Goal: Transaction & Acquisition: Purchase product/service

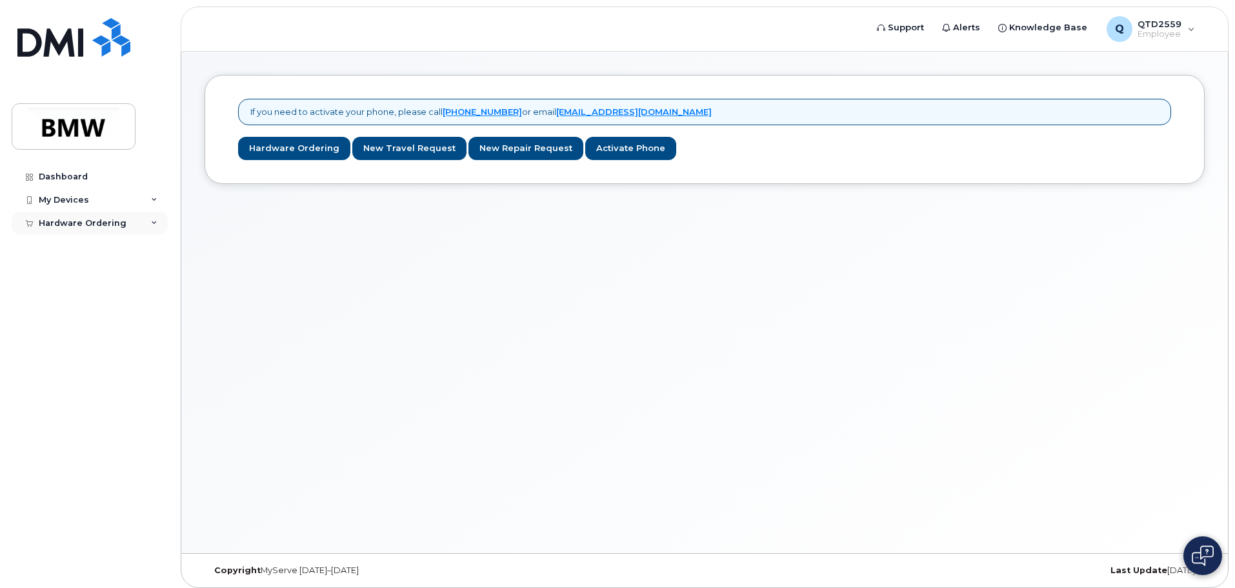
click at [67, 226] on div "Hardware Ordering" at bounding box center [83, 223] width 88 height 10
click at [66, 267] on div "New Order" at bounding box center [69, 271] width 49 height 12
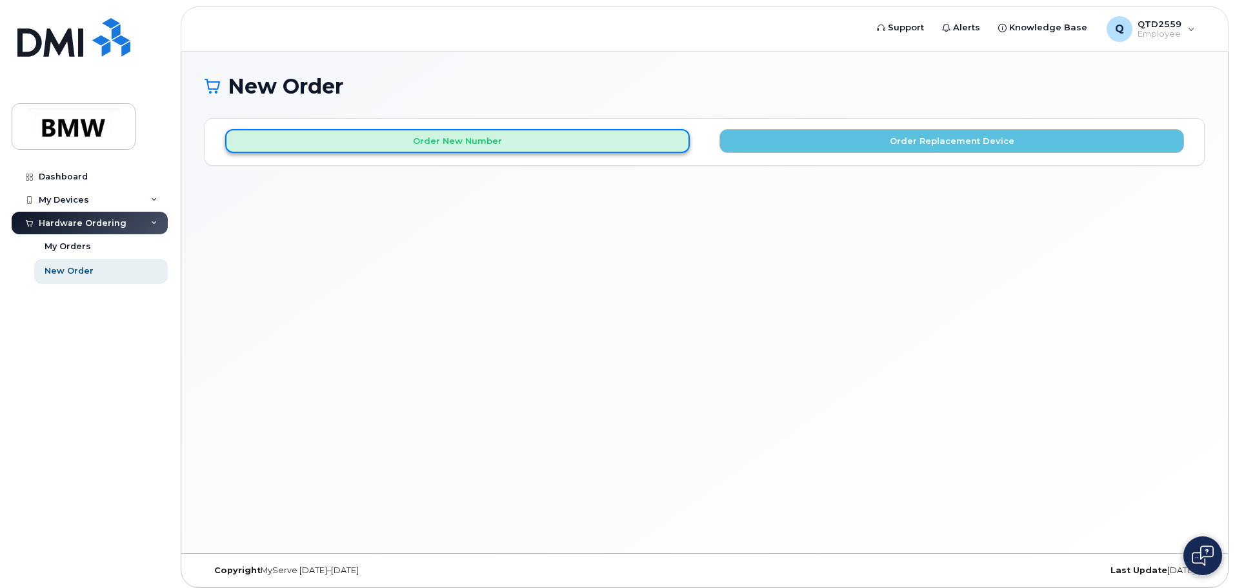
click at [436, 142] on button "Order New Number" at bounding box center [457, 141] width 465 height 24
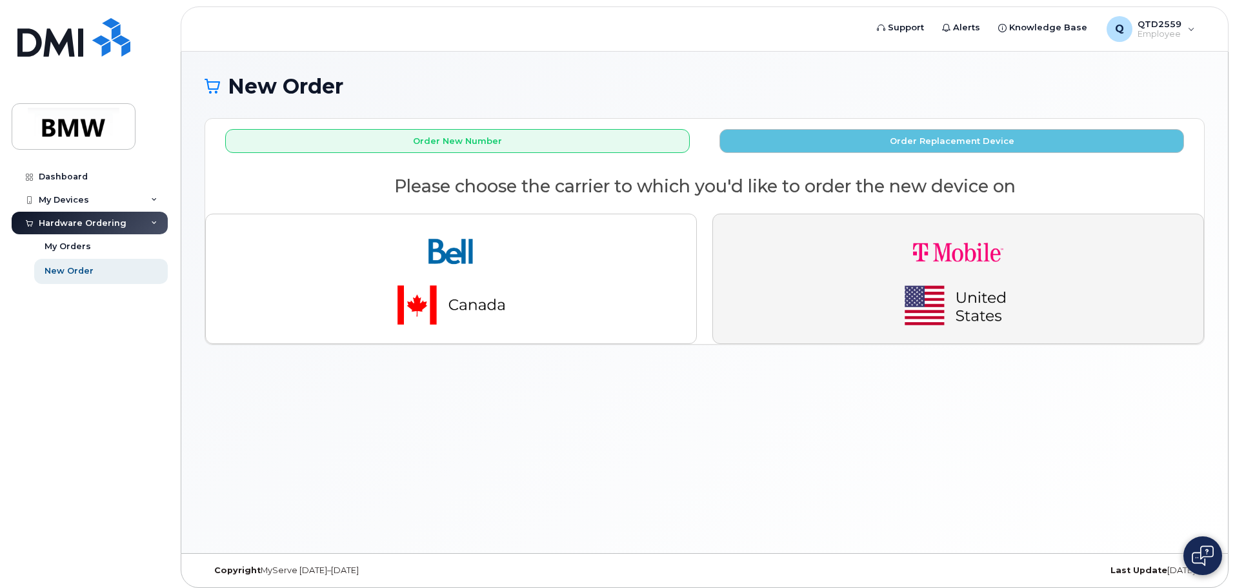
click at [1004, 315] on img "button" at bounding box center [958, 279] width 181 height 108
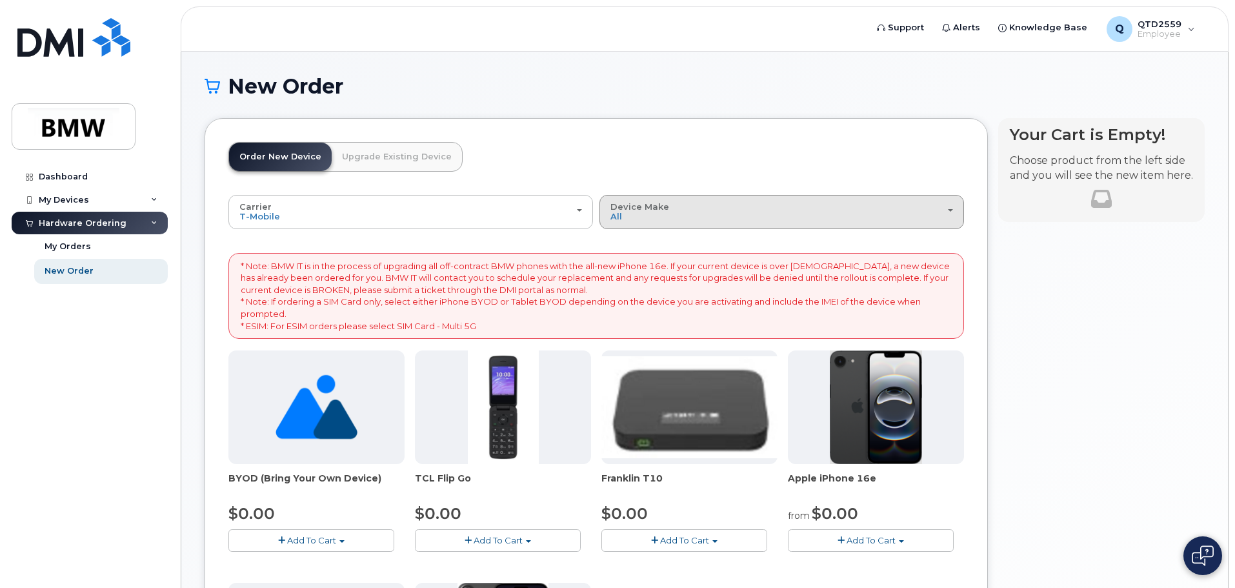
click at [944, 221] on div "Device Make All Cell Phone iPhone Modem" at bounding box center [782, 212] width 343 height 20
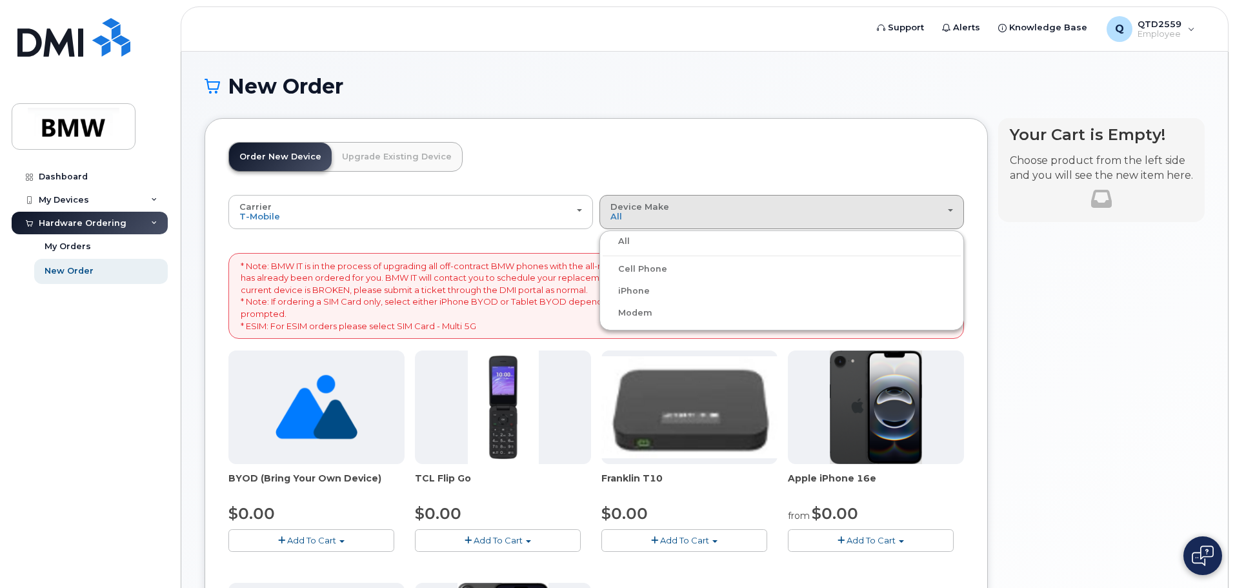
click at [635, 289] on label "iPhone" at bounding box center [626, 290] width 47 height 15
click at [0, 0] on input "iPhone" at bounding box center [0, 0] width 0 height 0
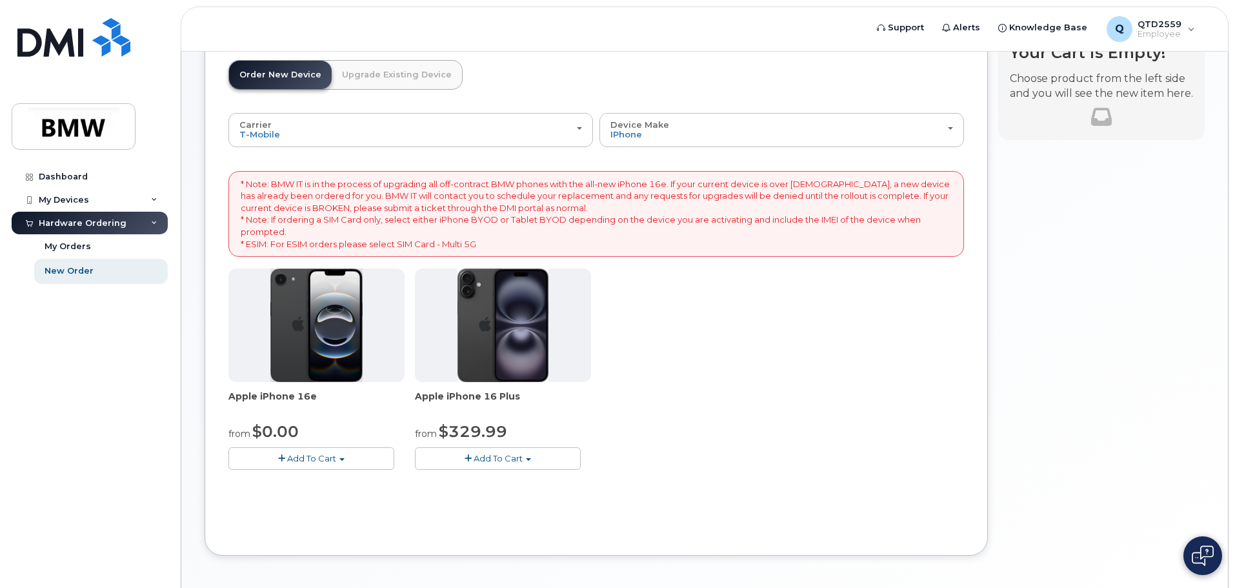
scroll to position [134, 0]
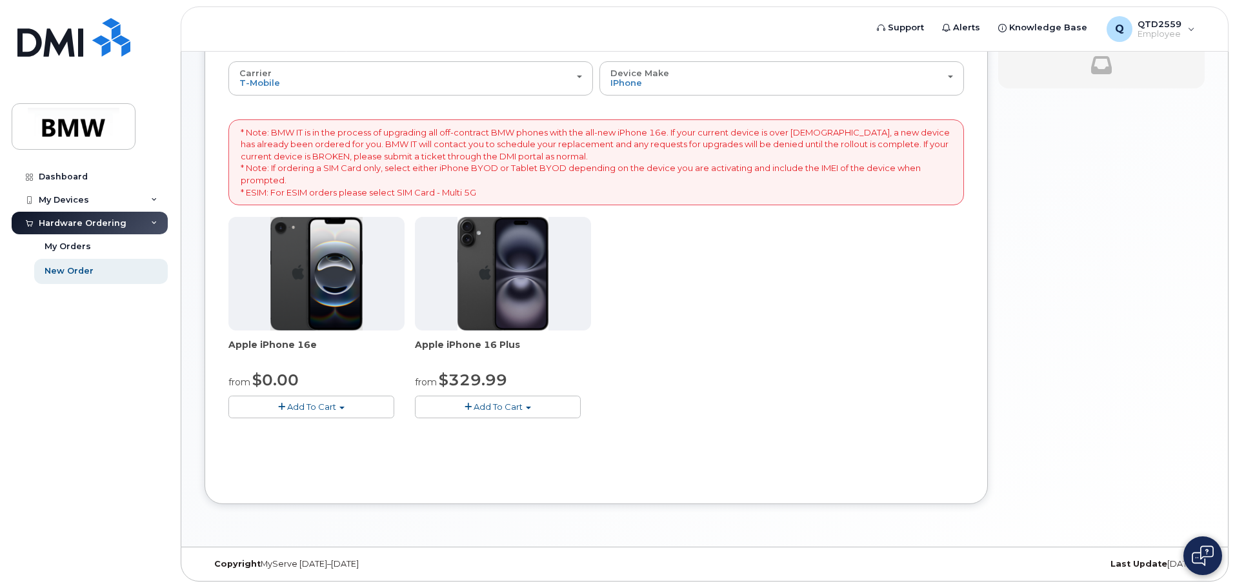
click at [327, 407] on span "Add To Cart" at bounding box center [311, 406] width 49 height 10
click at [380, 427] on link "$0.00 - 30 Month Activation (128GB)" at bounding box center [325, 431] width 186 height 16
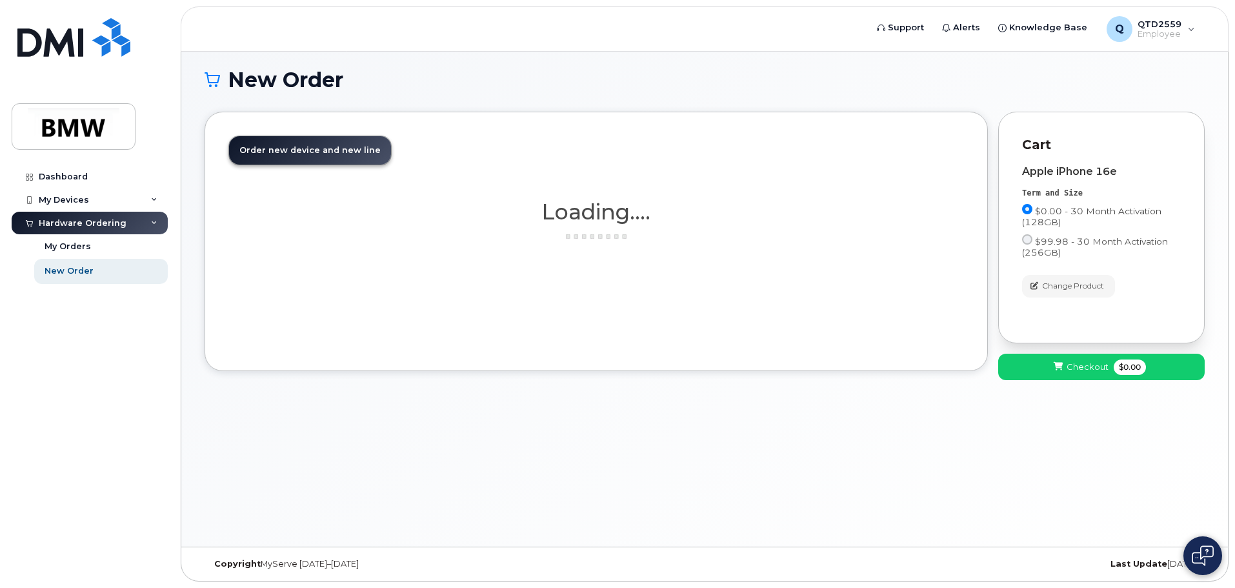
scroll to position [6, 0]
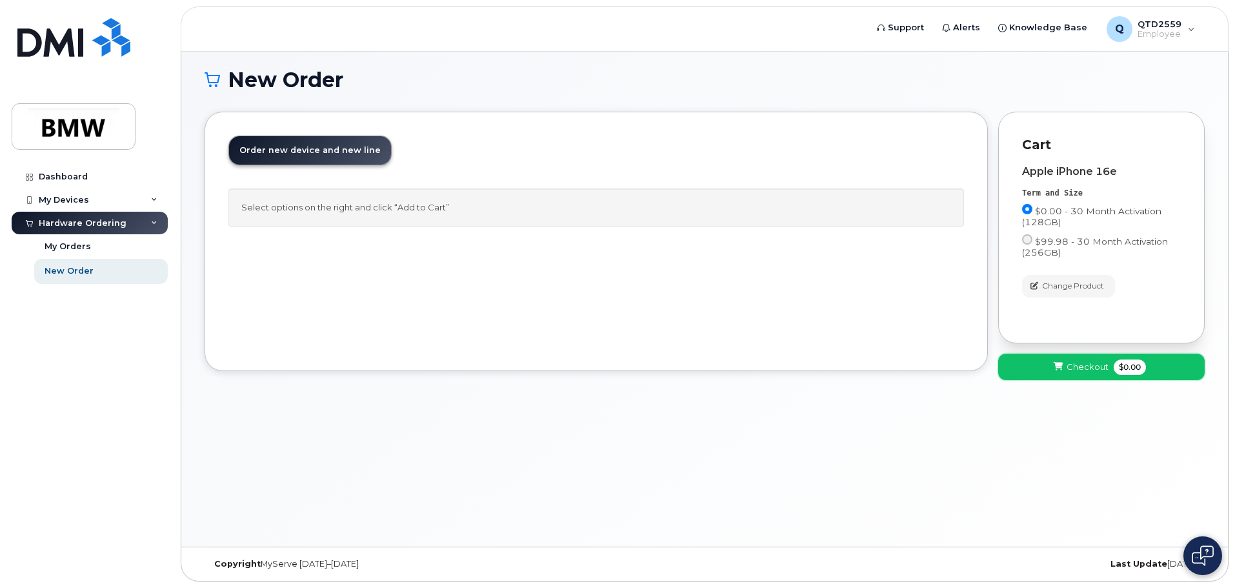
click at [1094, 363] on span "Checkout" at bounding box center [1088, 367] width 42 height 12
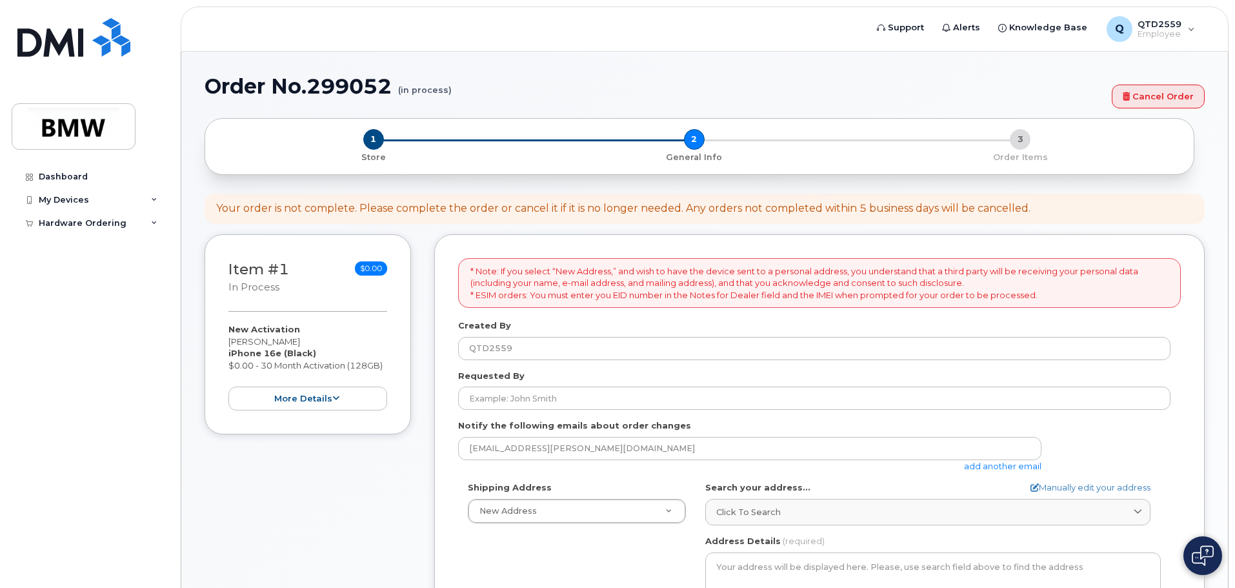
select select
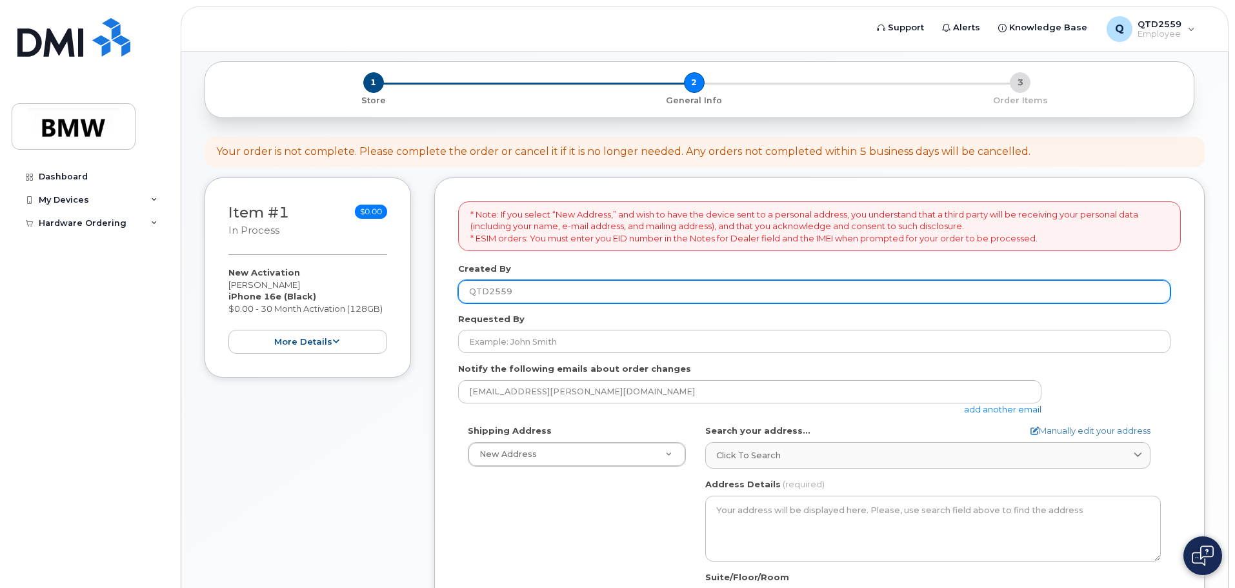
scroll to position [129, 0]
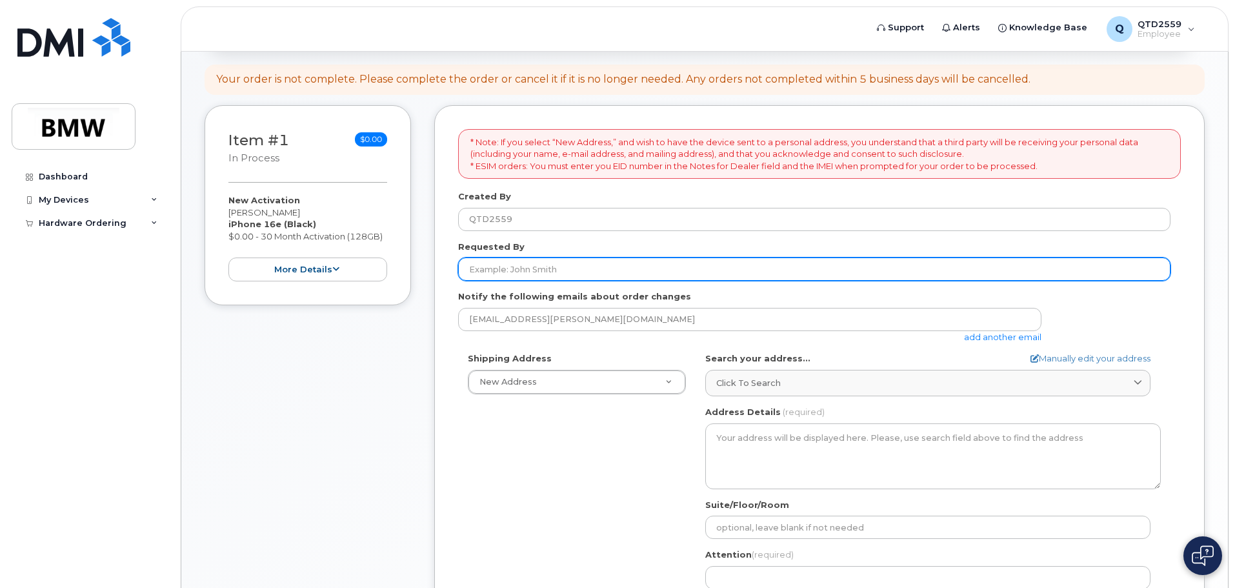
click at [492, 270] on input "Requested By" at bounding box center [814, 269] width 713 height 23
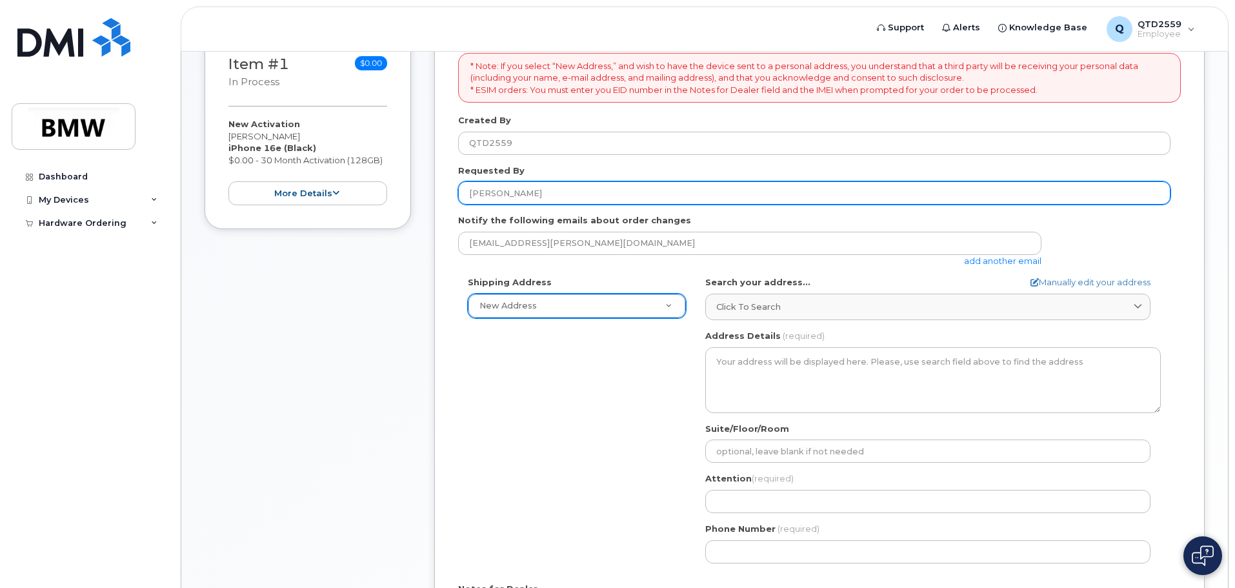
scroll to position [323, 0]
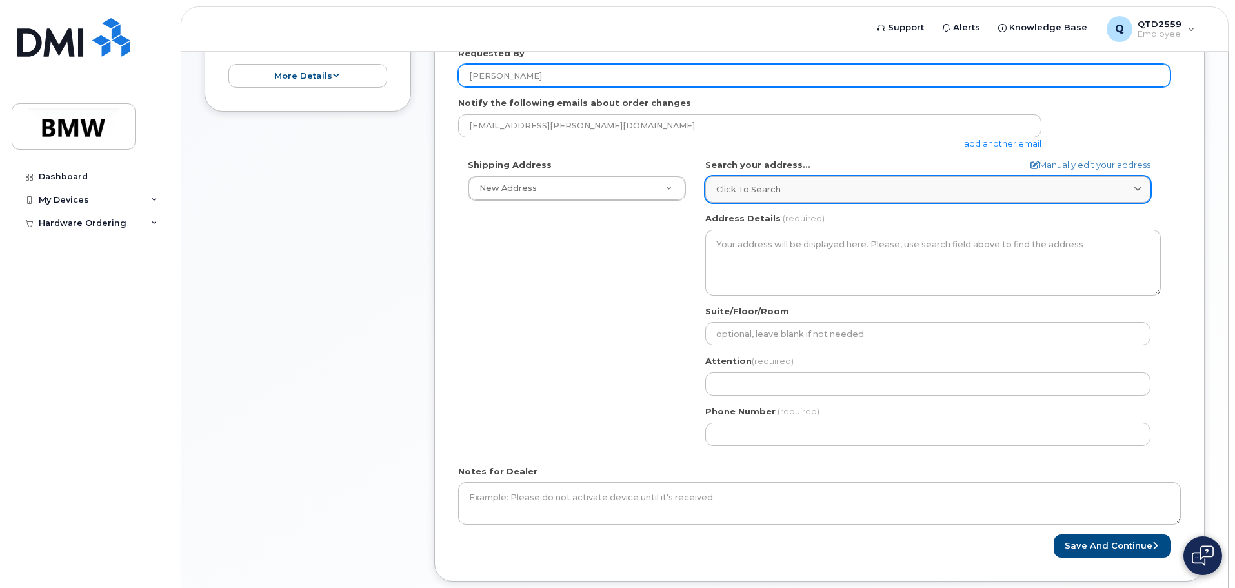
type input "[PERSON_NAME]"
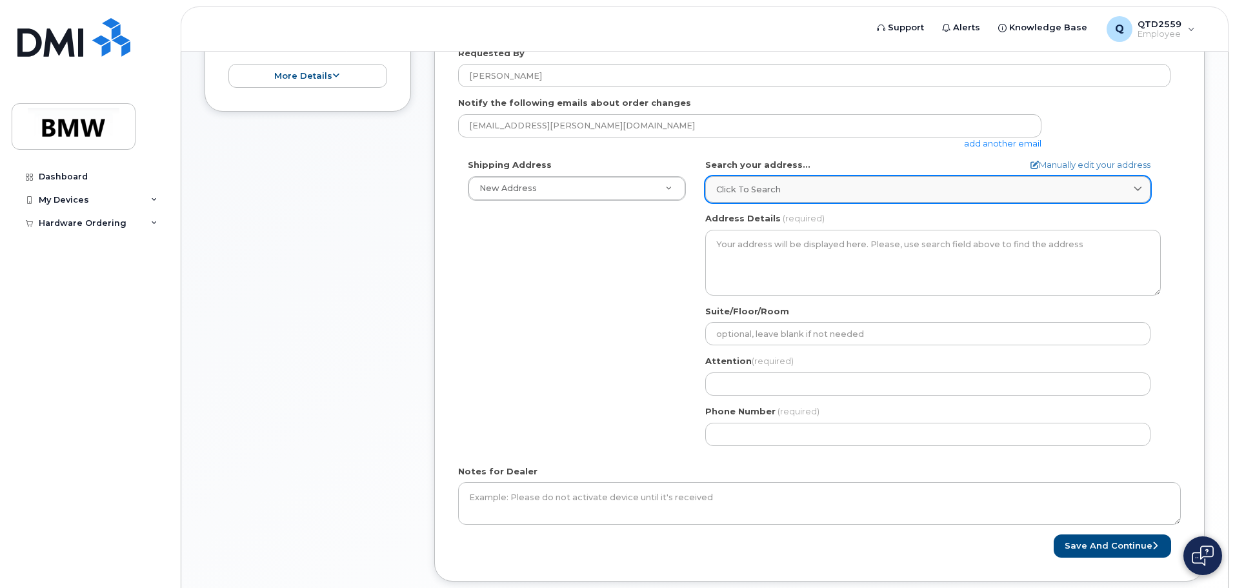
click at [735, 189] on span "Click to search" at bounding box center [748, 189] width 65 height 12
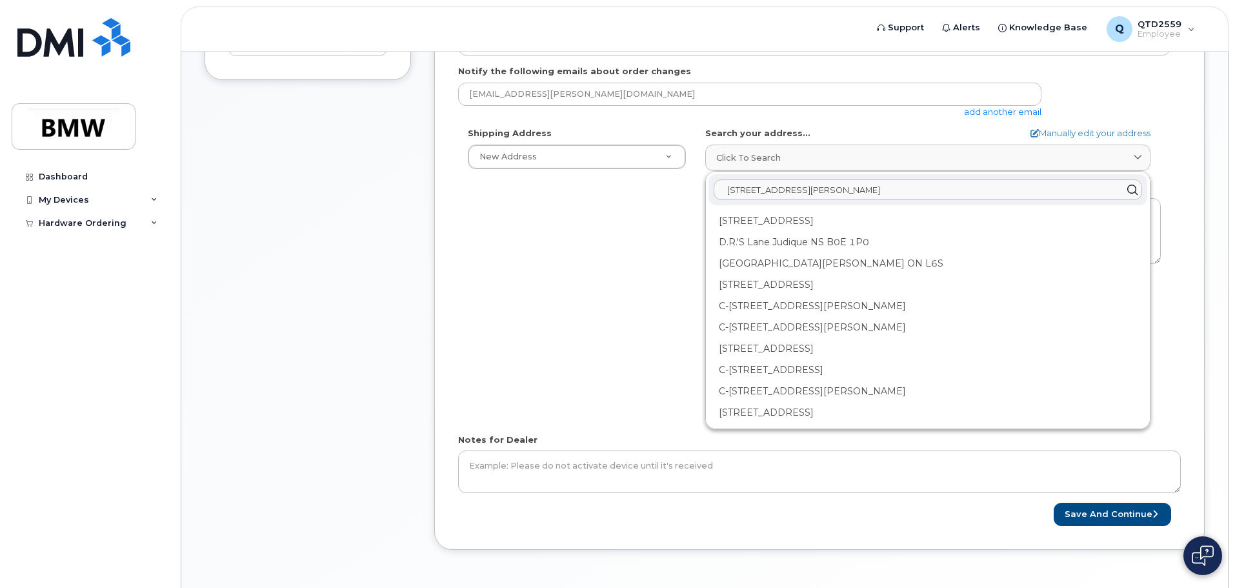
scroll to position [207, 0]
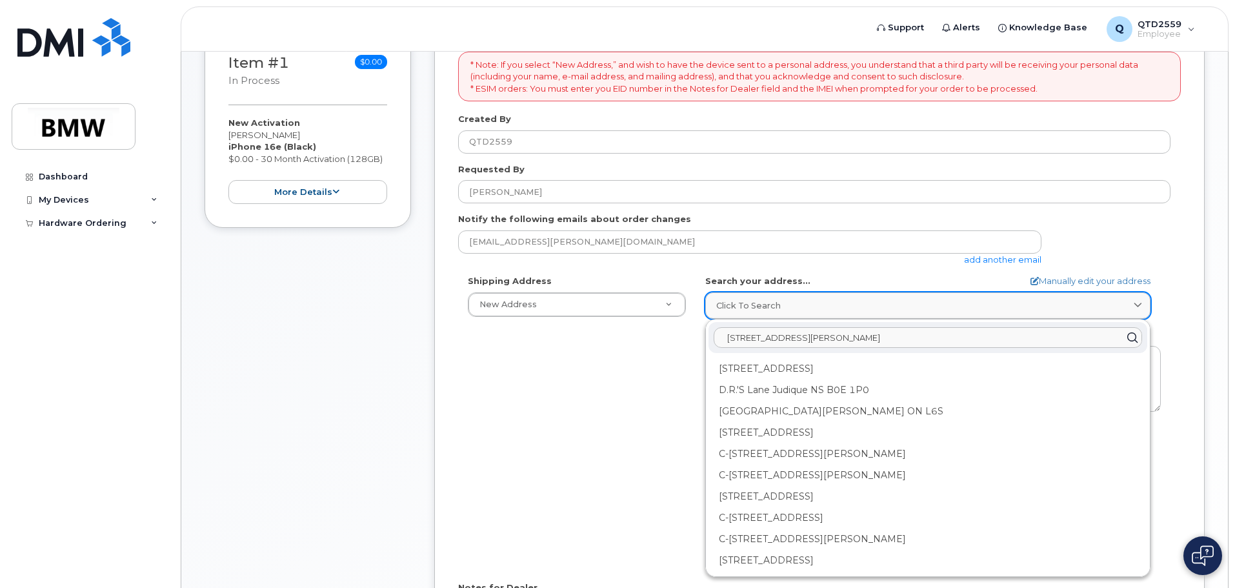
type input "131 Concord Acres Dr Gaffney SC"
click at [1131, 310] on link "Click to search" at bounding box center [927, 305] width 445 height 26
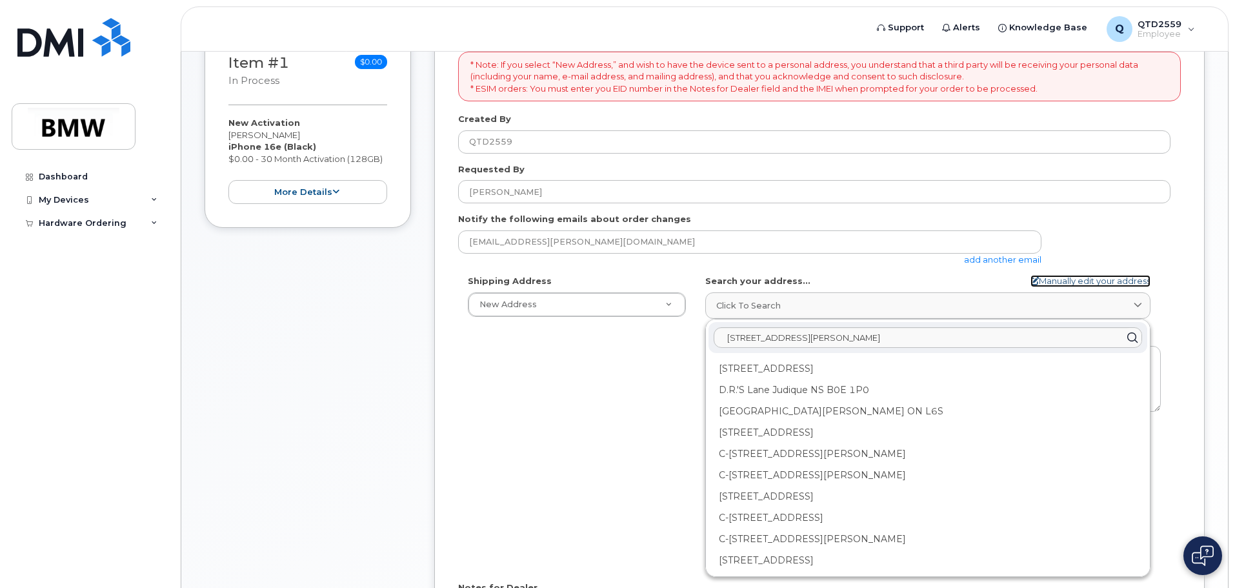
click at [1096, 279] on link "Manually edit your address" at bounding box center [1091, 281] width 120 height 12
select select
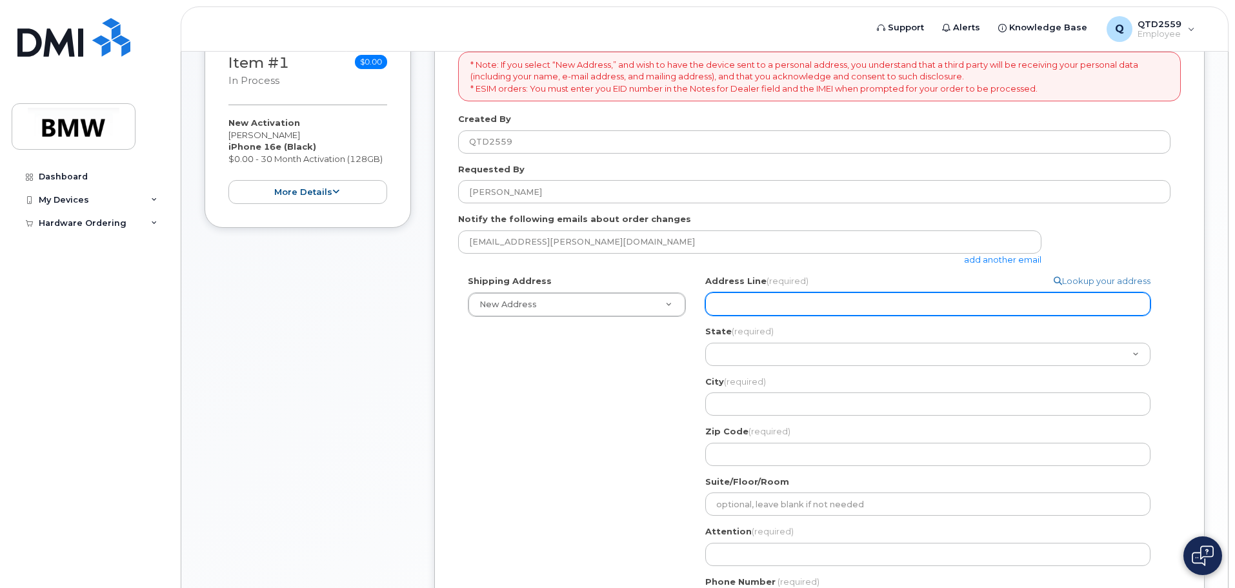
click at [777, 301] on input "Address Line (required)" at bounding box center [927, 303] width 445 height 23
select select
type input "1"
select select
type input "13"
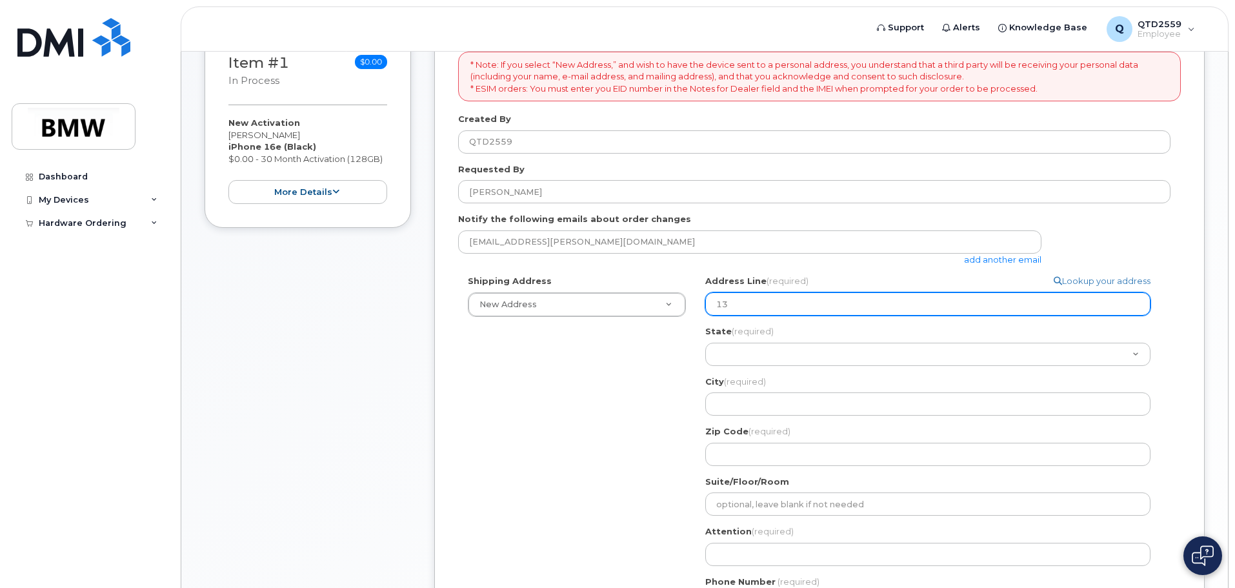
select select
type input "131"
select select
type input "131 C"
select select
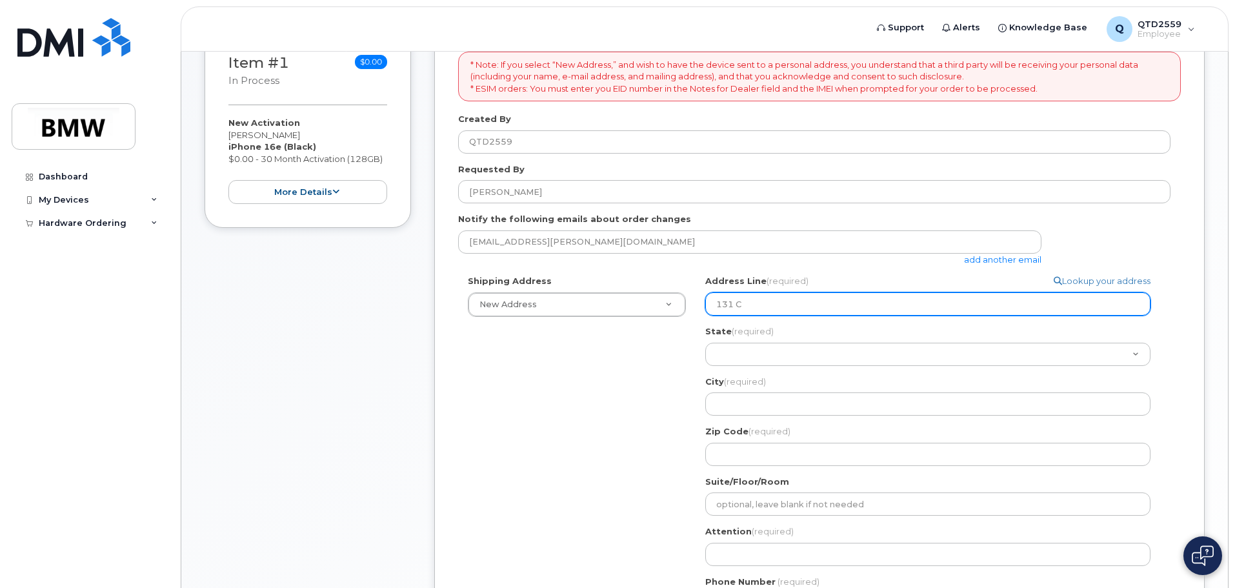
type input "131 Co"
select select
type input "131 Con"
select select
type input "131 Conc"
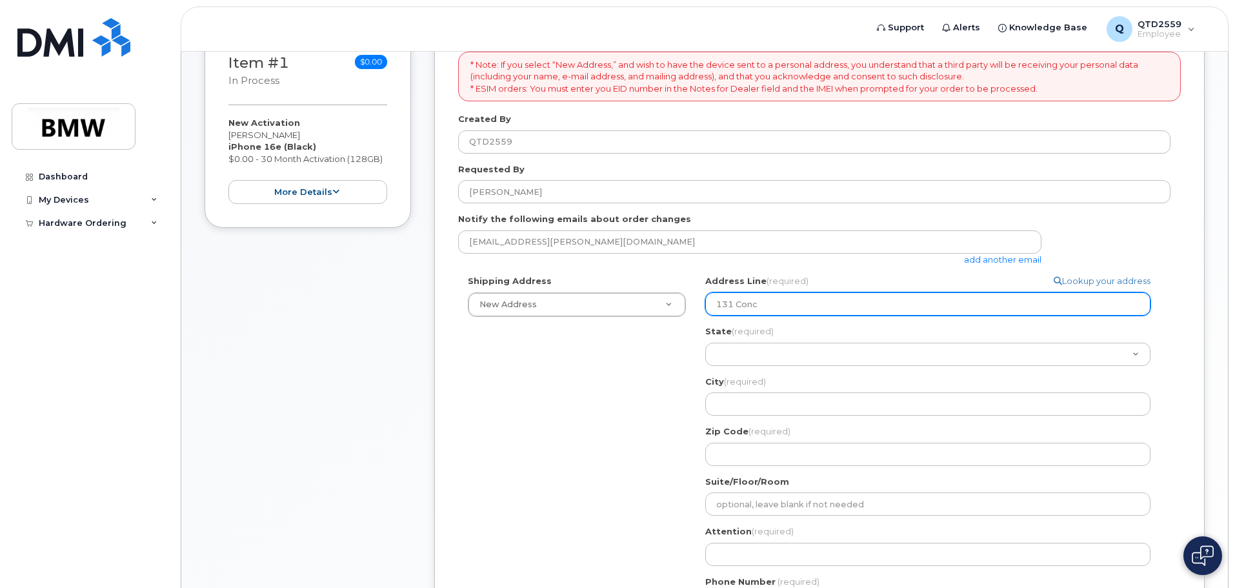
select select
type input "131 Conco"
select select
type input "131 Concor"
select select
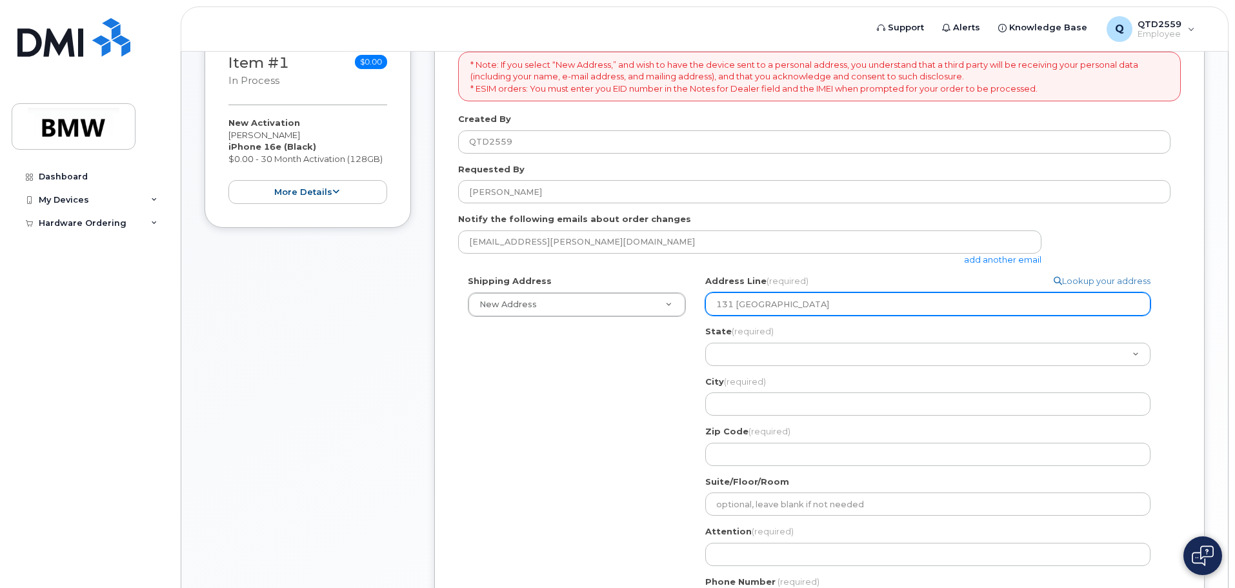
type input "131 Concord"
select select
type input "131 Concord A"
select select
type input "131 Concord Ac"
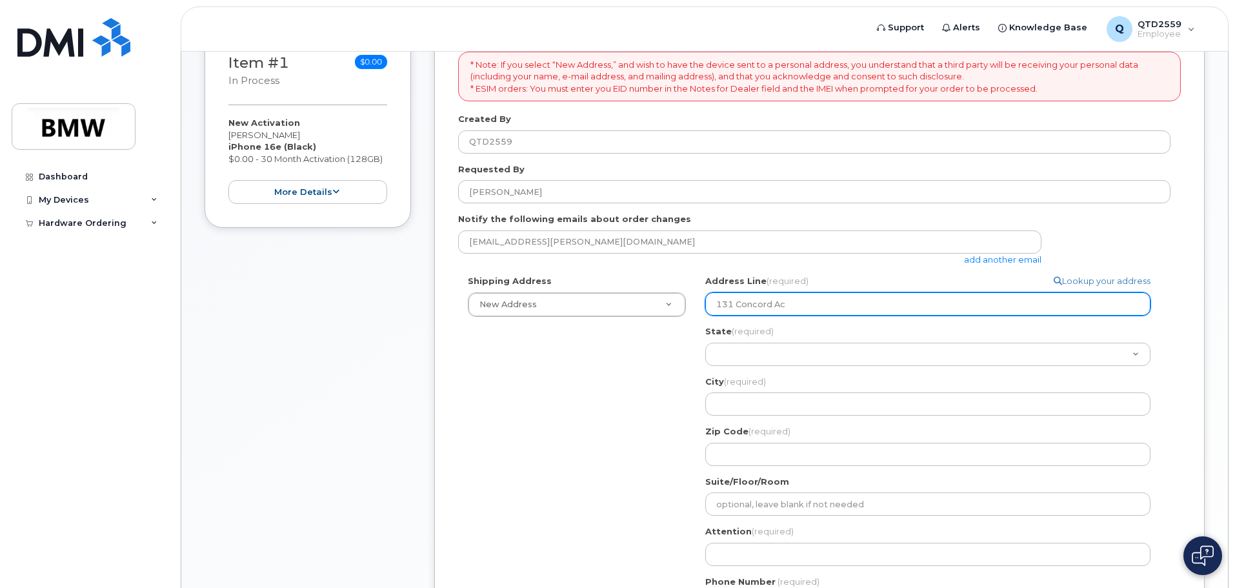
select select
type input "131 Concord Acr"
select select
type input "131 Concord Acre"
select select
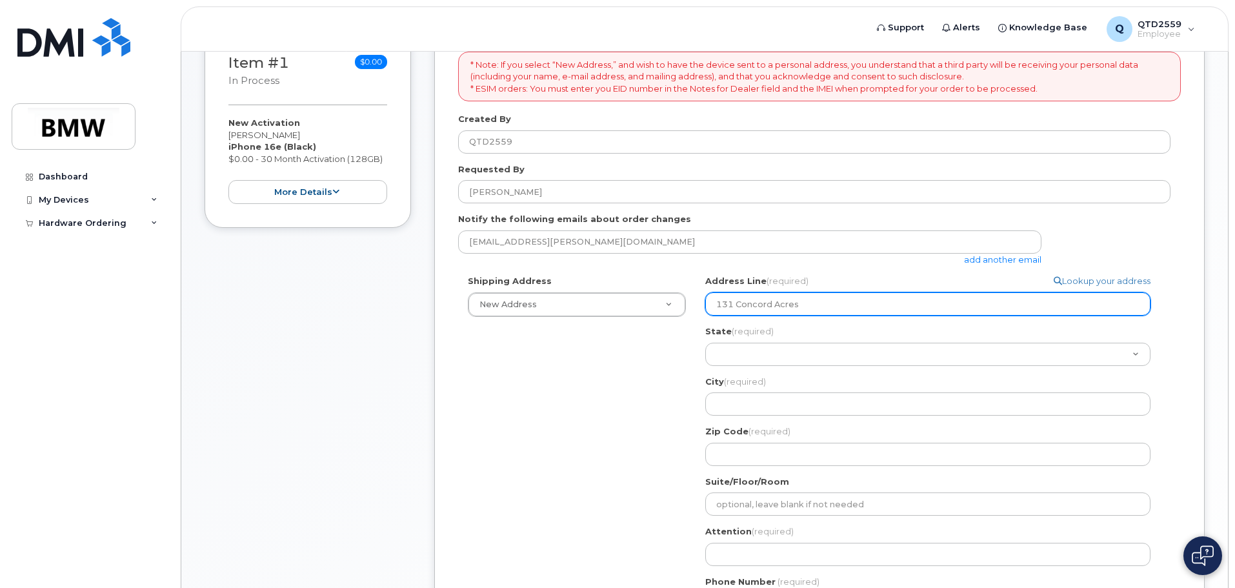
type input "131 Concord Acres"
select select
type input "131 Concord Acres D"
select select
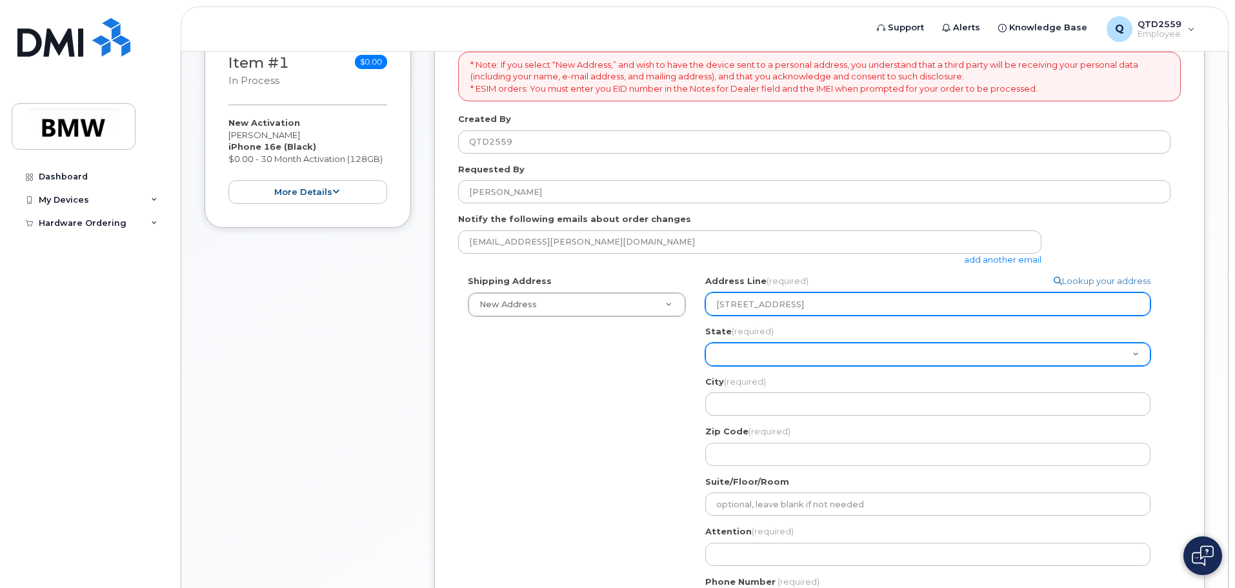
type input "131 Concord Acres Dr"
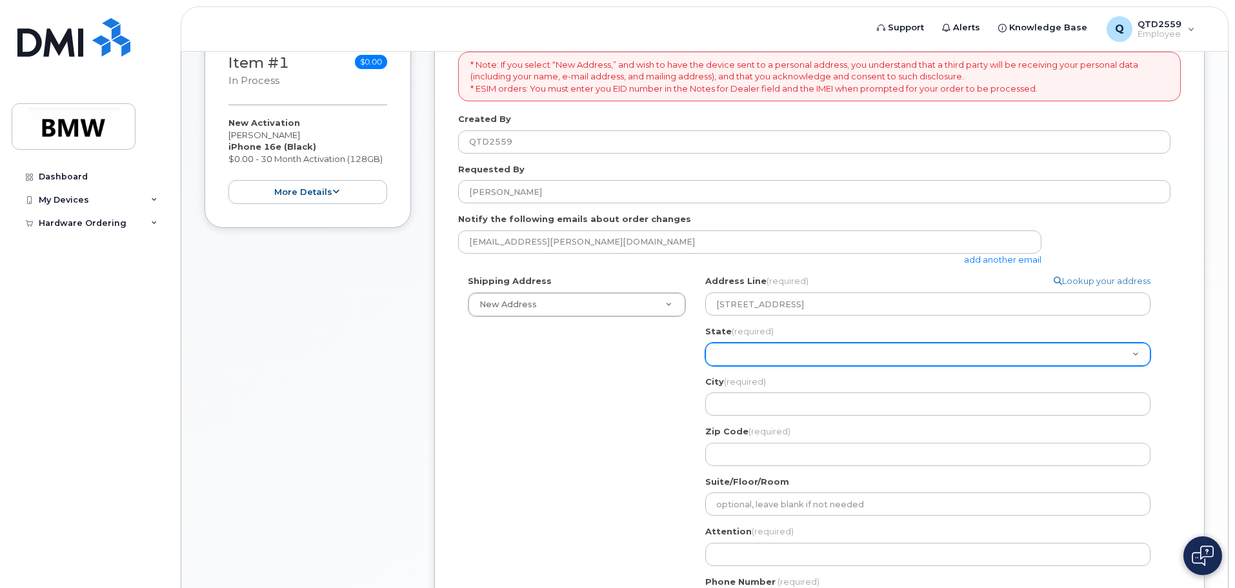
click at [758, 353] on select "Alabama Alaska American Samoa Arizona Arkansas California Colorado Connecticut …" at bounding box center [927, 354] width 445 height 23
select select "SC"
click at [705, 343] on select "Alabama Alaska American Samoa Arizona Arkansas California Colorado Connecticut …" at bounding box center [927, 354] width 445 height 23
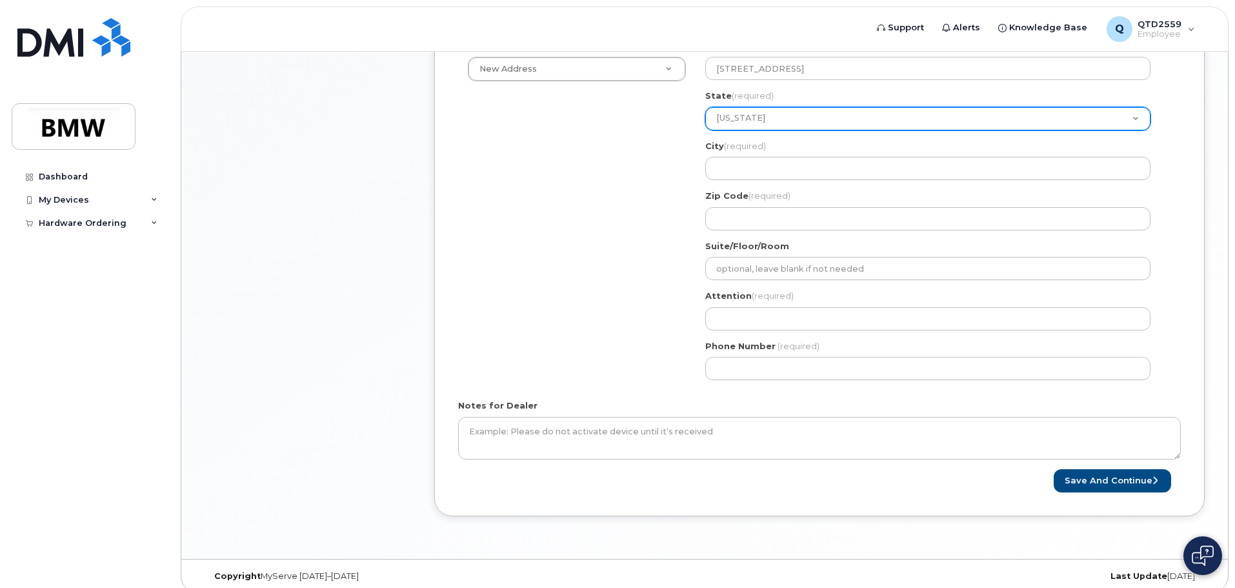
scroll to position [454, 0]
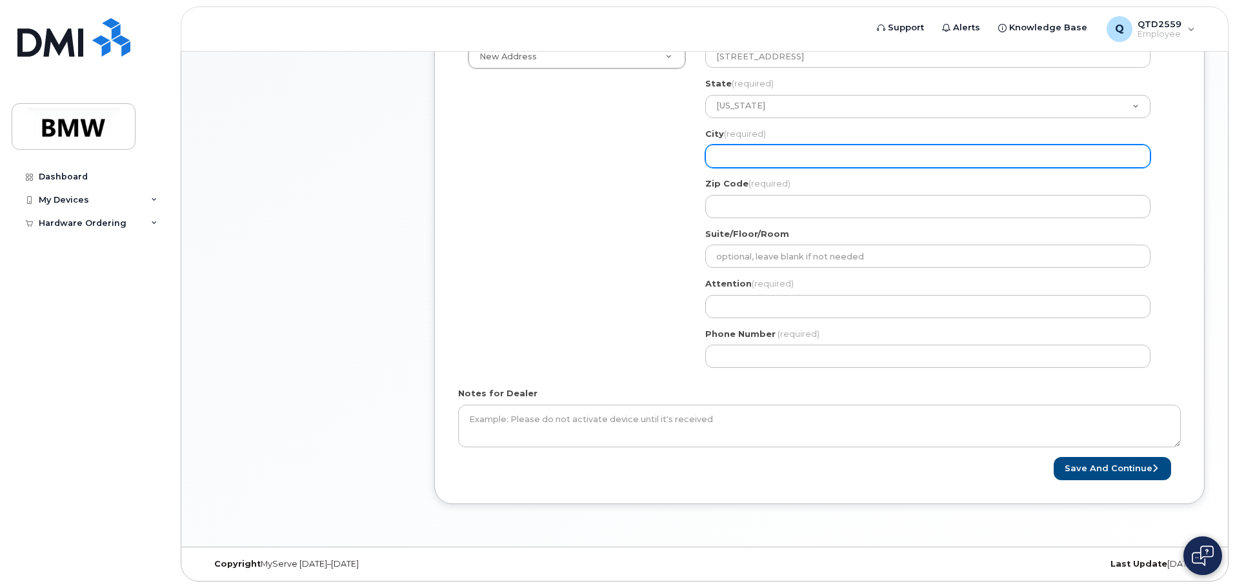
drag, startPoint x: 767, startPoint y: 155, endPoint x: 778, endPoint y: 154, distance: 11.7
click at [768, 155] on input "City (required)" at bounding box center [927, 156] width 445 height 23
select select
type input "g"
select select
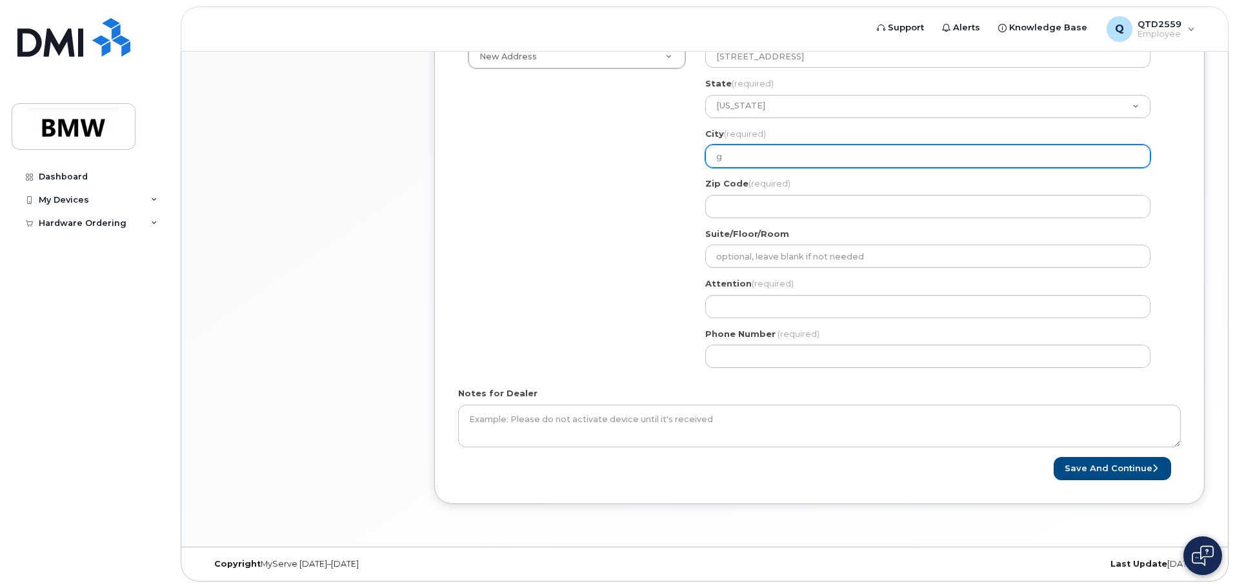
type input "ga"
select select
type input "gaf"
select select
type input "gaff"
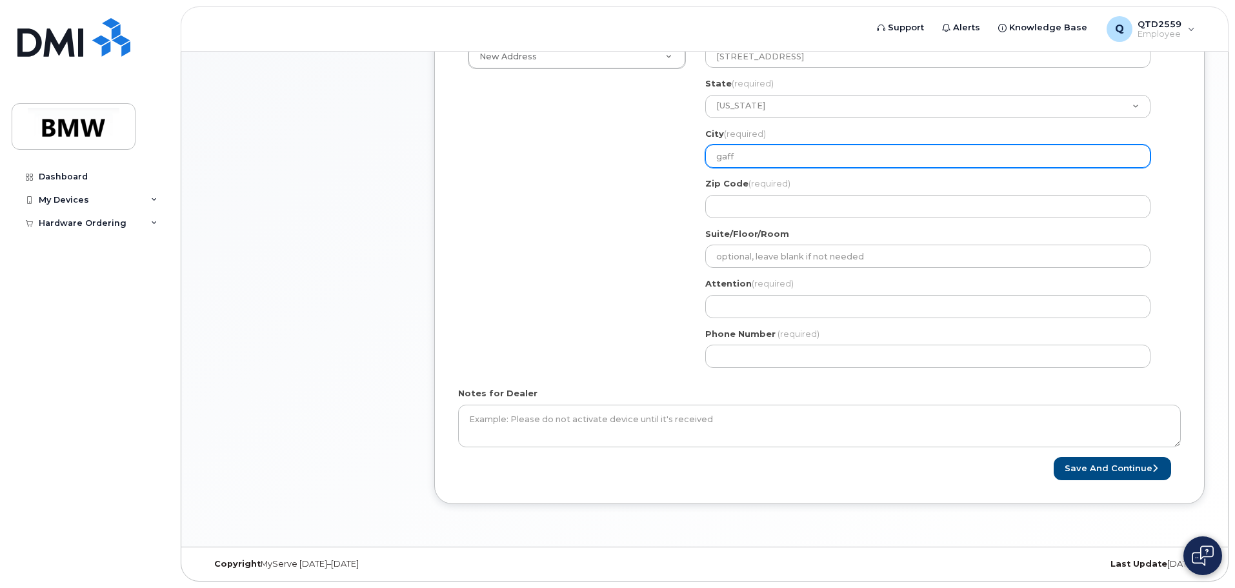
select select
type input "gaf"
select select
type input "ga"
select select
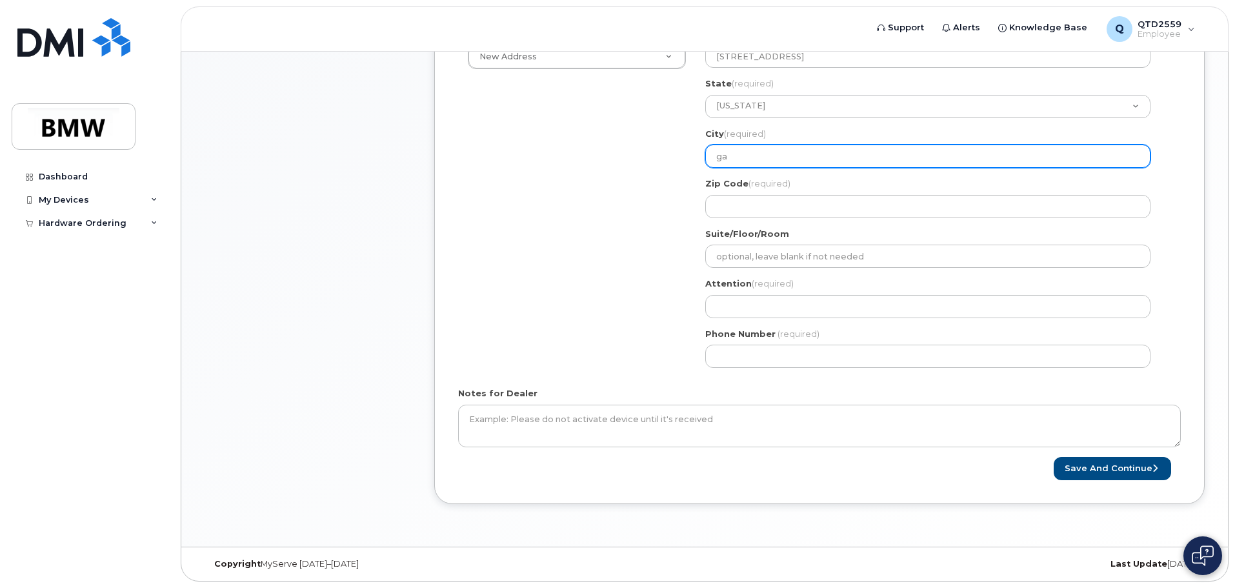
type input "g"
select select
type input "G"
select select
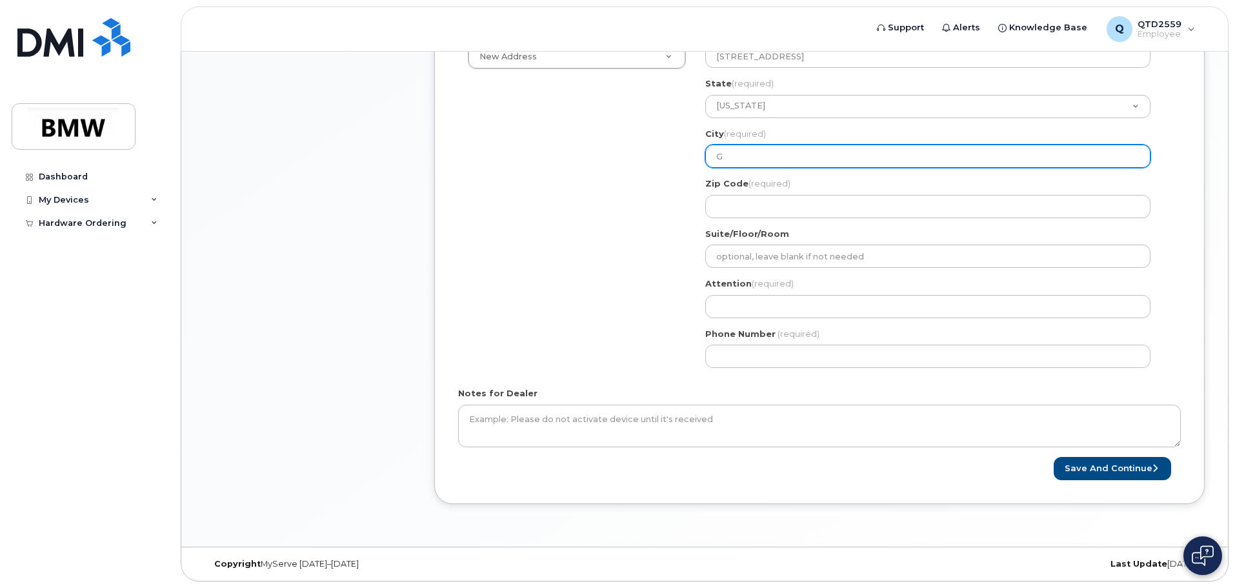
type input "Ga"
select select
type input "Gaf"
select select
type input "Gaff"
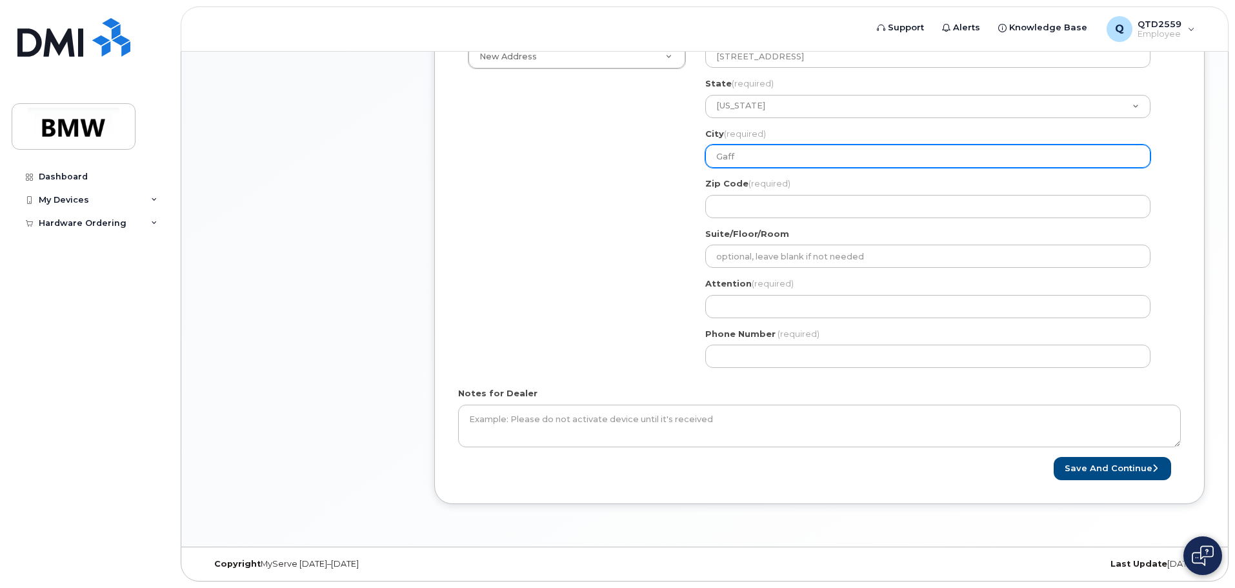
select select
type input "Gaffn"
select select
type input "Gaffne"
select select
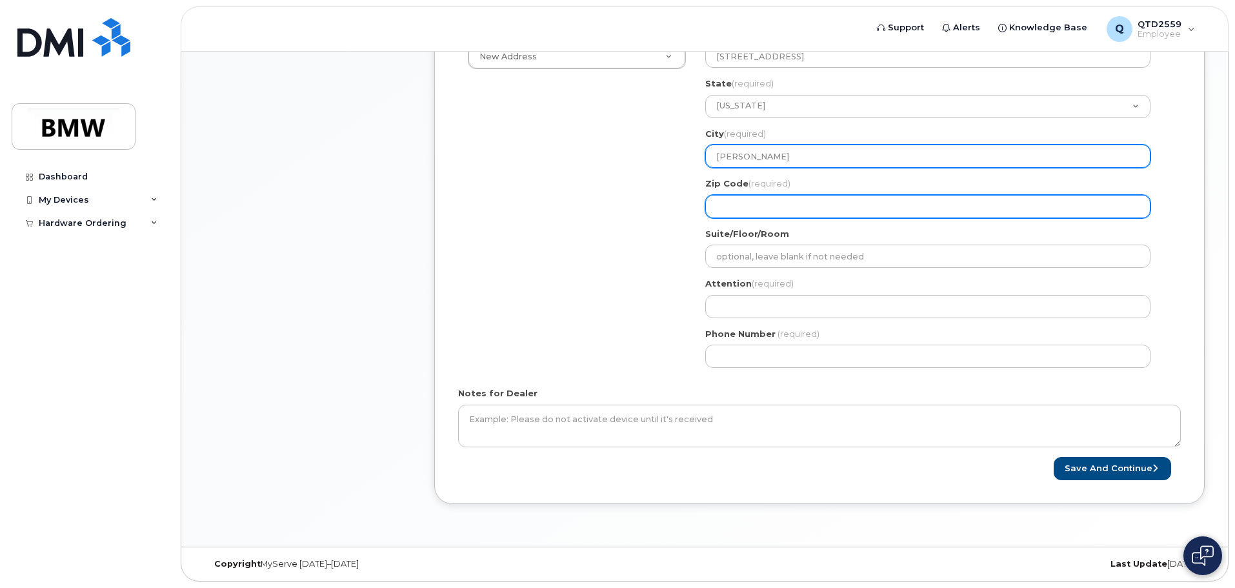
type input "Gaffney"
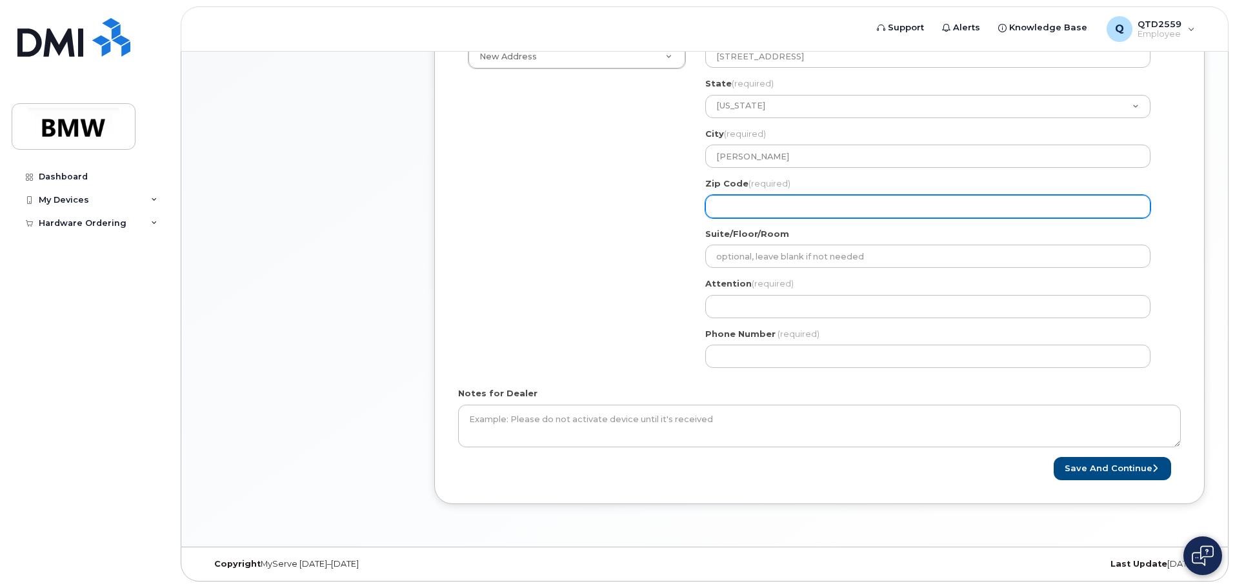
drag, startPoint x: 801, startPoint y: 210, endPoint x: 807, endPoint y: 208, distance: 6.7
click at [804, 210] on input "Zip Code (required)" at bounding box center [927, 206] width 445 height 23
select select
type input "2"
select select
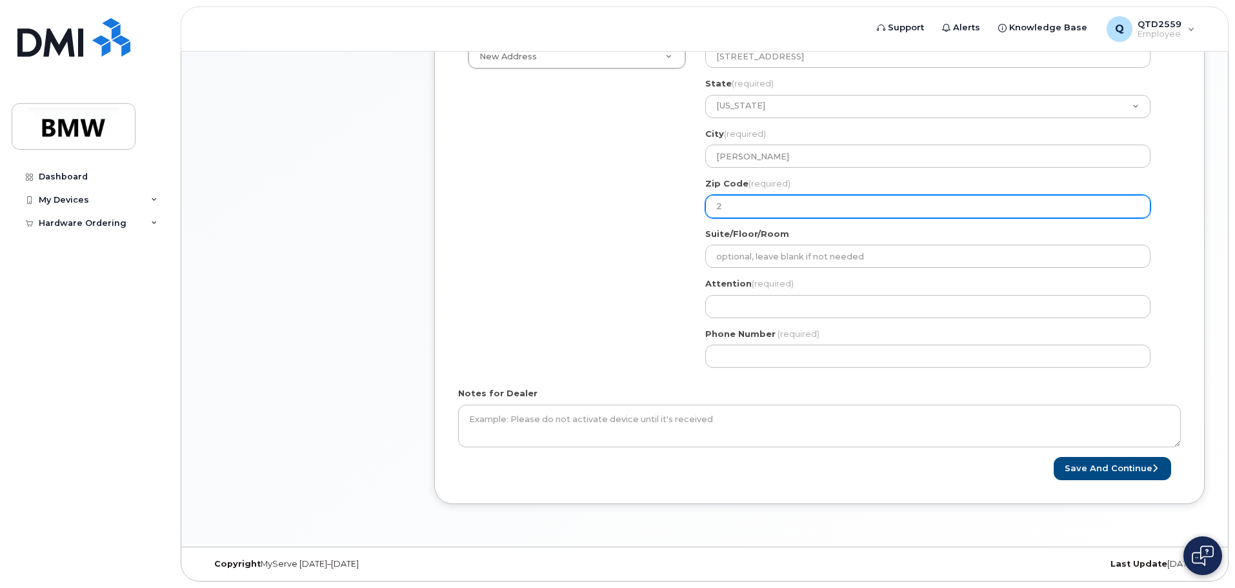
type input "29"
select select
type input "293"
select select
type input "2934"
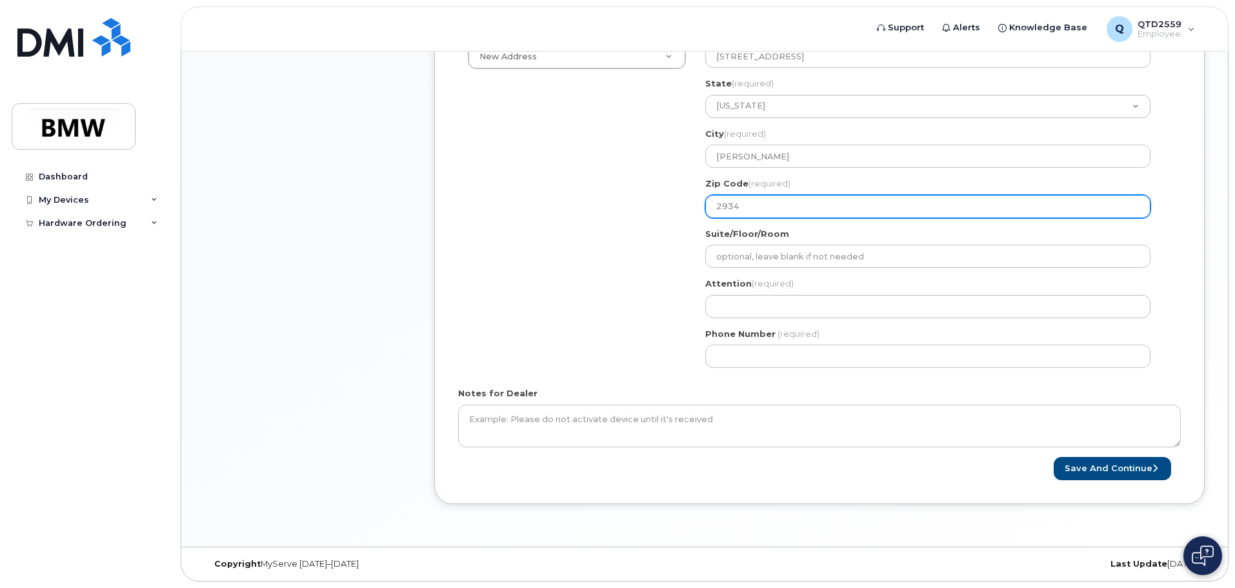
select select
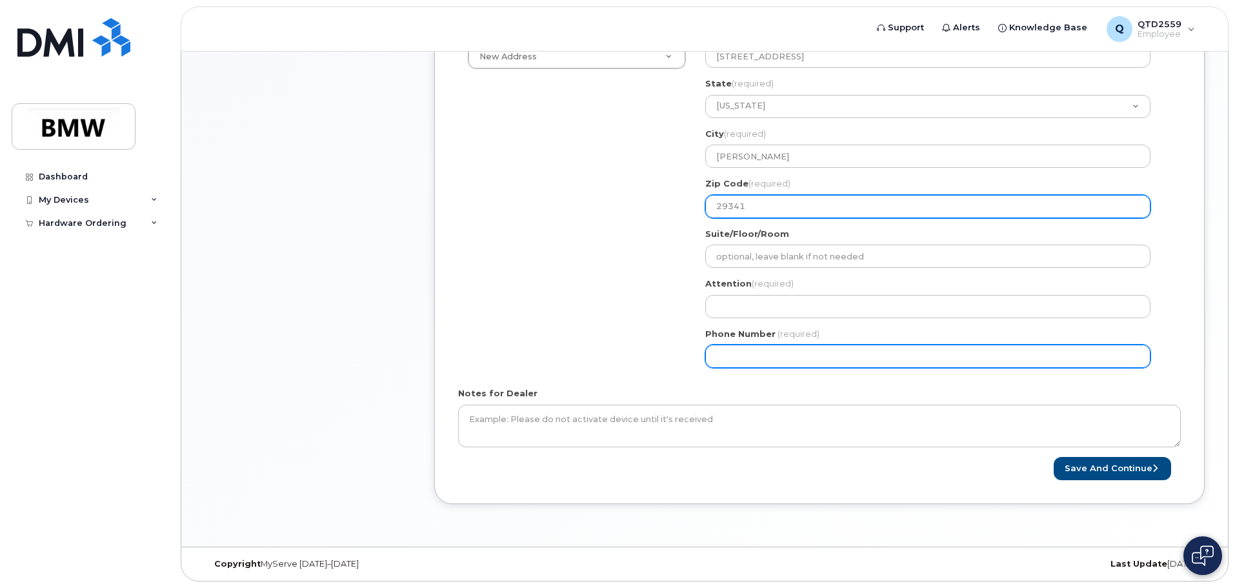
type input "29341"
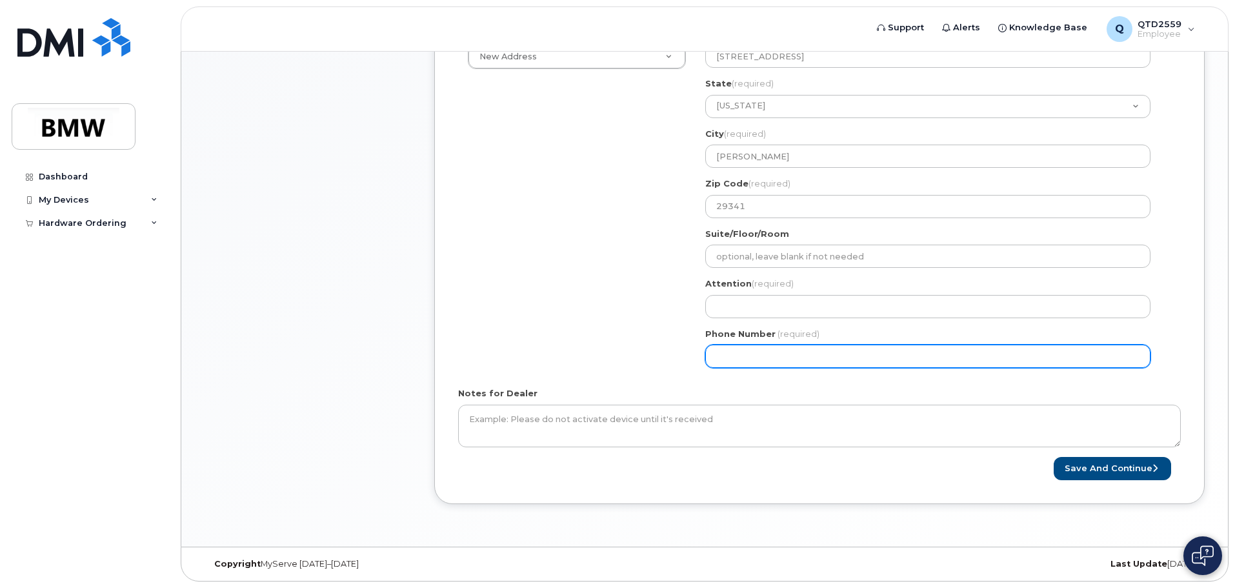
click at [731, 351] on input "Phone Number" at bounding box center [927, 356] width 445 height 23
type input "704"
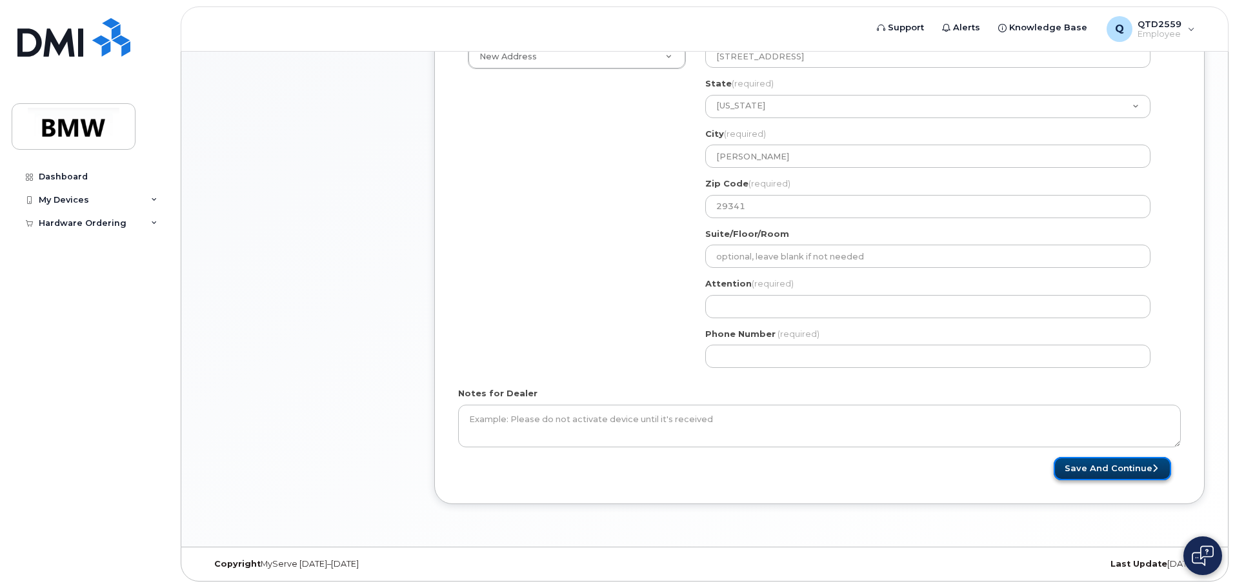
click at [1107, 470] on button "Save and Continue" at bounding box center [1112, 469] width 117 height 24
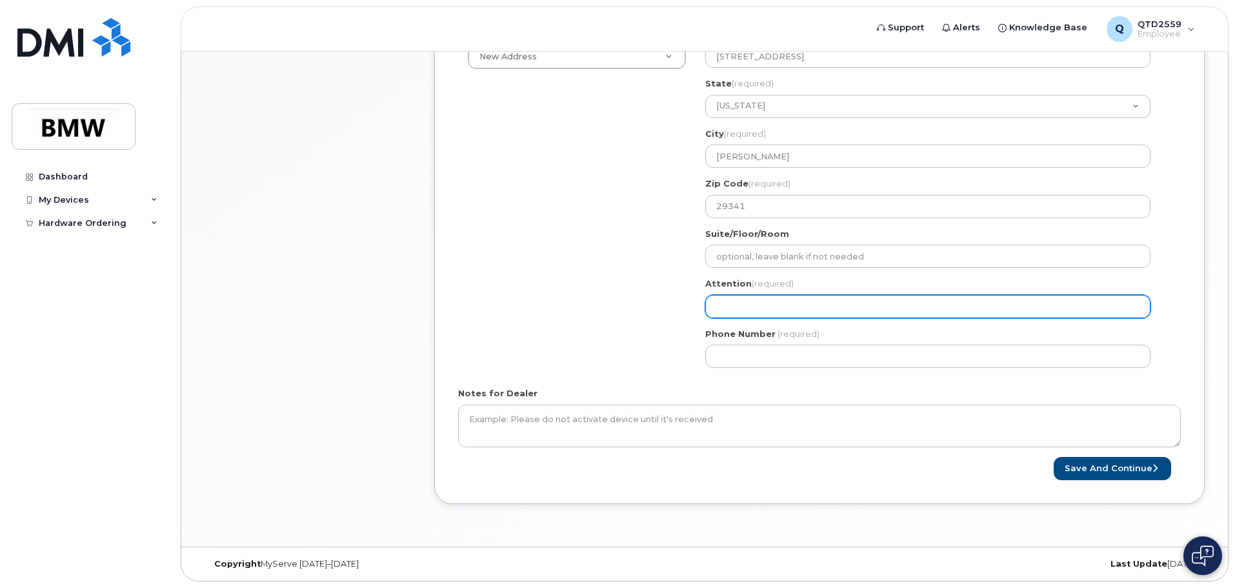
click at [740, 310] on input "Attention (required)" at bounding box center [927, 306] width 445 height 23
select select
type input "C"
select select
type input "Co"
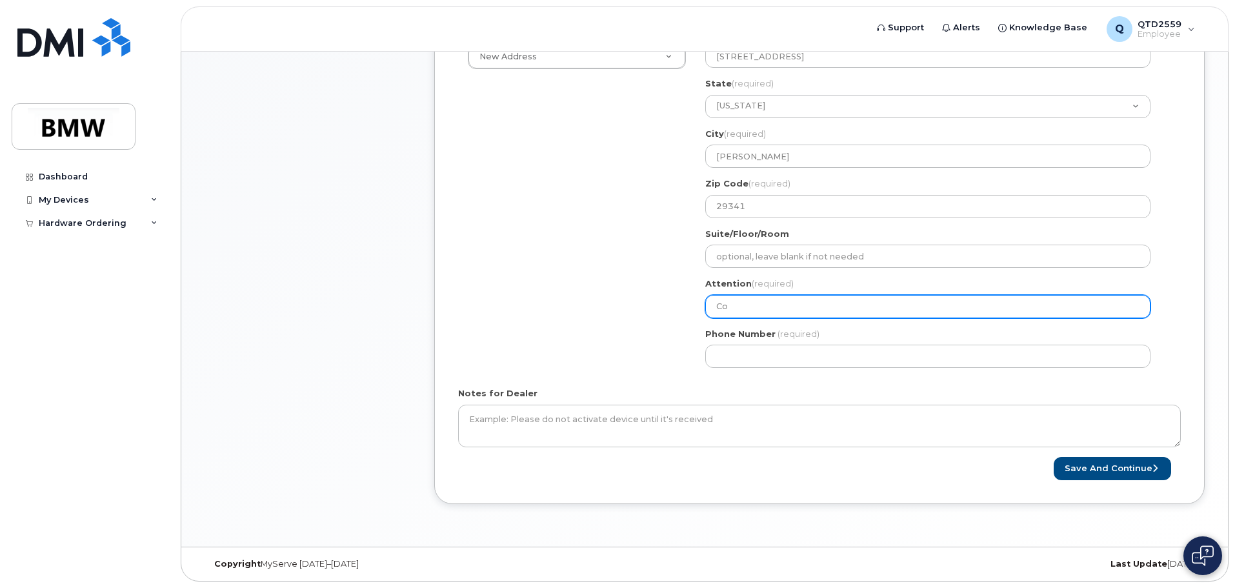
select select
type input "Cor"
select select
type input "Corn"
select select
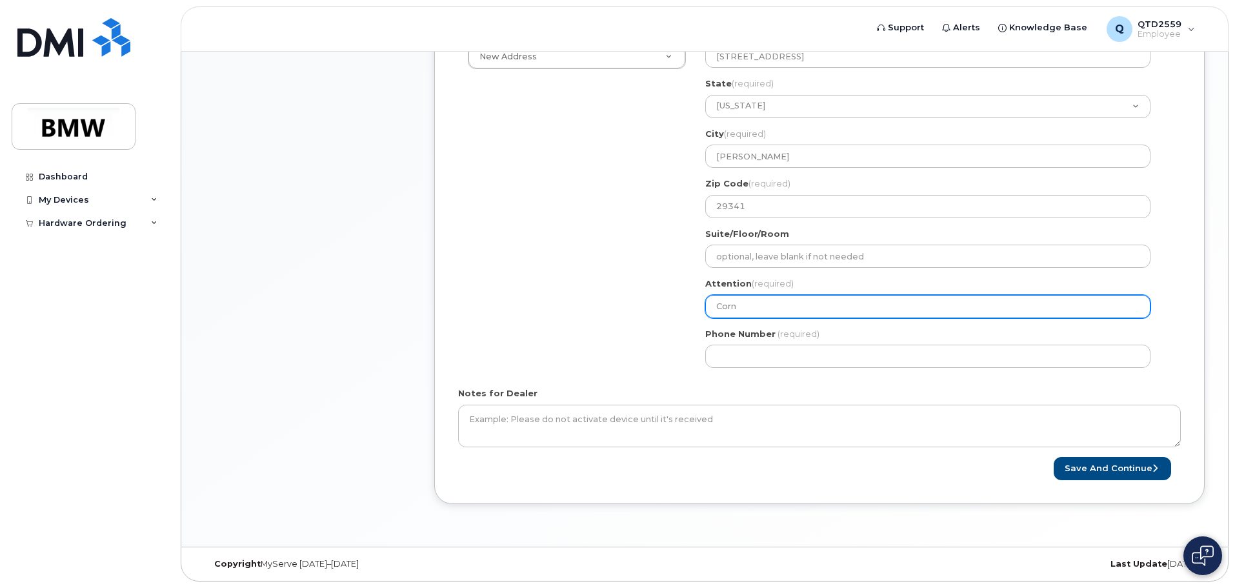
type input "Corna"
select select
type input "Cornae"
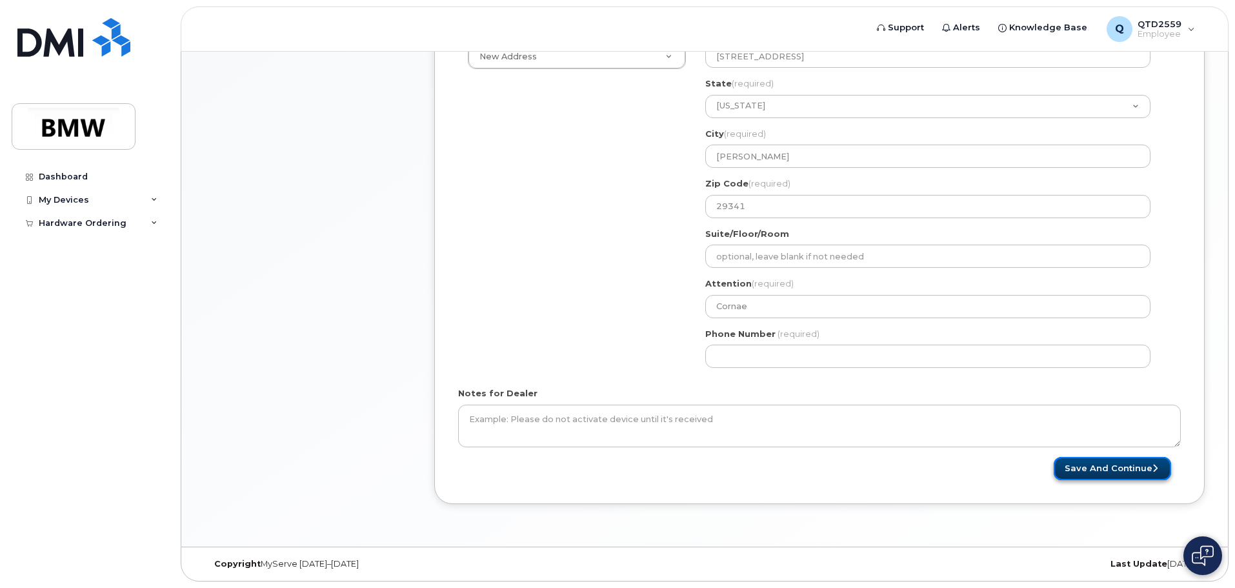
click at [1139, 470] on button "Save and Continue" at bounding box center [1112, 469] width 117 height 24
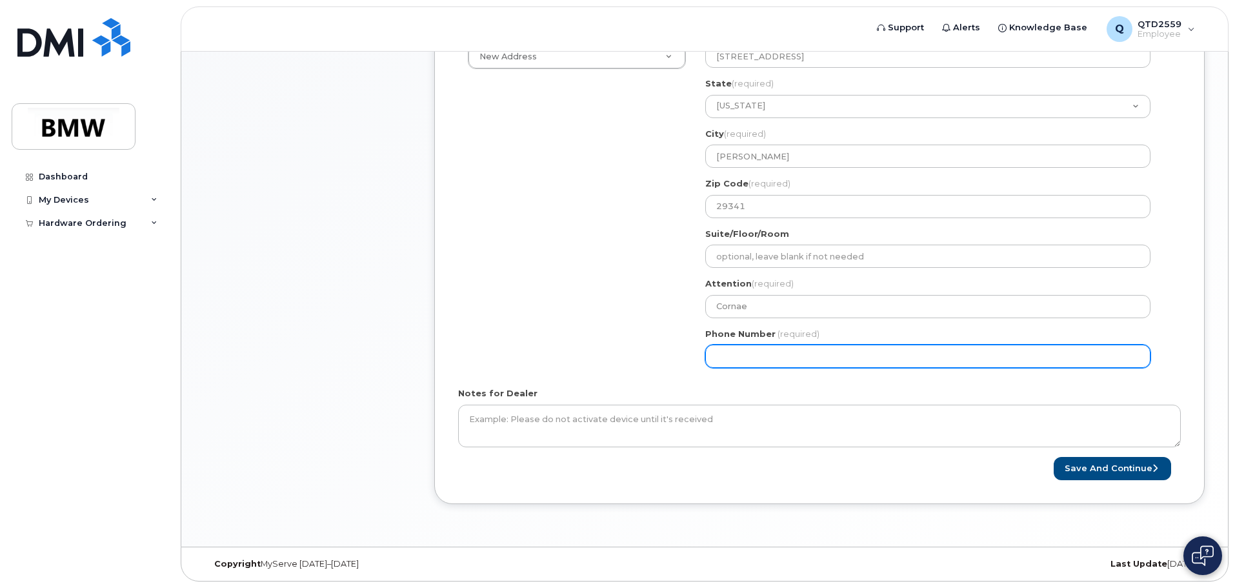
click at [800, 356] on input "Phone Number" at bounding box center [927, 356] width 445 height 23
click at [815, 354] on input "Phone Number" at bounding box center [927, 356] width 445 height 23
drag, startPoint x: 755, startPoint y: 358, endPoint x: 667, endPoint y: 361, distance: 88.5
click at [667, 361] on div "Shipping Address New Address New Address BMW MC Plant BMW North America Financi…" at bounding box center [814, 202] width 713 height 350
type input "704918859"
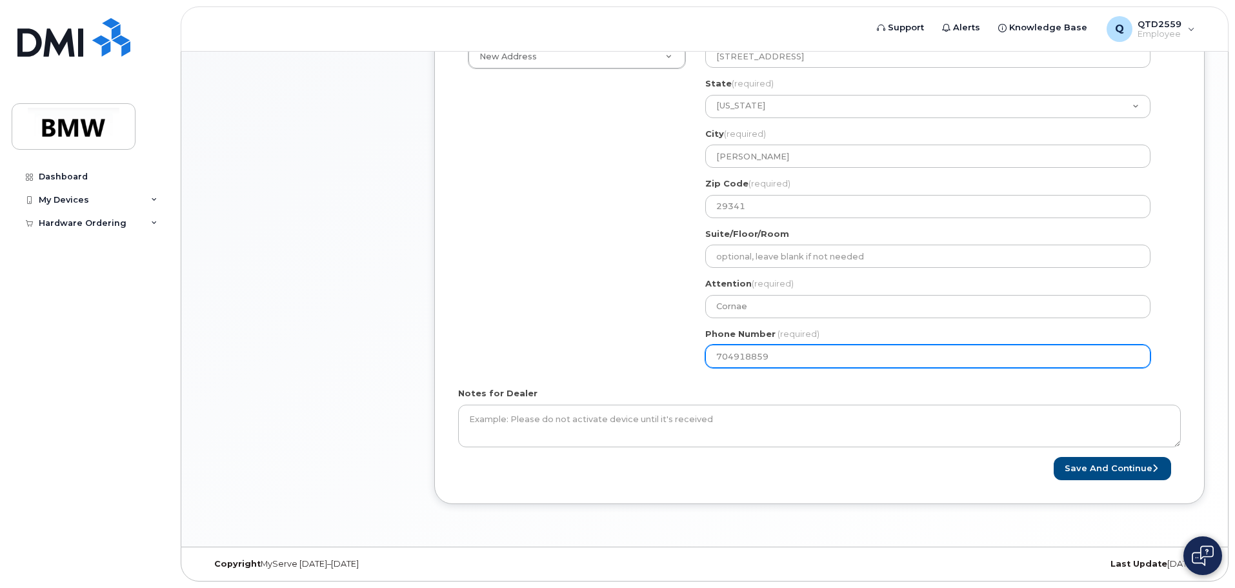
select select
type input "7049188593"
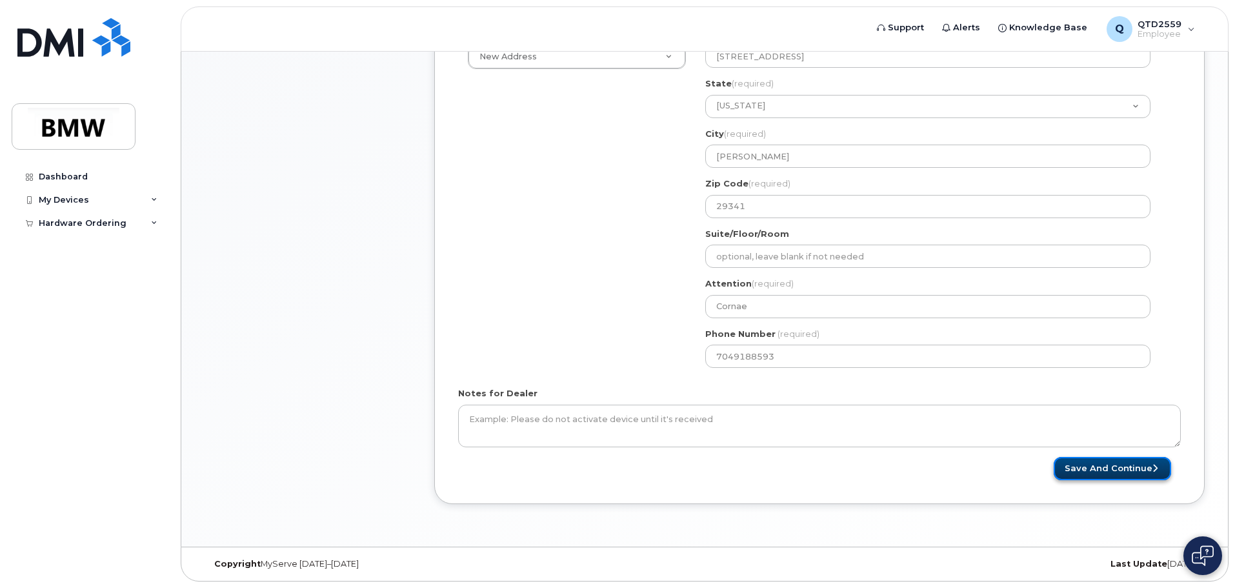
click at [1115, 472] on button "Save and Continue" at bounding box center [1112, 469] width 117 height 24
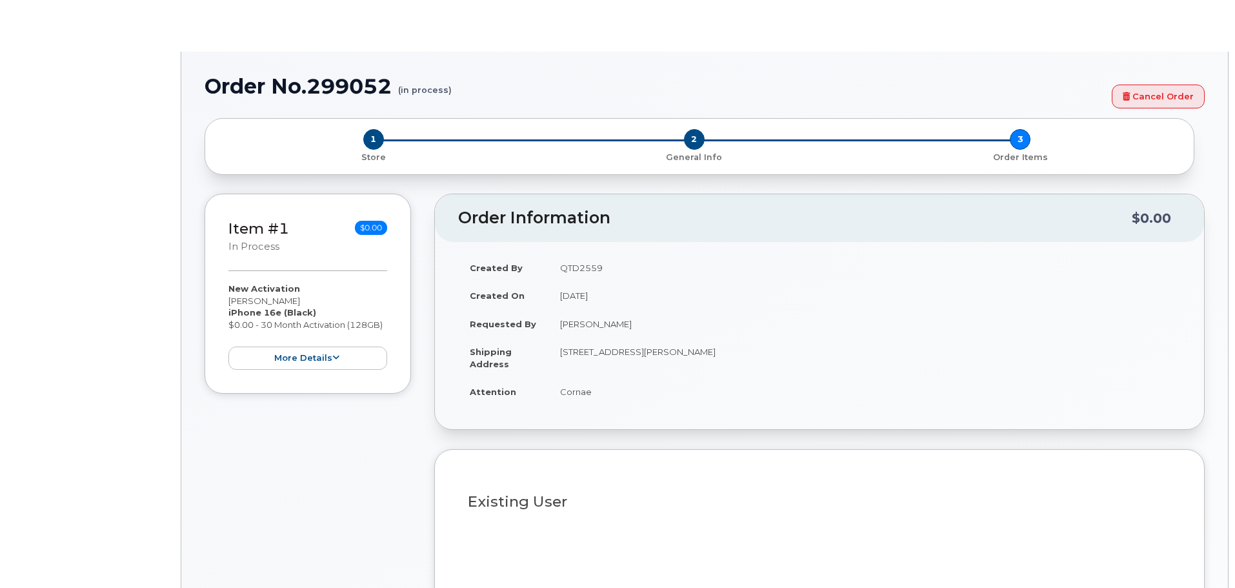
select select "1885307"
radio input "true"
type input "1915893"
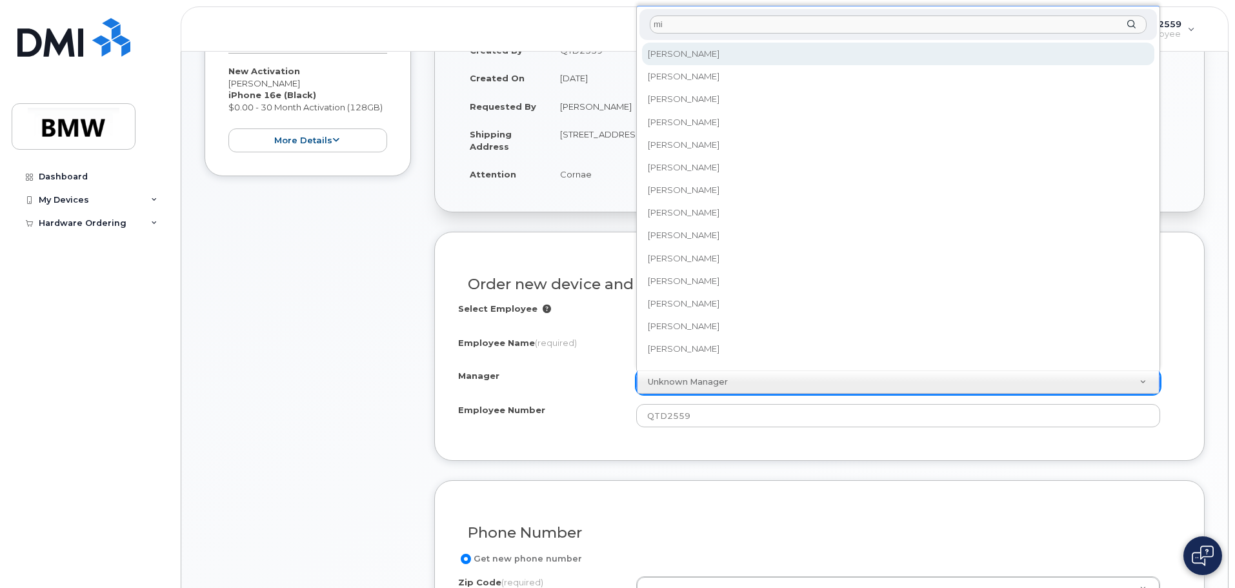
type input "m"
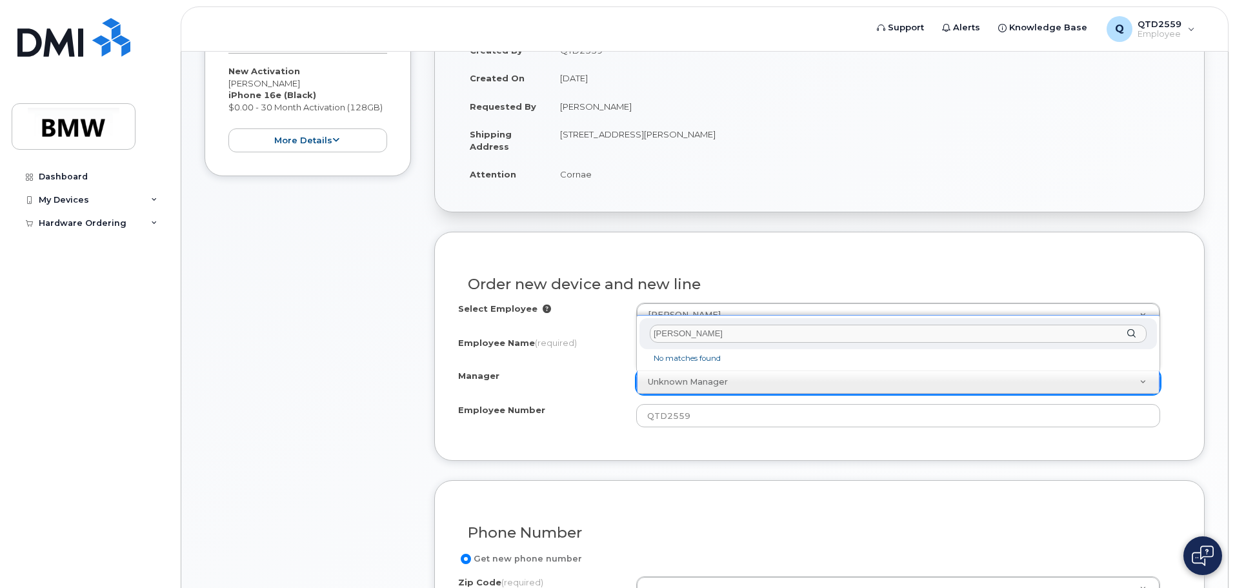
type input "Michael Chase"
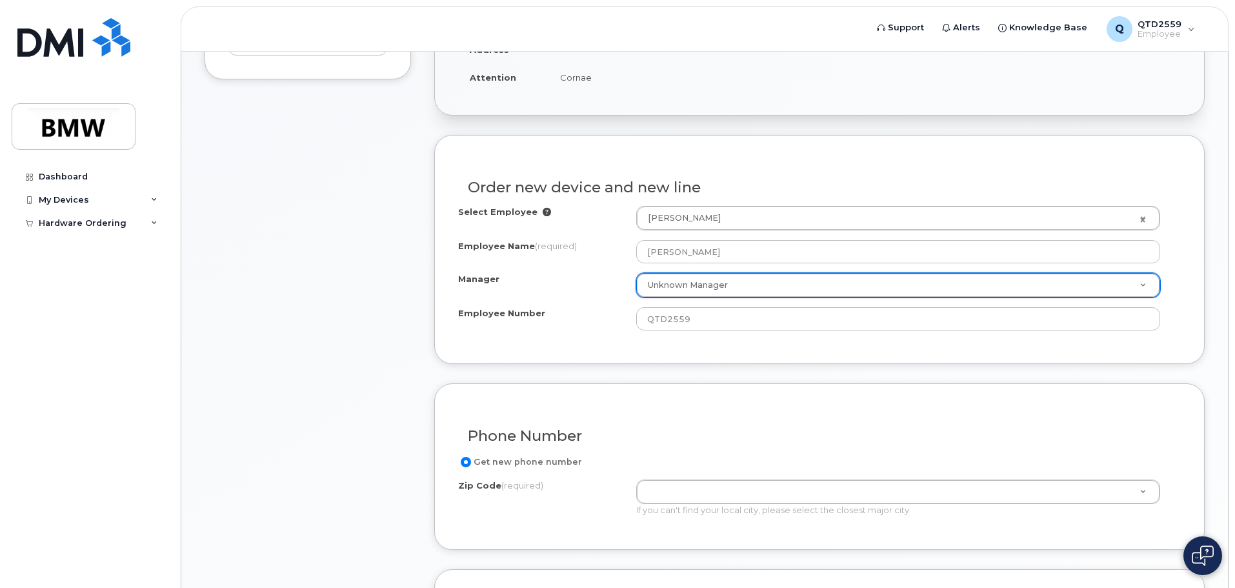
scroll to position [516, 0]
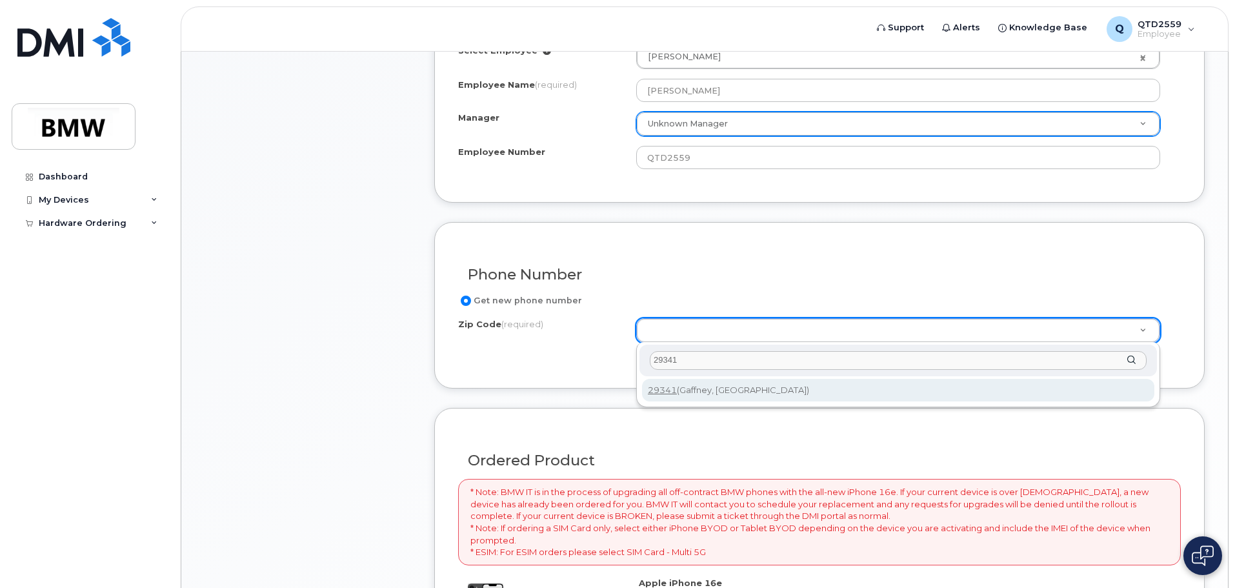
type input "29341"
type input "29341 (Gaffney, SC)"
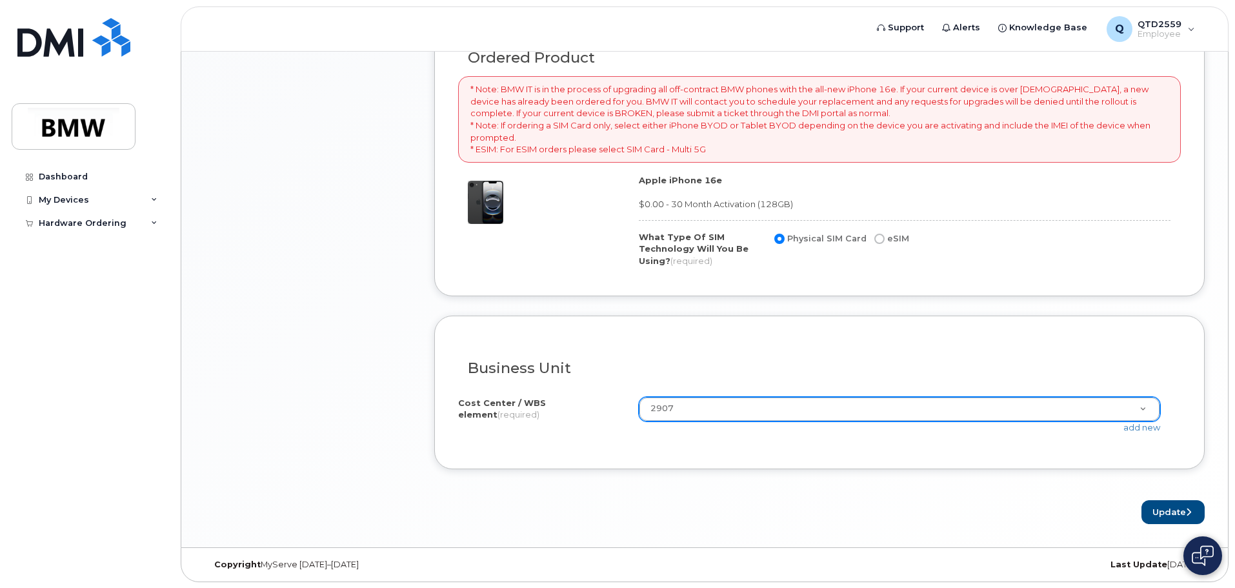
scroll to position [920, 0]
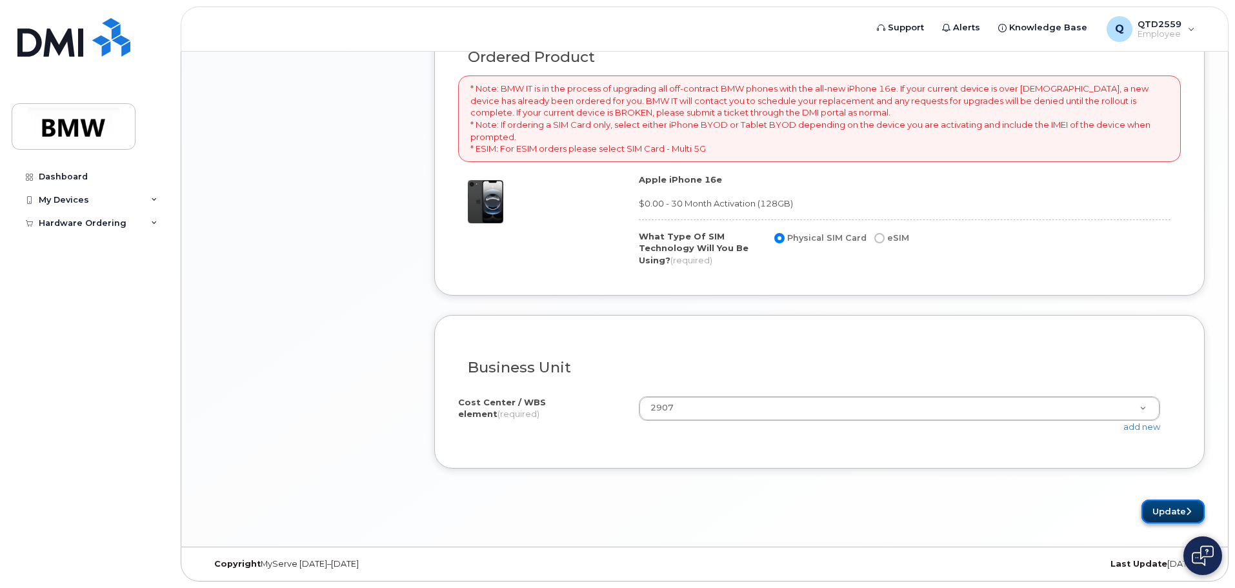
click at [1177, 509] on button "Update" at bounding box center [1173, 512] width 63 height 24
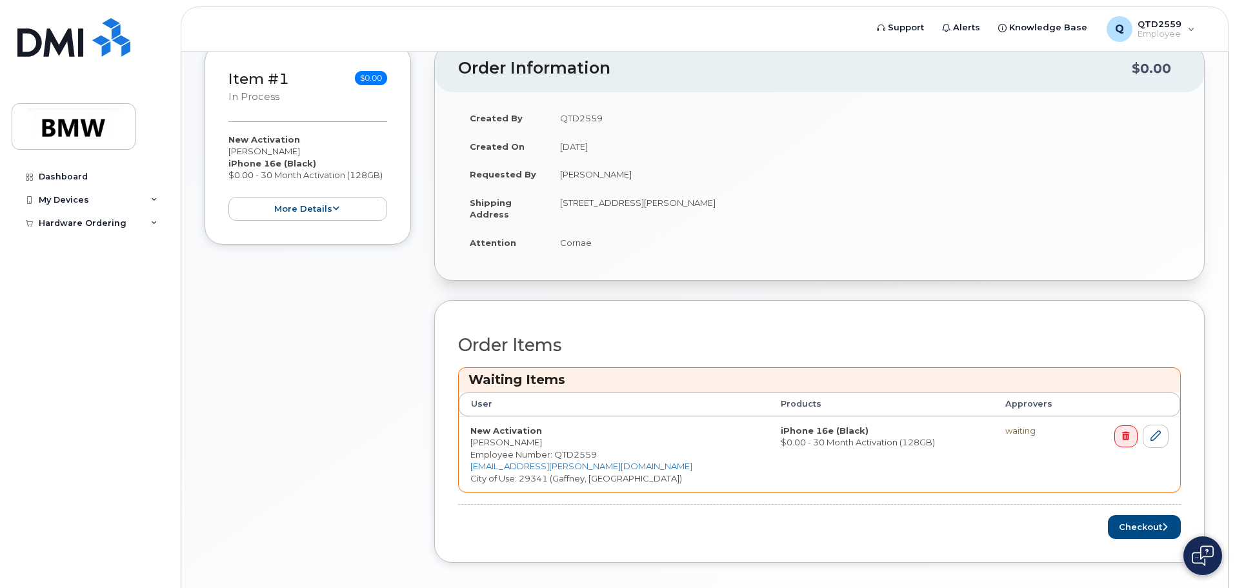
scroll to position [304, 0]
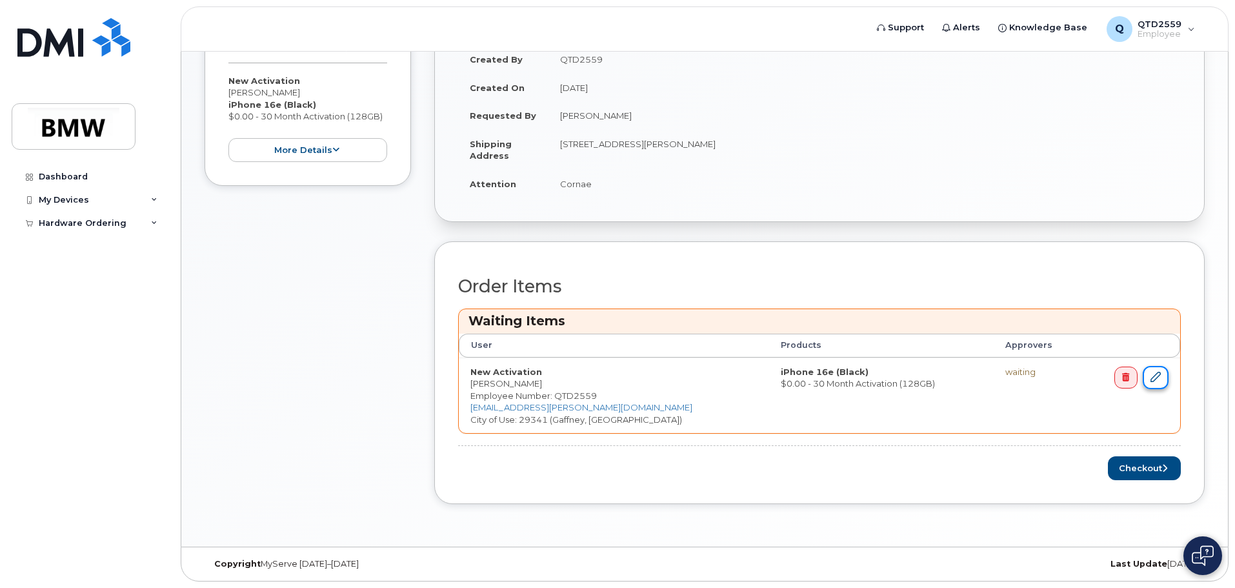
click at [1155, 380] on icon at bounding box center [1156, 377] width 10 height 10
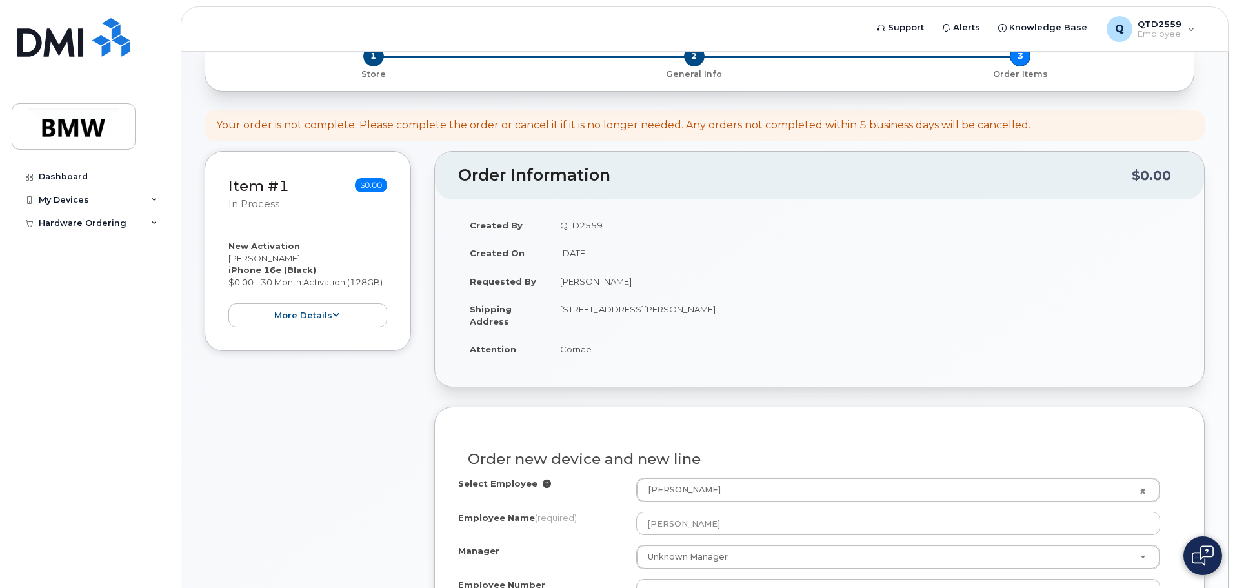
scroll to position [81, 0]
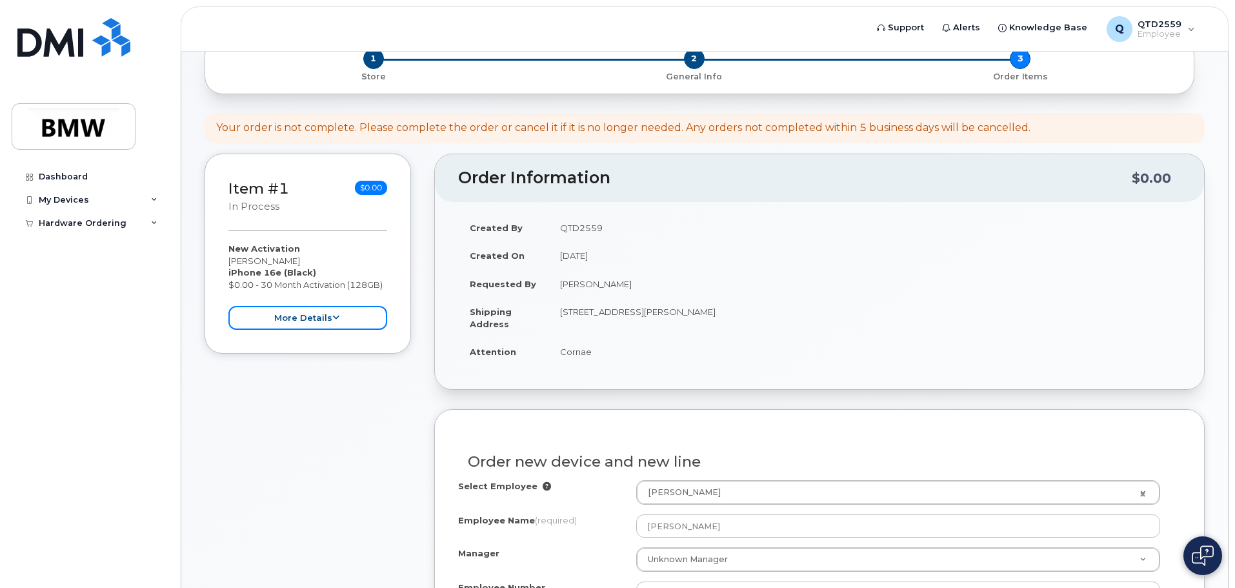
click at [301, 314] on button "more details" at bounding box center [307, 318] width 159 height 24
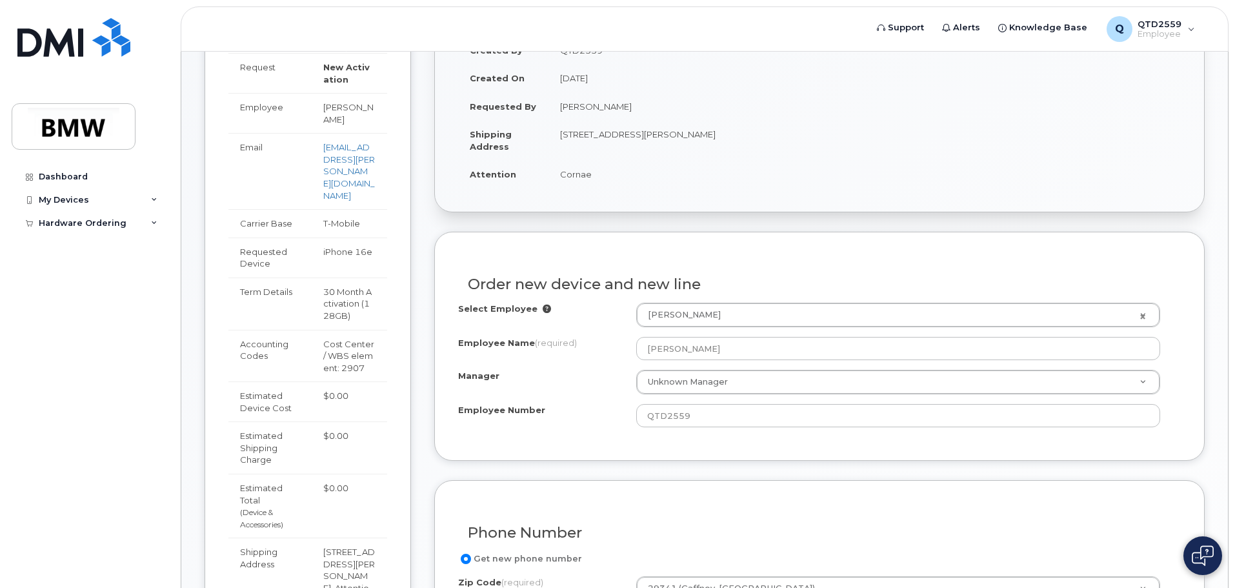
scroll to position [194, 0]
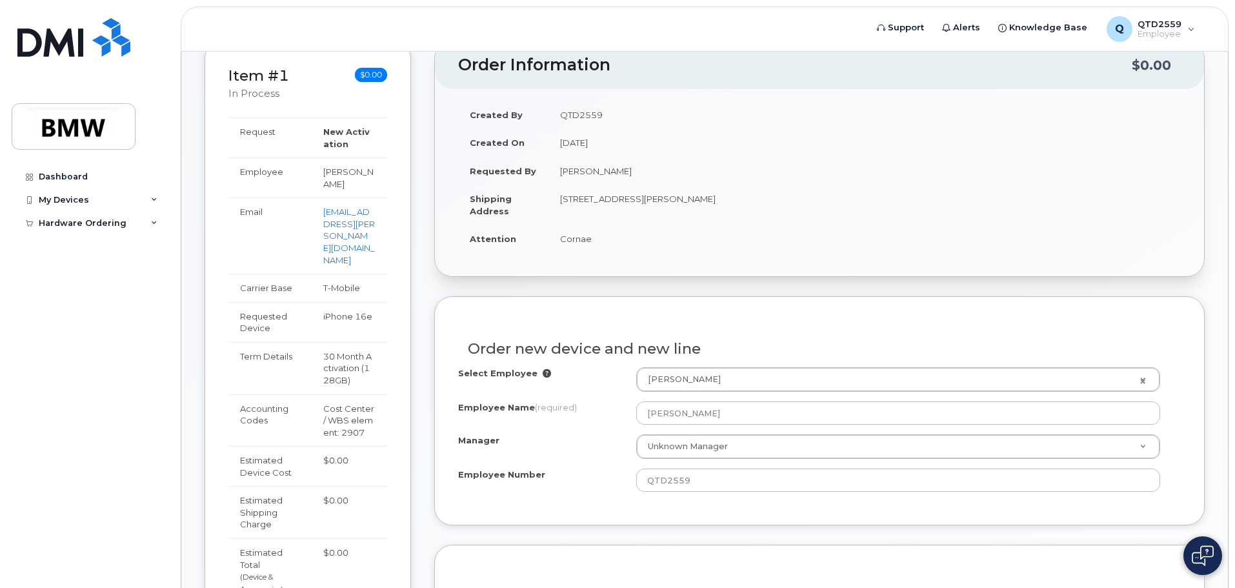
click at [254, 214] on td "Email" at bounding box center [269, 236] width 83 height 76
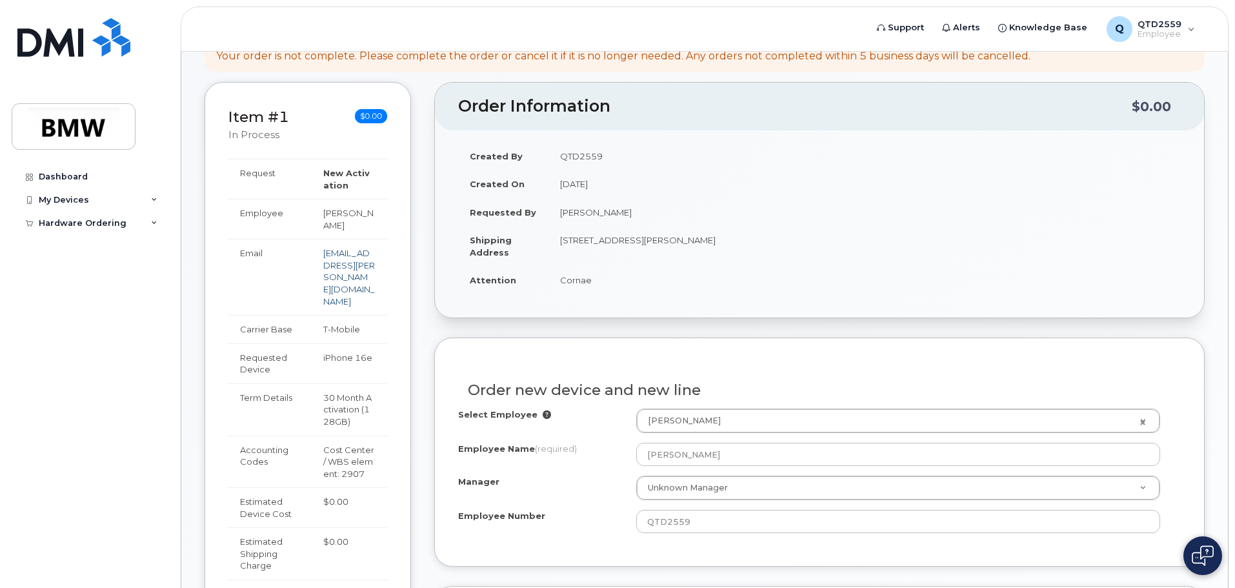
scroll to position [129, 0]
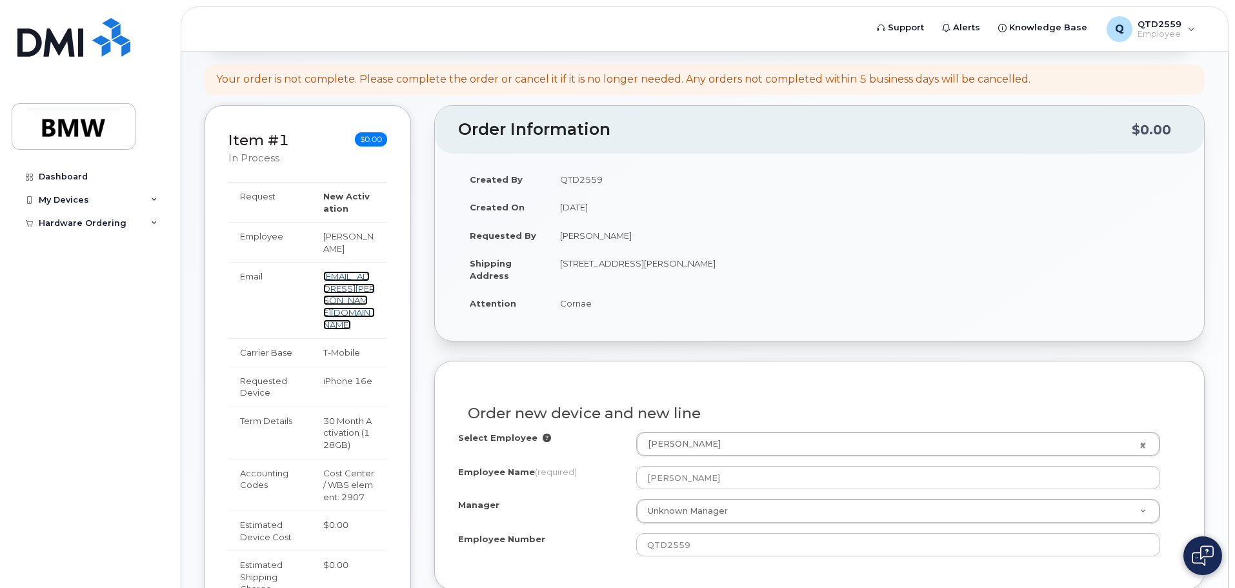
click at [338, 276] on link "cornae.taylor@bmwmc.com" at bounding box center [349, 300] width 52 height 58
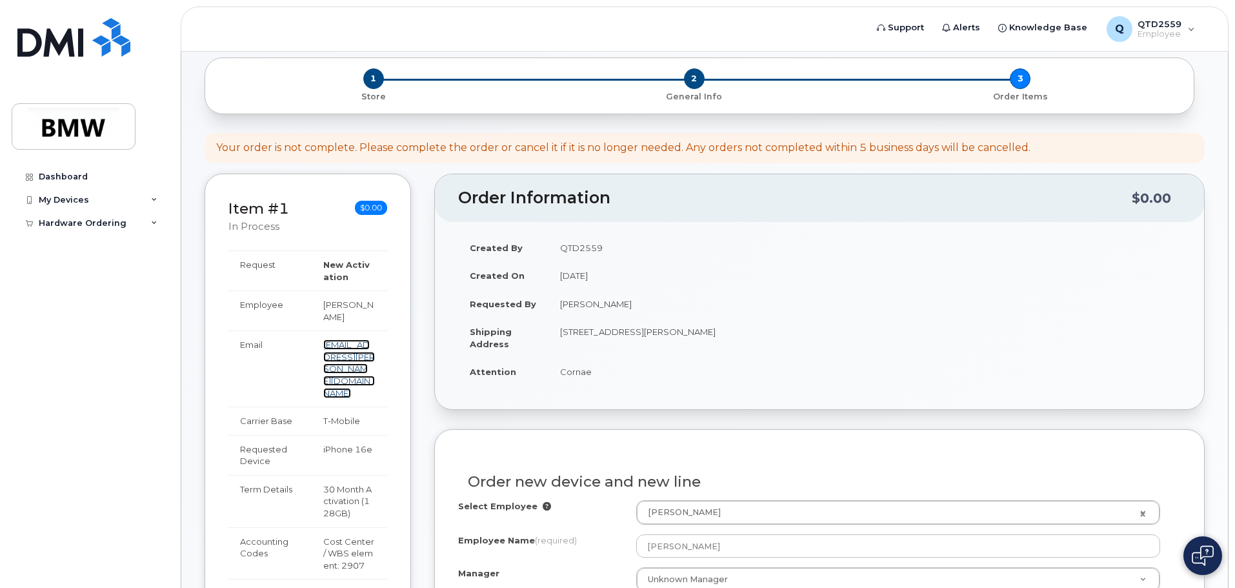
scroll to position [0, 0]
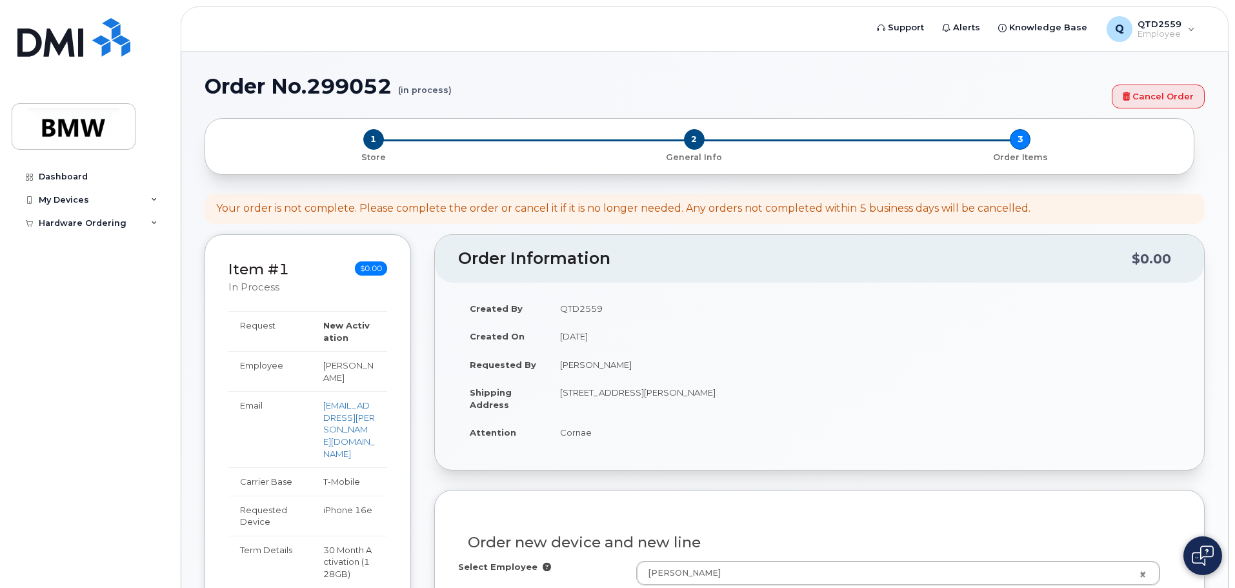
drag, startPoint x: 378, startPoint y: 265, endPoint x: 396, endPoint y: 263, distance: 17.5
click at [396, 262] on div "Item #1 in process $0.00 New Activation Cornae Taylor iPhone 16e (Black) $0.00 …" at bounding box center [308, 582] width 207 height 697
click at [1106, 350] on tbody "Created By QTD2559 Created On August 22, 2025 Requested By Cornae Taylor Shippi…" at bounding box center [819, 370] width 723 height 152
drag, startPoint x: 1161, startPoint y: 101, endPoint x: 679, endPoint y: 45, distance: 484.8
click at [1161, 101] on link "Cancel Order" at bounding box center [1158, 97] width 93 height 24
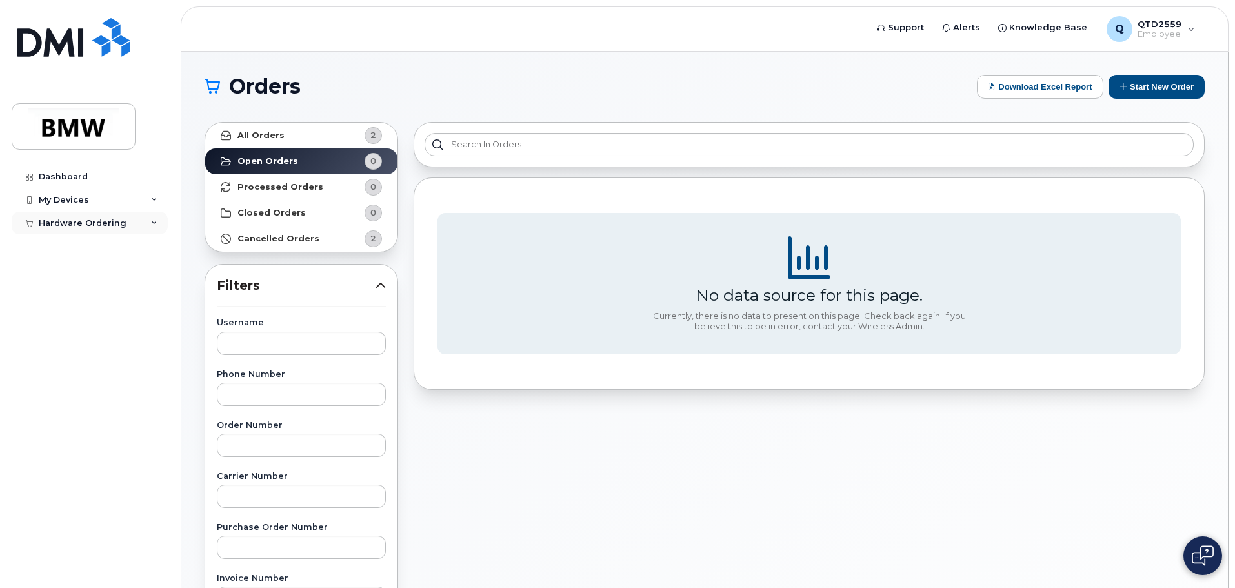
click at [64, 223] on div "Hardware Ordering" at bounding box center [83, 223] width 88 height 10
click at [296, 241] on strong "Cancelled Orders" at bounding box center [279, 239] width 82 height 10
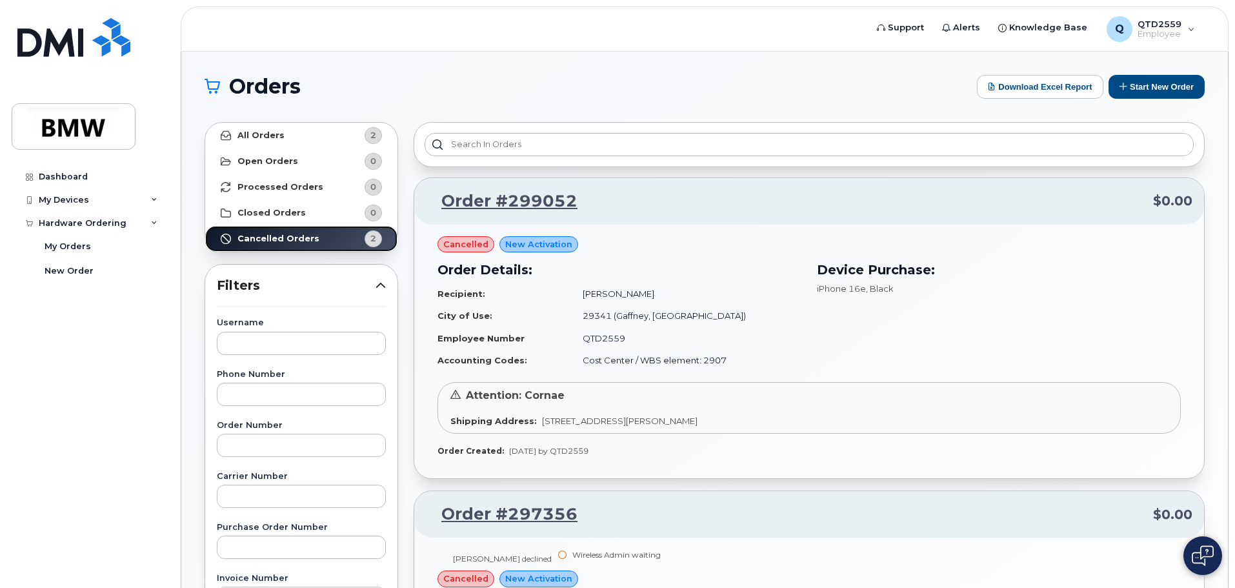
scroll to position [387, 0]
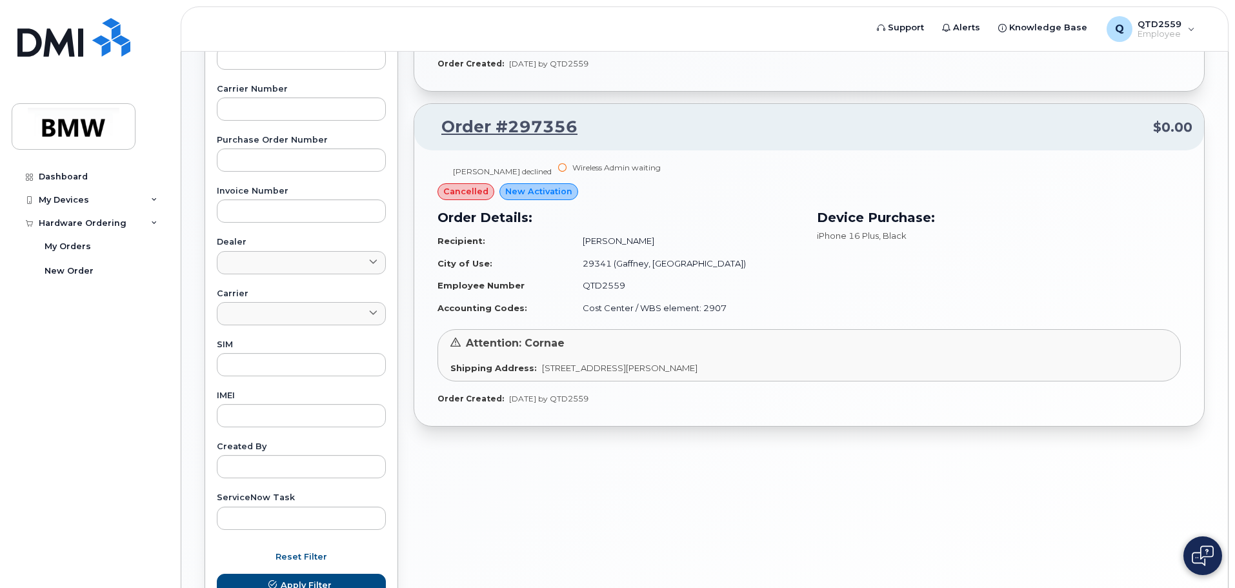
click at [468, 192] on span "cancelled" at bounding box center [465, 191] width 45 height 12
click at [524, 192] on span "New Activation" at bounding box center [538, 191] width 67 height 12
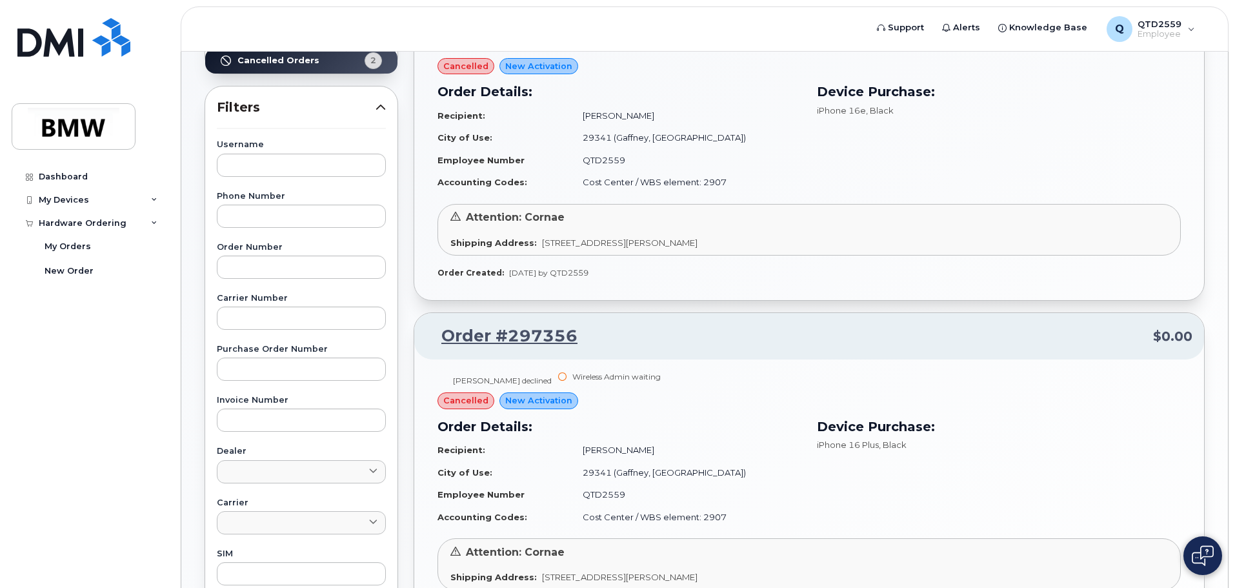
scroll to position [38, 0]
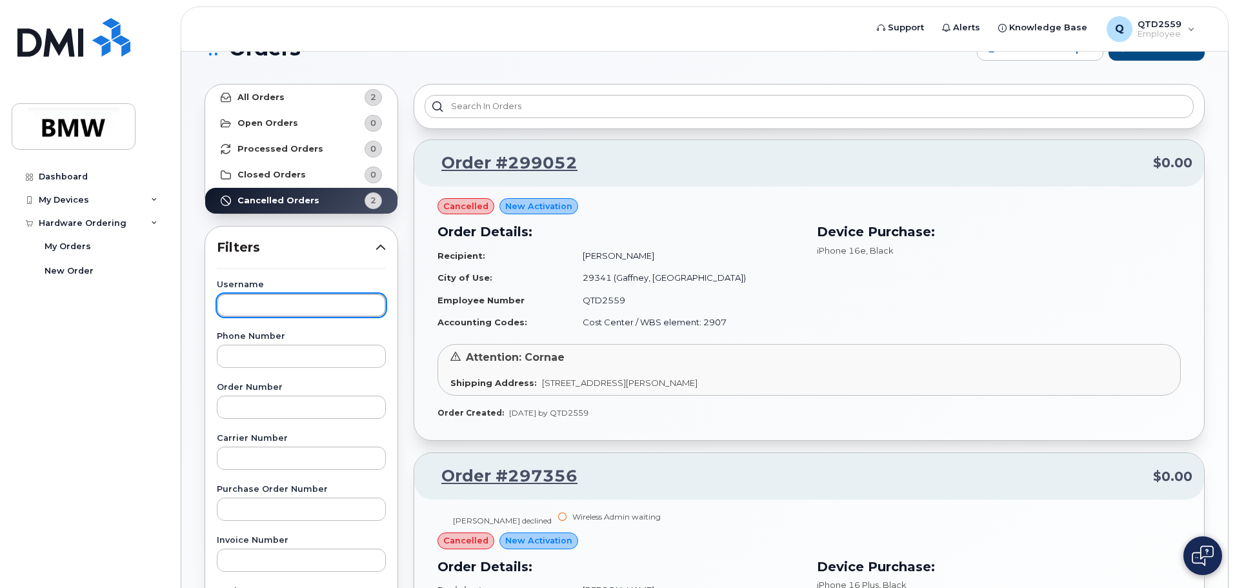
click at [238, 299] on input "text" at bounding box center [301, 305] width 169 height 23
click at [378, 245] on icon at bounding box center [381, 247] width 10 height 10
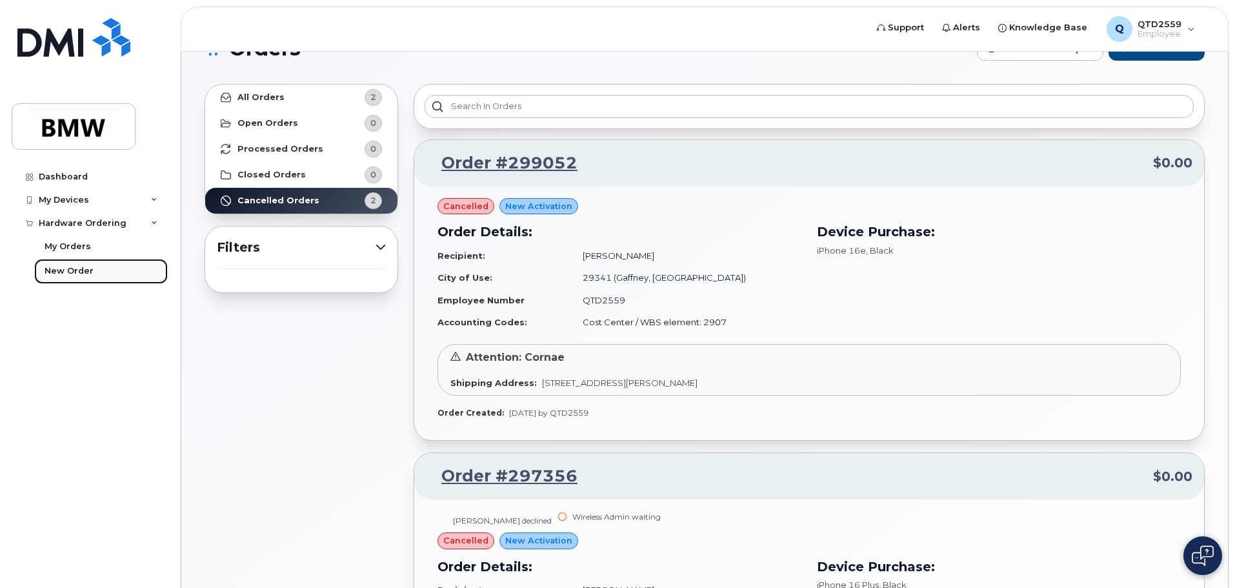
click at [59, 272] on div "New Order" at bounding box center [69, 271] width 49 height 12
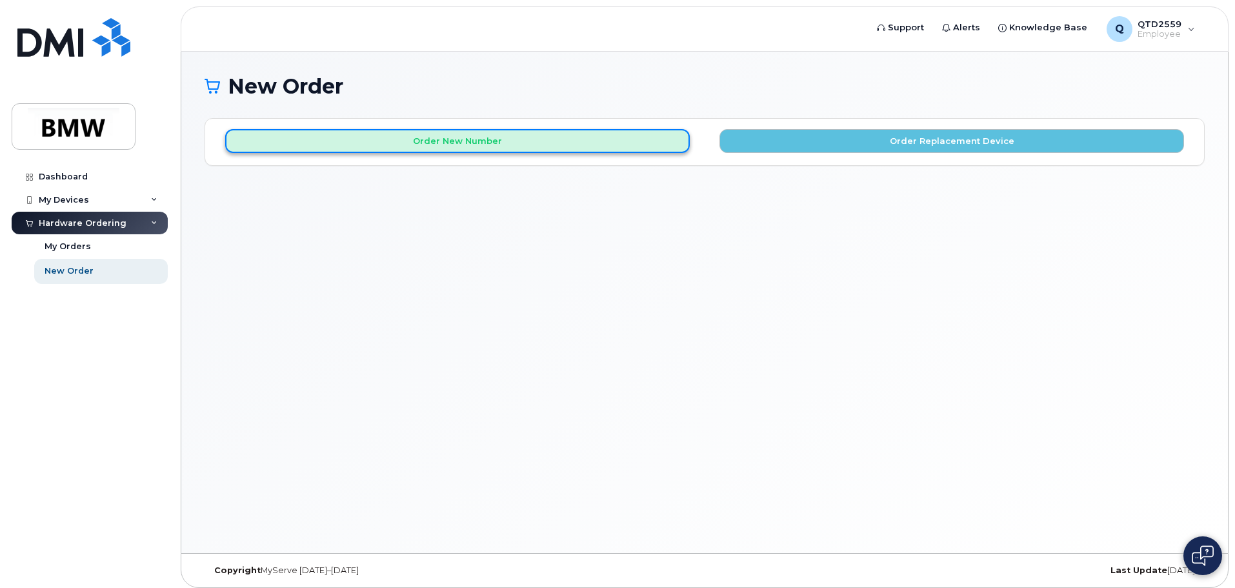
click at [480, 139] on button "Order New Number" at bounding box center [457, 141] width 465 height 24
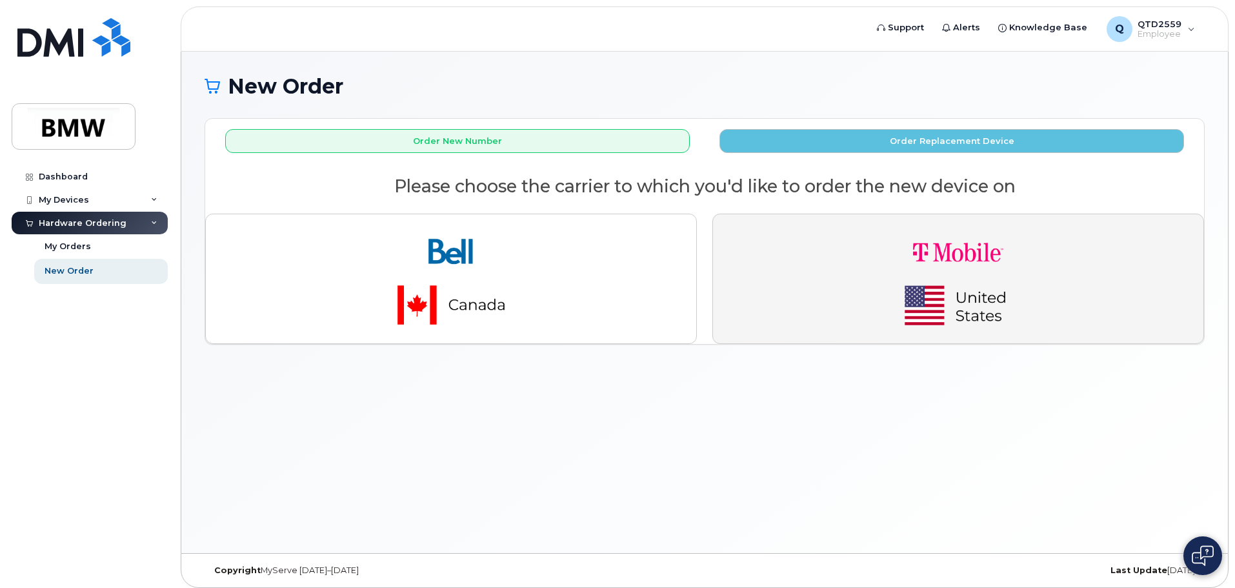
click at [1021, 279] on img "button" at bounding box center [958, 279] width 181 height 108
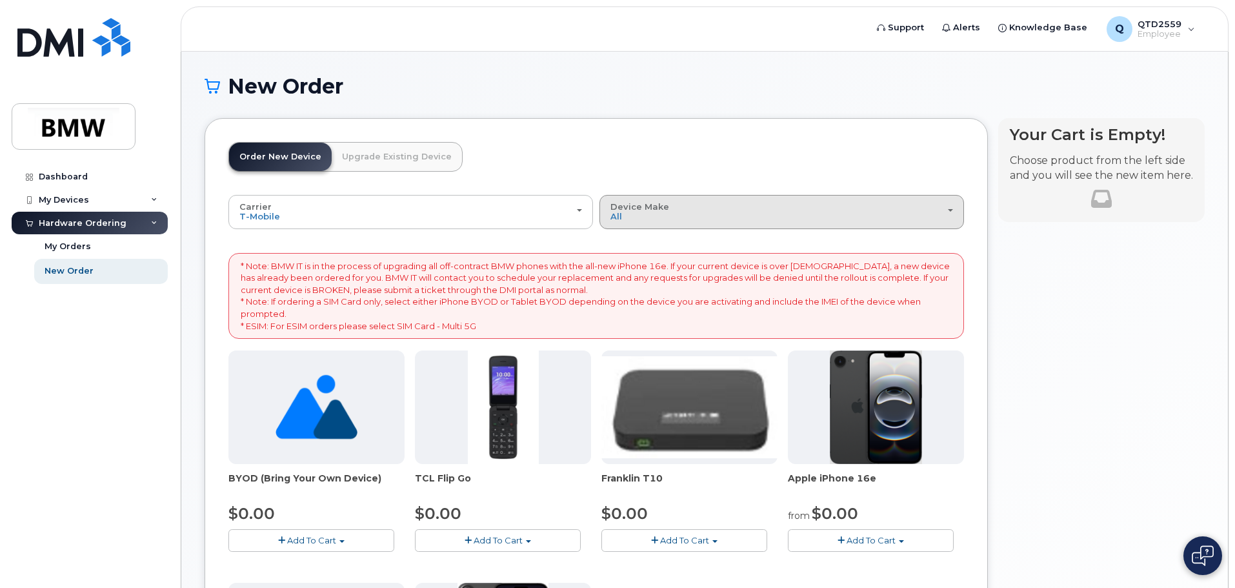
click at [739, 215] on div "Device Make All Cell Phone iPhone Modem" at bounding box center [782, 212] width 343 height 20
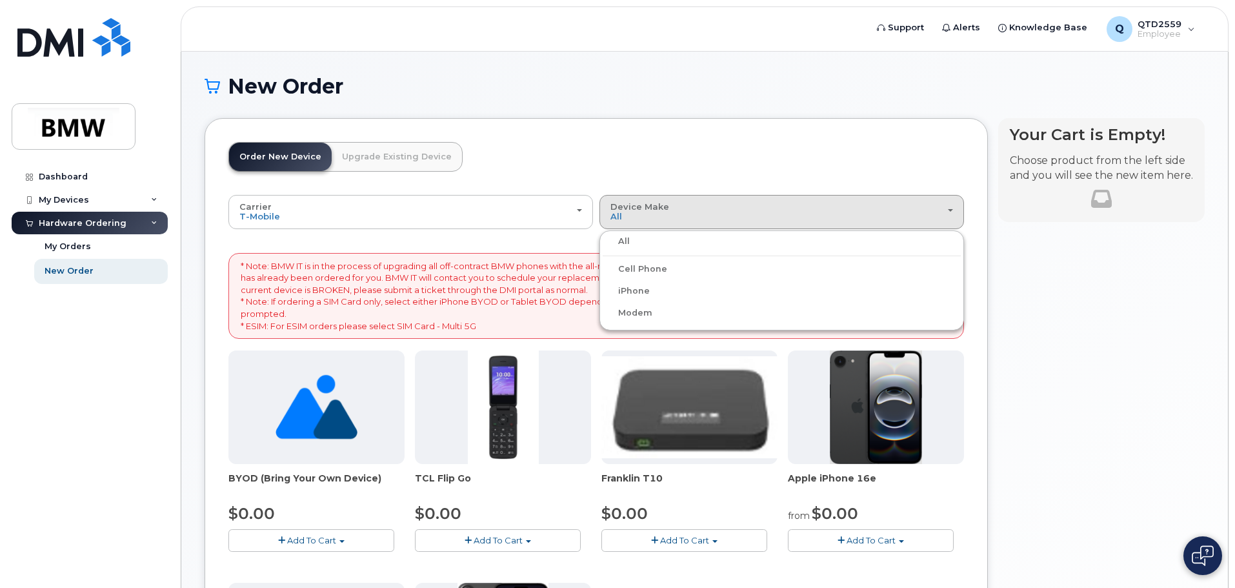
click at [643, 293] on label "iPhone" at bounding box center [626, 290] width 47 height 15
click at [0, 0] on input "iPhone" at bounding box center [0, 0] width 0 height 0
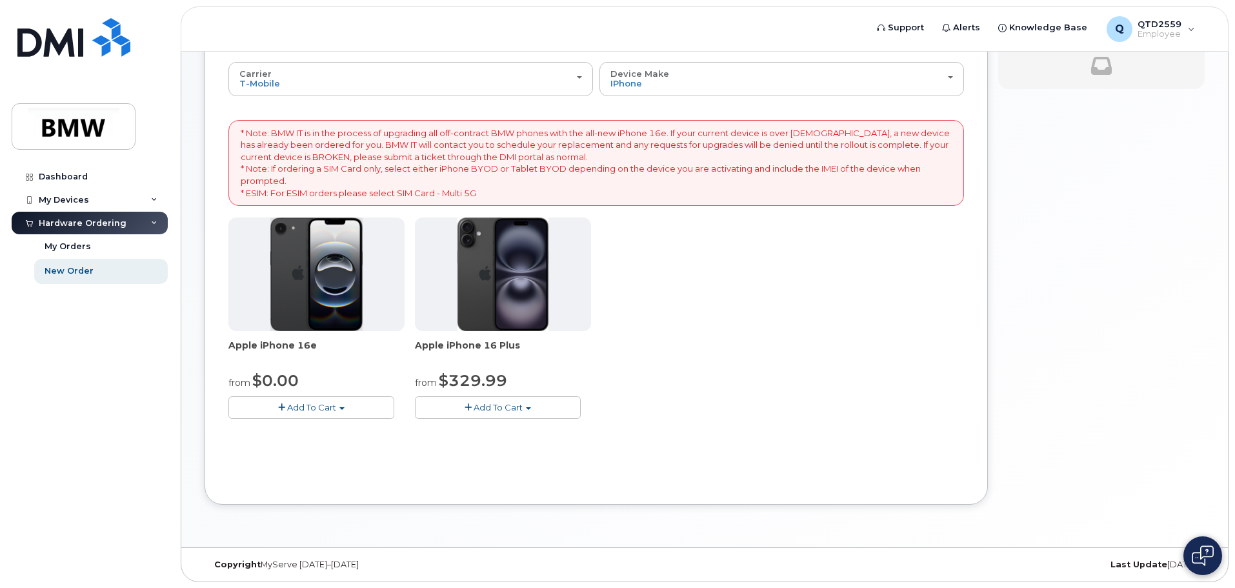
scroll to position [134, 0]
click at [317, 409] on span "Add To Cart" at bounding box center [311, 406] width 49 height 10
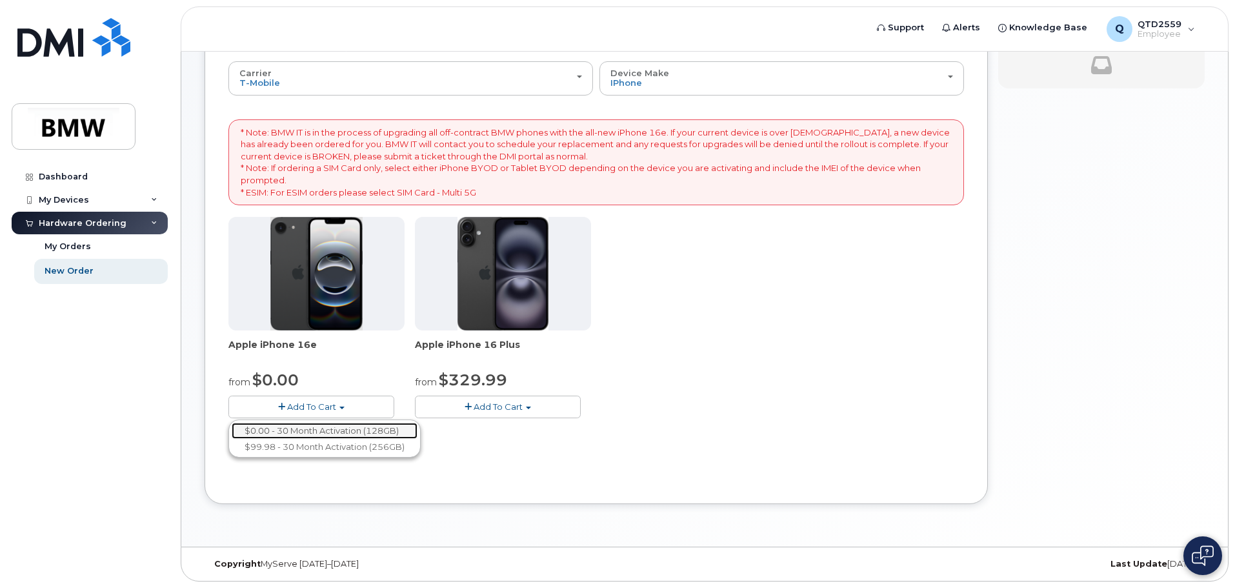
click at [289, 434] on link "$0.00 - 30 Month Activation (128GB)" at bounding box center [325, 431] width 186 height 16
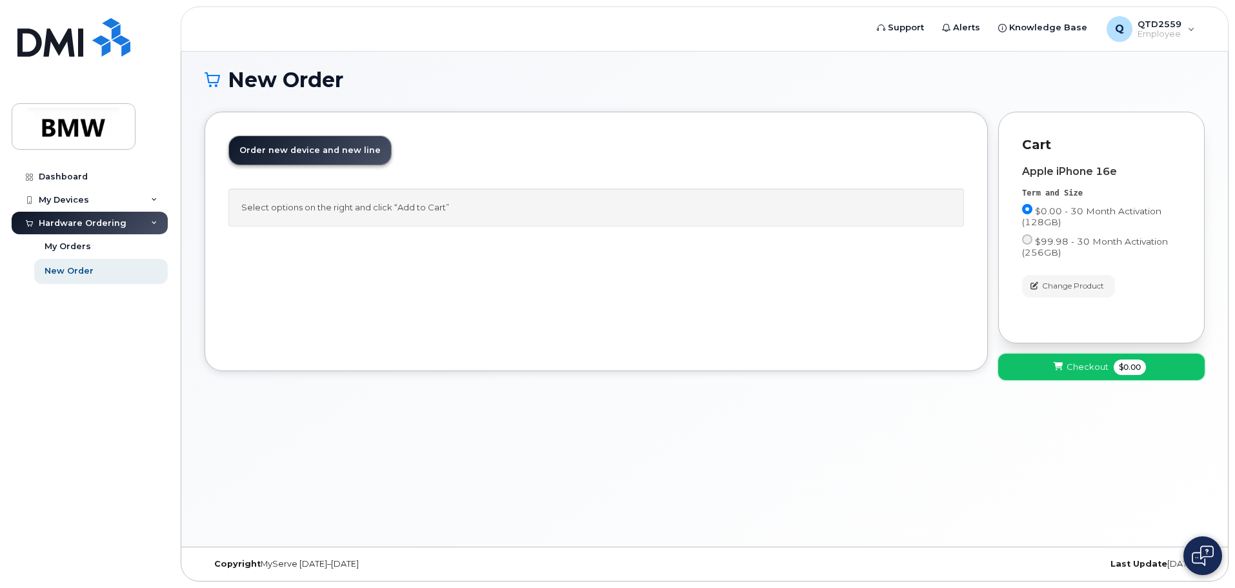
click at [1084, 369] on span "Checkout" at bounding box center [1088, 367] width 42 height 12
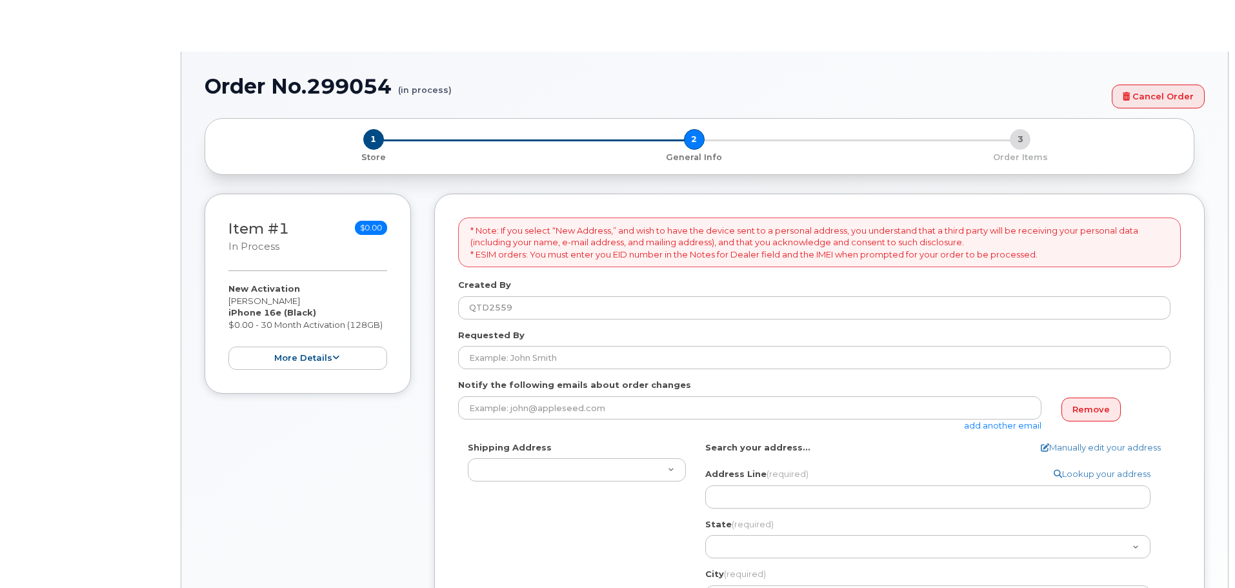
select select
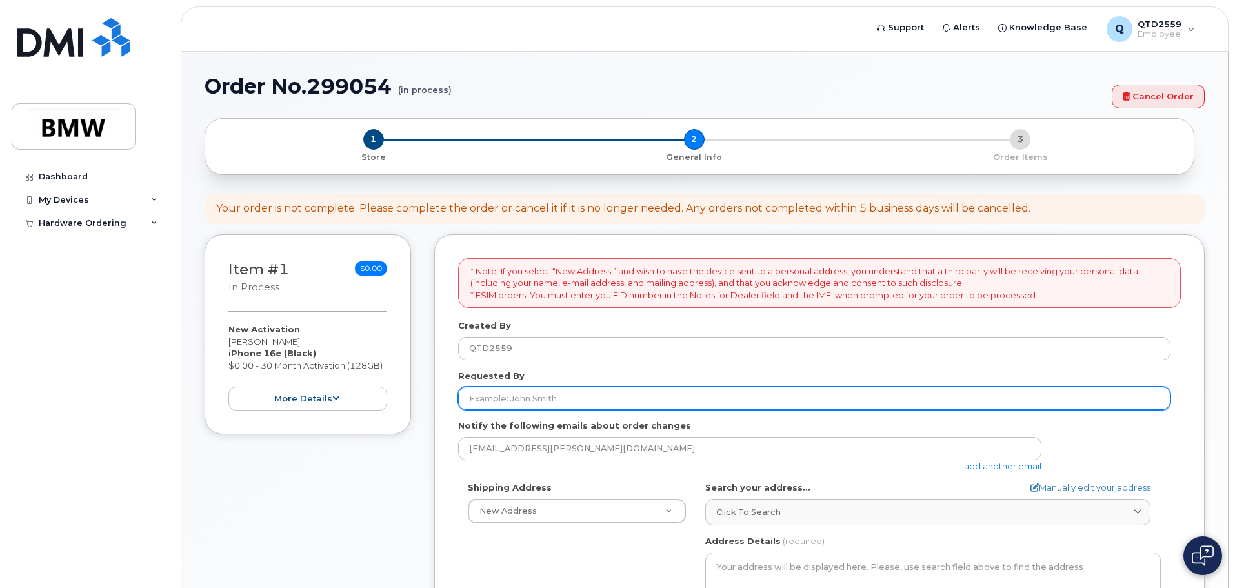
click at [565, 402] on input "Requested By" at bounding box center [814, 398] width 713 height 23
type input "Cornae"
type input "131 Concord Acres Dr"
select select
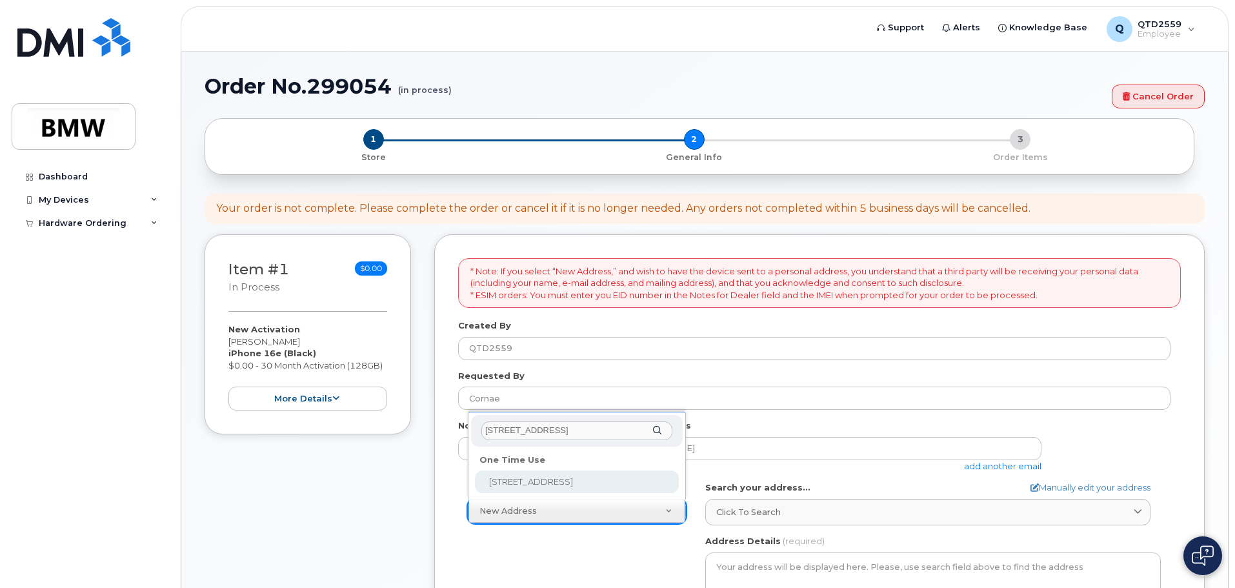
select select "131 Concord Acres Dr"
type input "Cornae"
type input "7049188593"
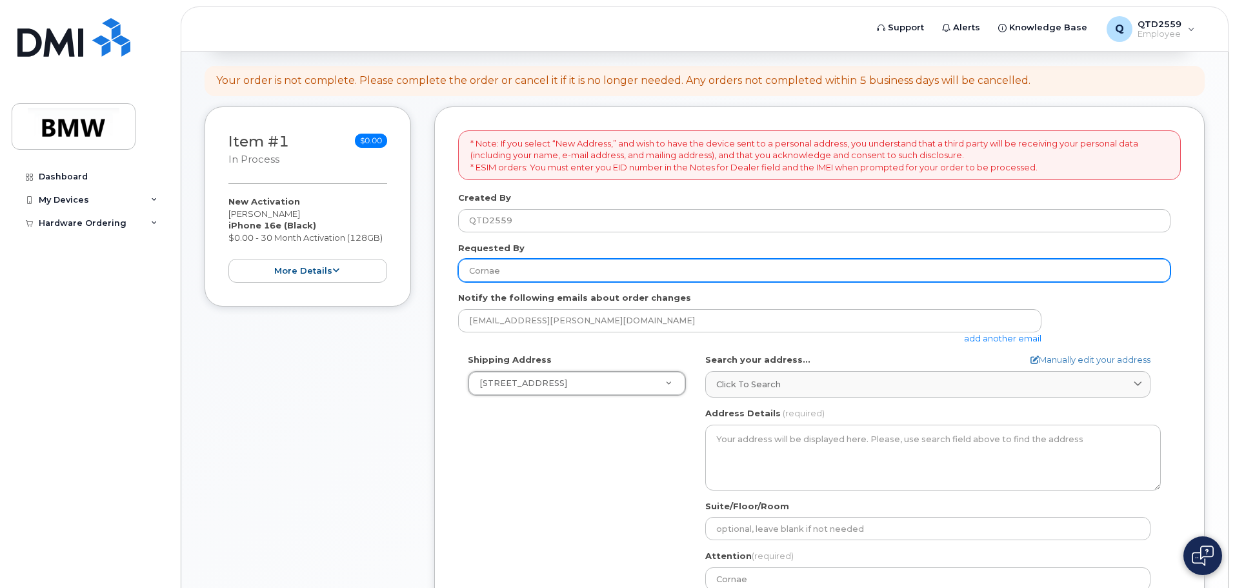
scroll to position [129, 0]
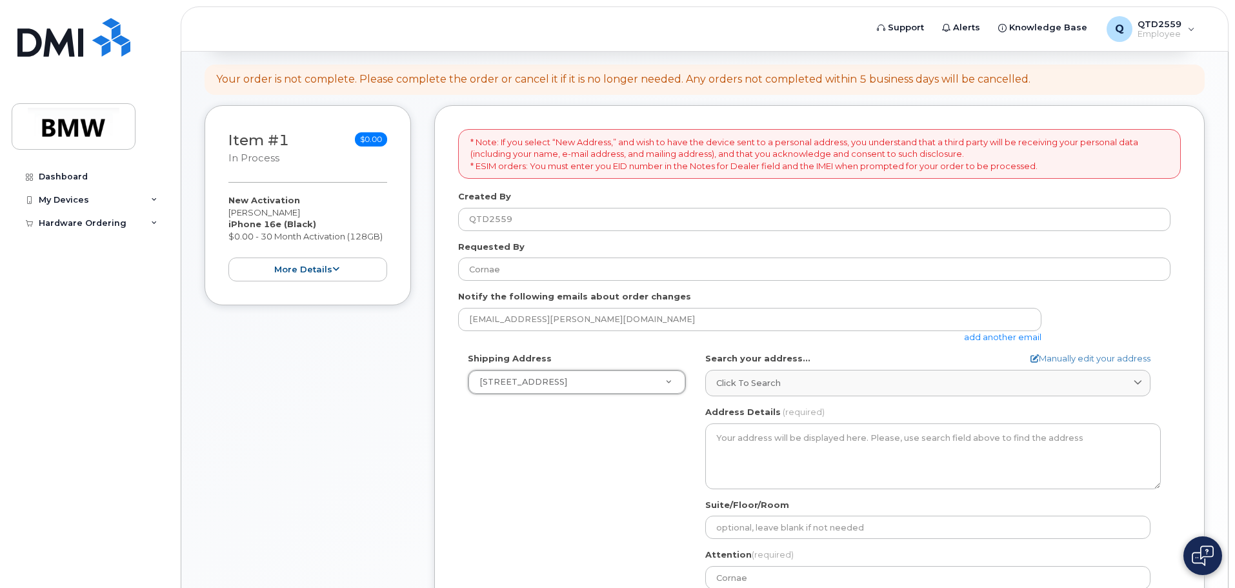
click at [1028, 339] on link "add another email" at bounding box center [1002, 337] width 77 height 10
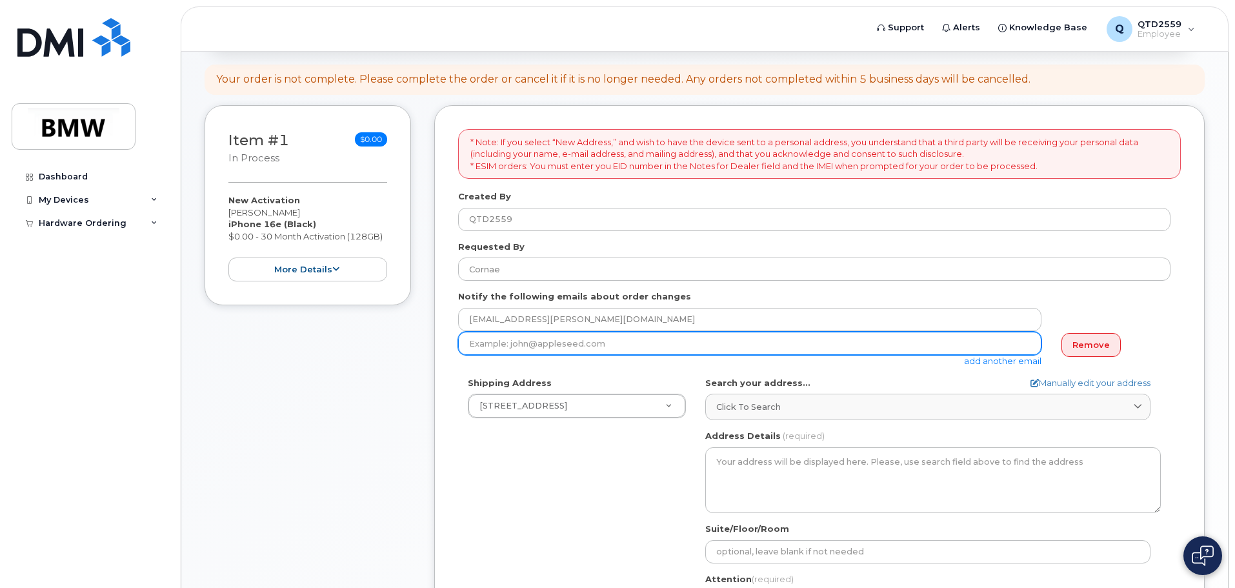
click at [578, 342] on input "email" at bounding box center [749, 343] width 583 height 23
click at [474, 342] on input "michael.Chase" at bounding box center [749, 343] width 583 height 23
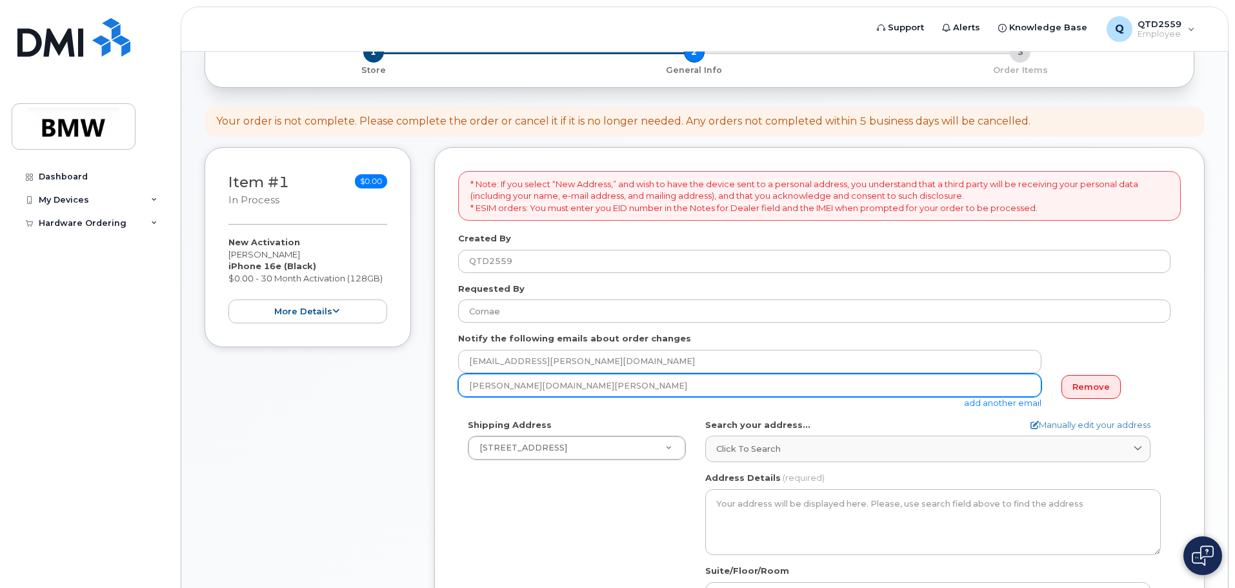
scroll to position [65, 0]
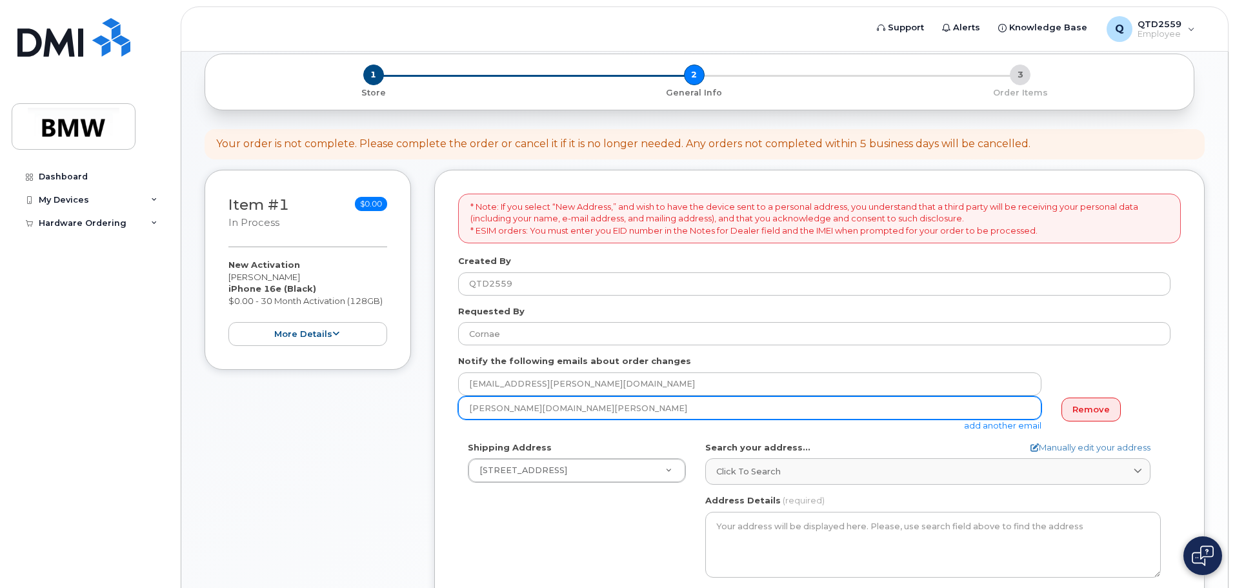
click at [544, 409] on input "Michael.Chase" at bounding box center [749, 407] width 583 height 23
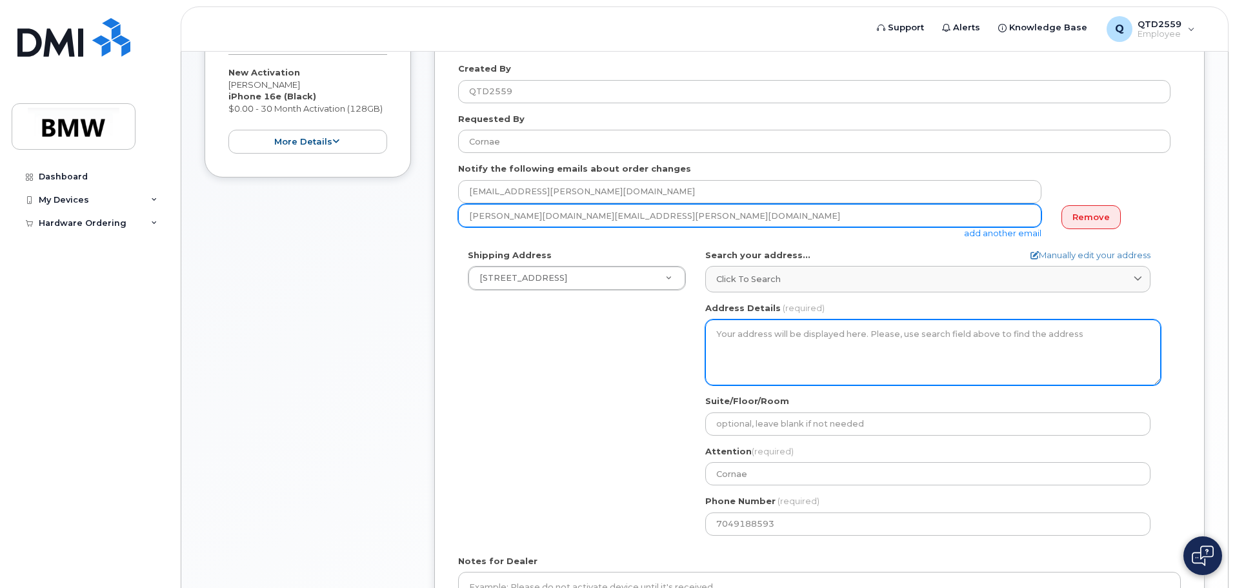
scroll to position [258, 0]
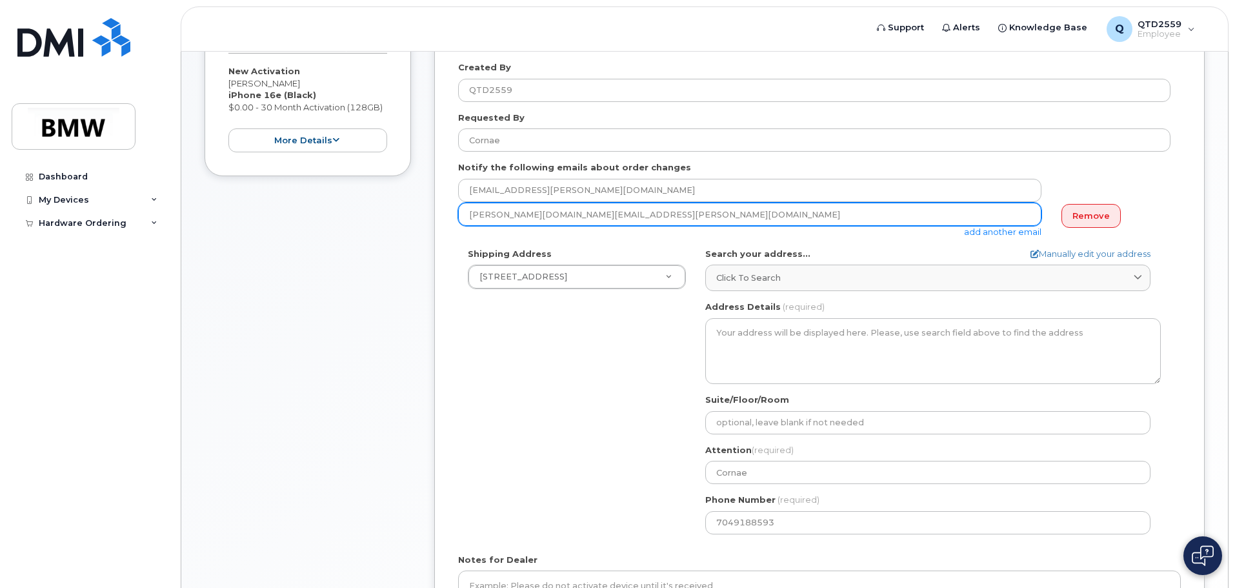
type input "Michael.Chase@BMWMC.com"
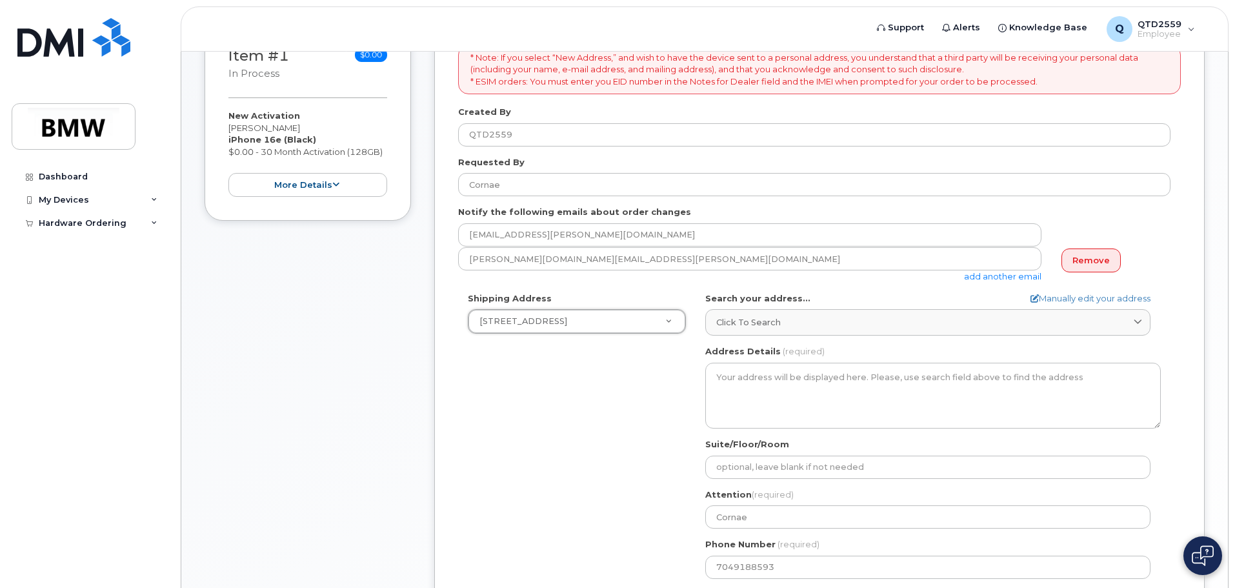
scroll to position [231, 0]
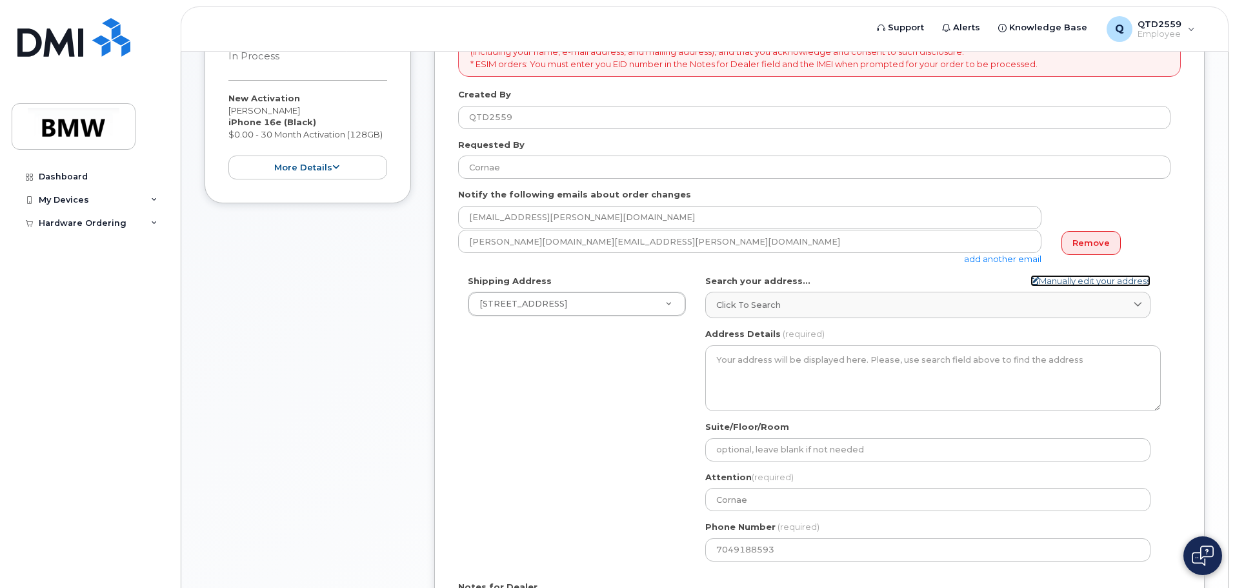
click at [1108, 277] on link "Manually edit your address" at bounding box center [1091, 281] width 120 height 12
select select
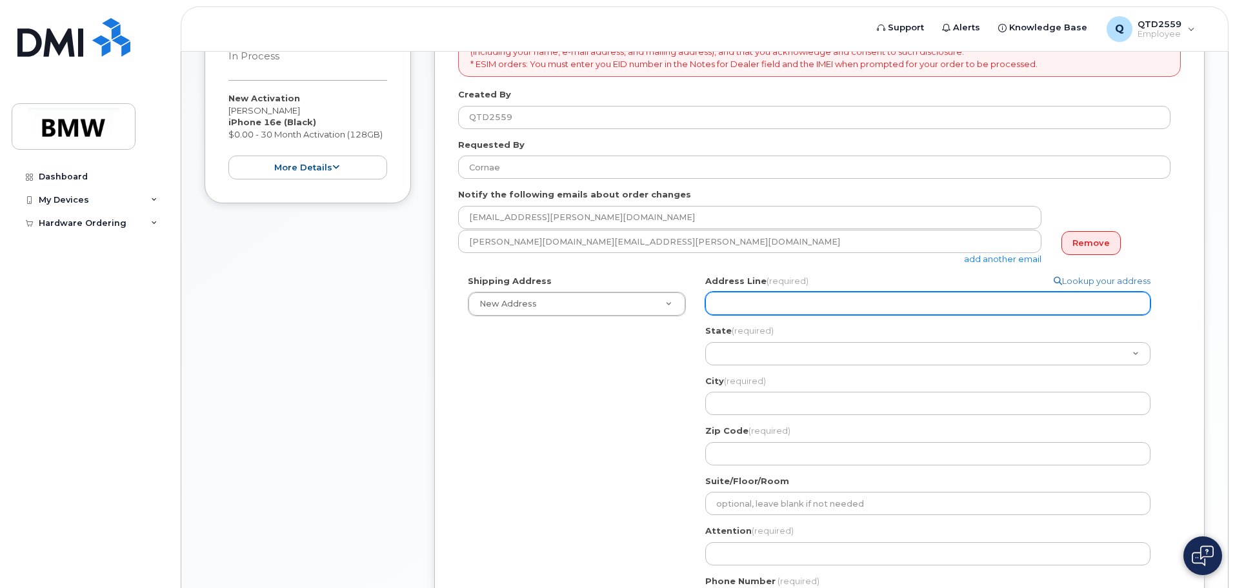
click at [736, 305] on input "Address Line (required)" at bounding box center [927, 303] width 445 height 23
type input "131 Concord Acres Dr"
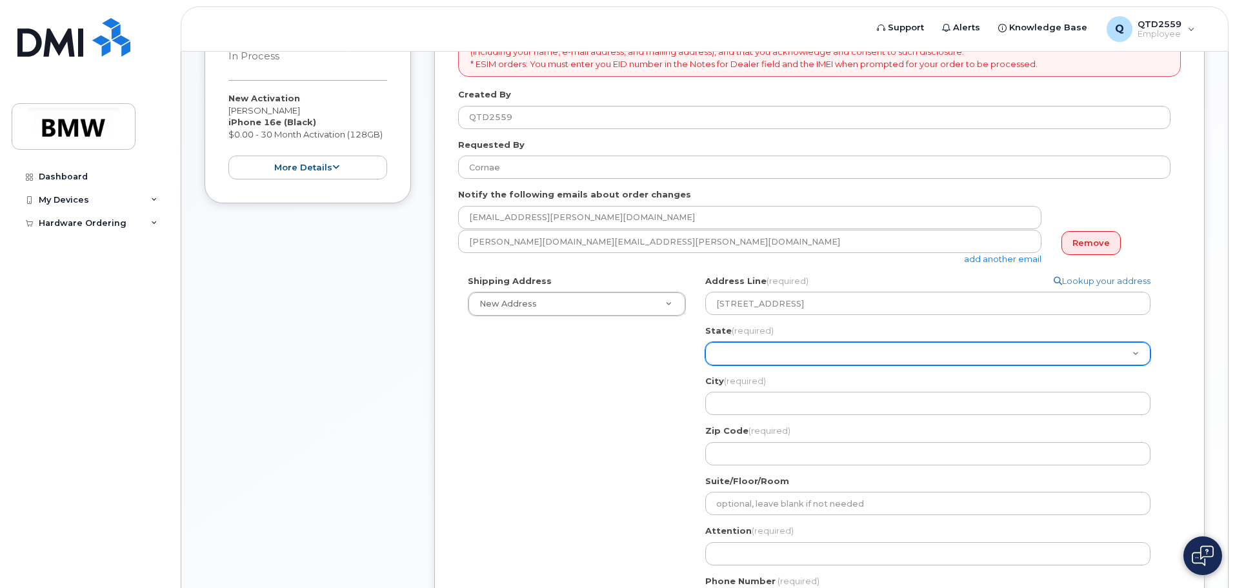
select select "SC"
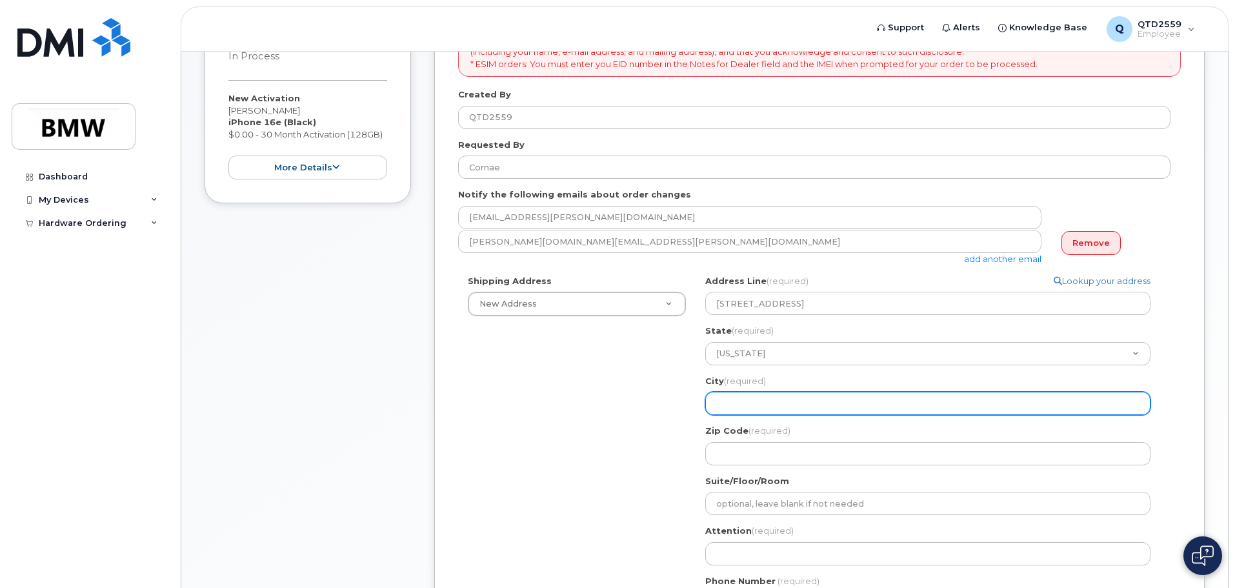
type input "Gaffney"
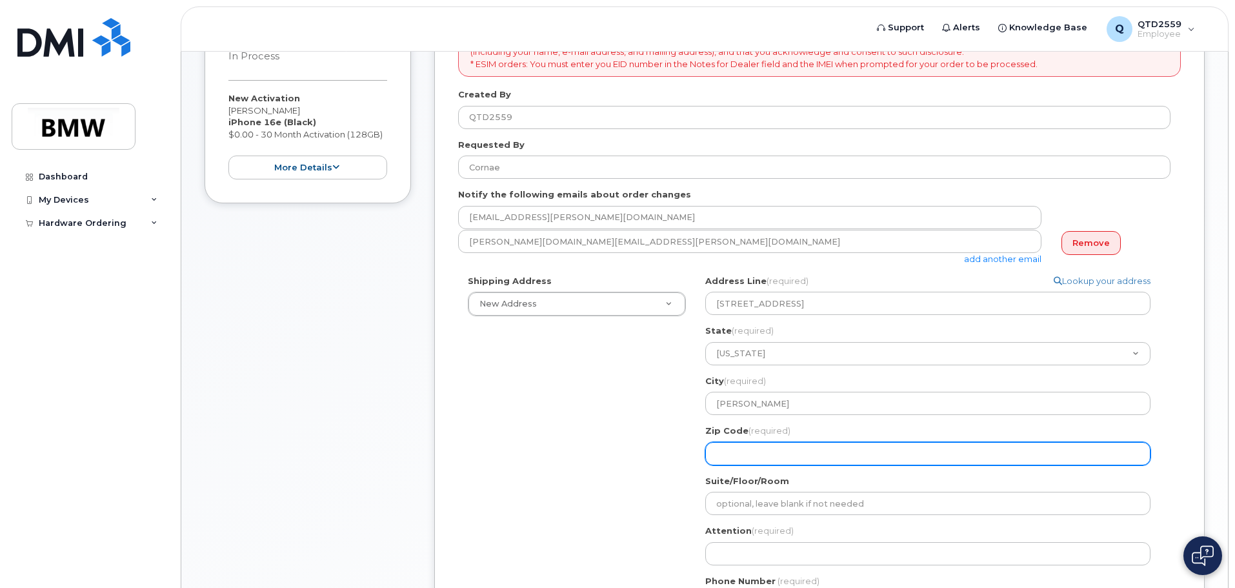
type input "29341"
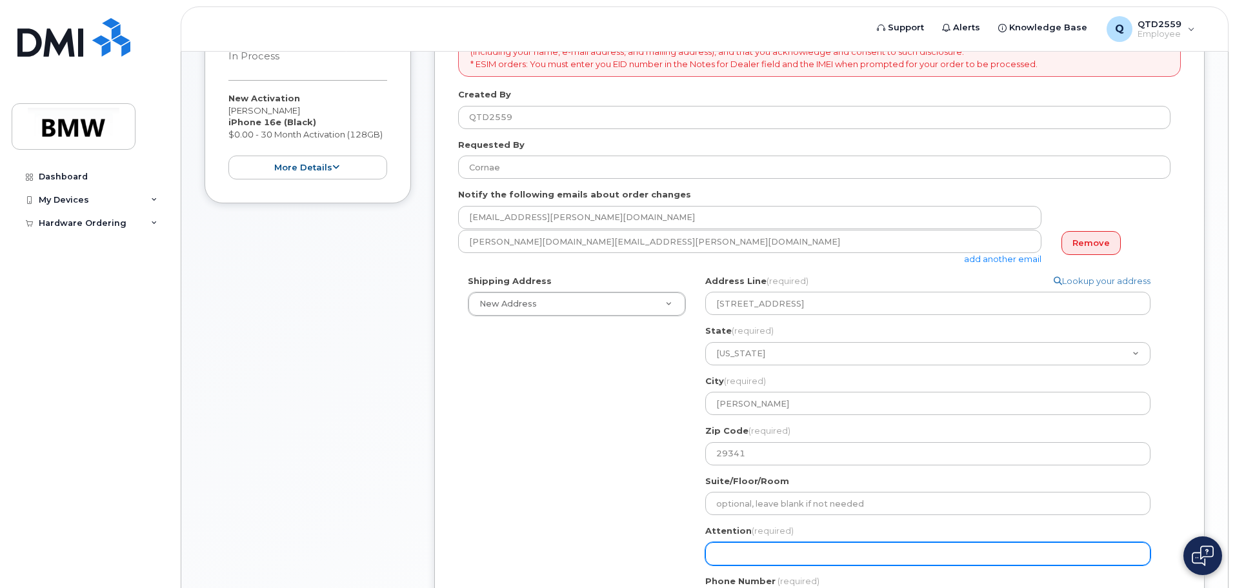
type input "Cornae"
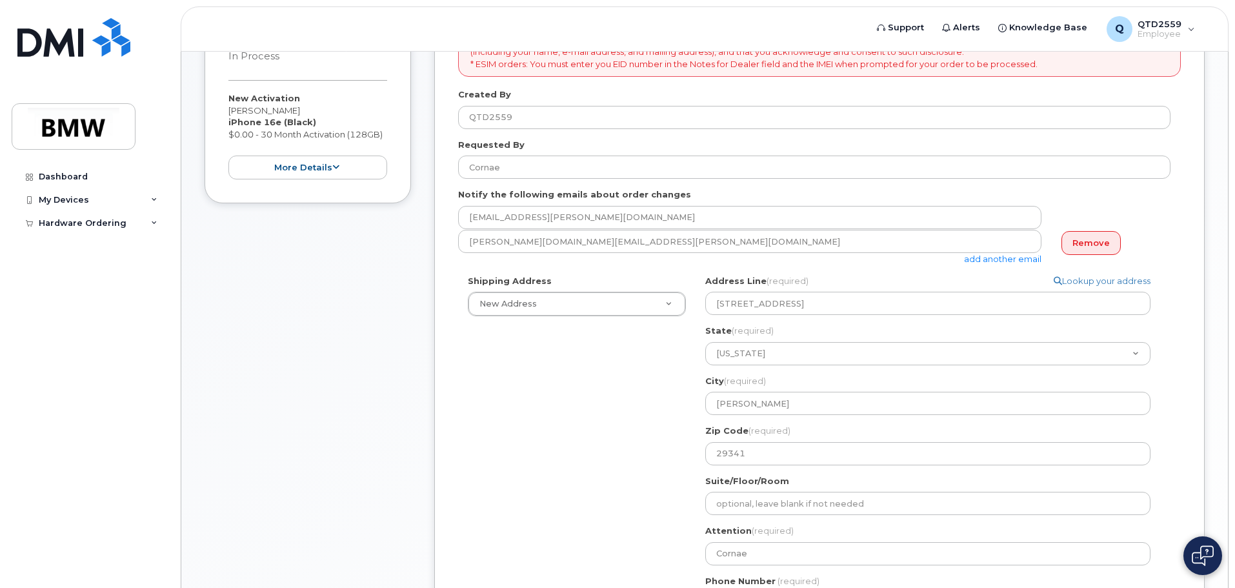
type input "7049188593"
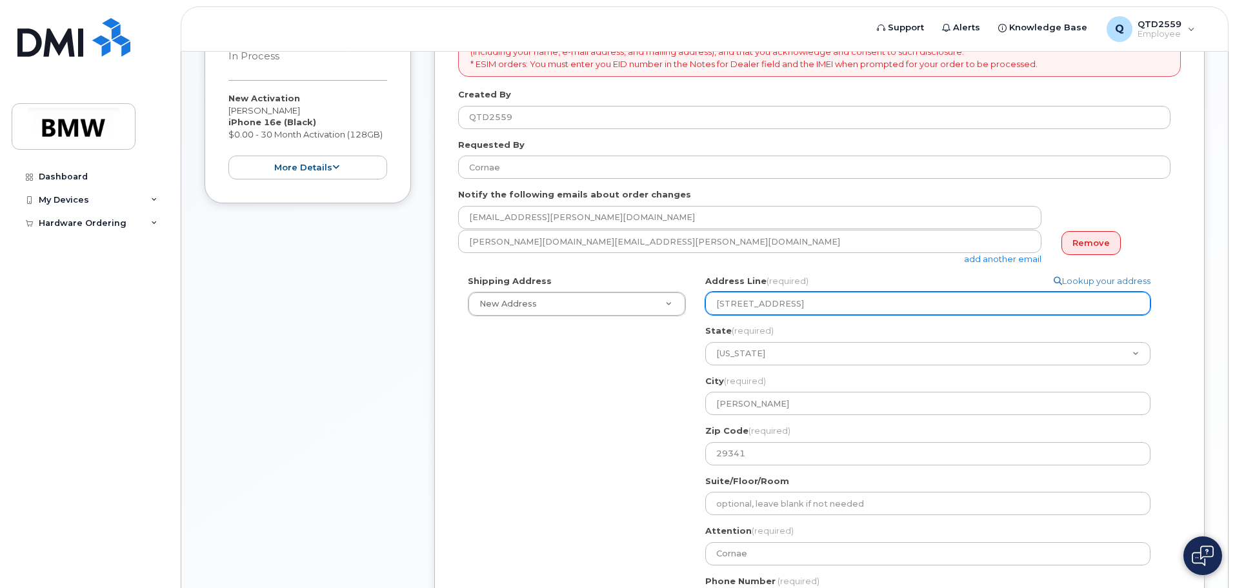
select select
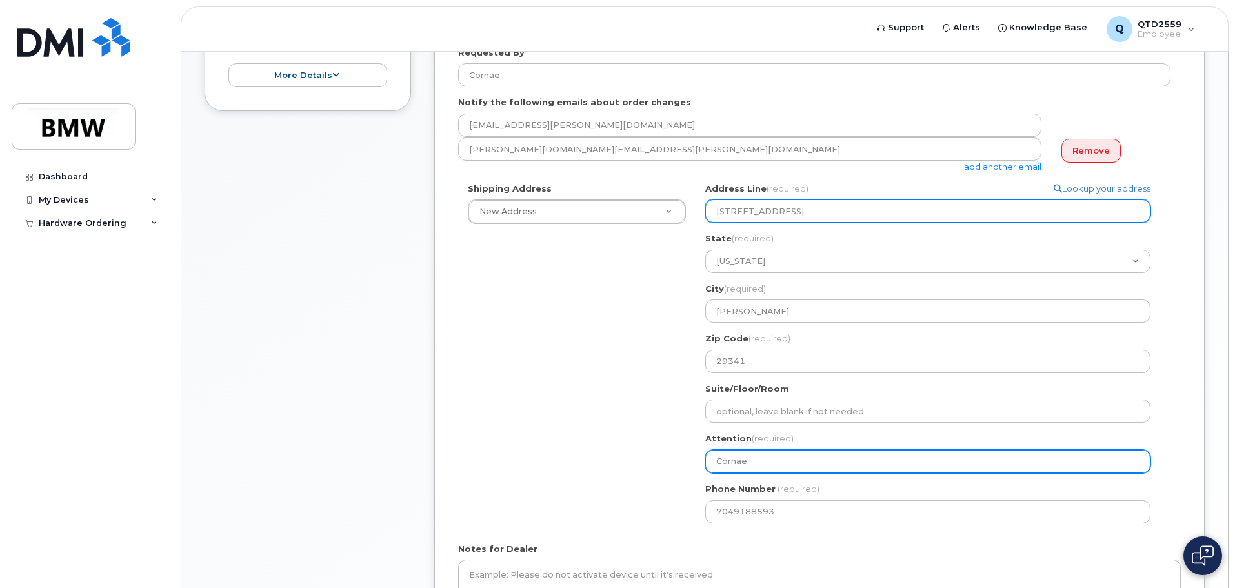
scroll to position [425, 0]
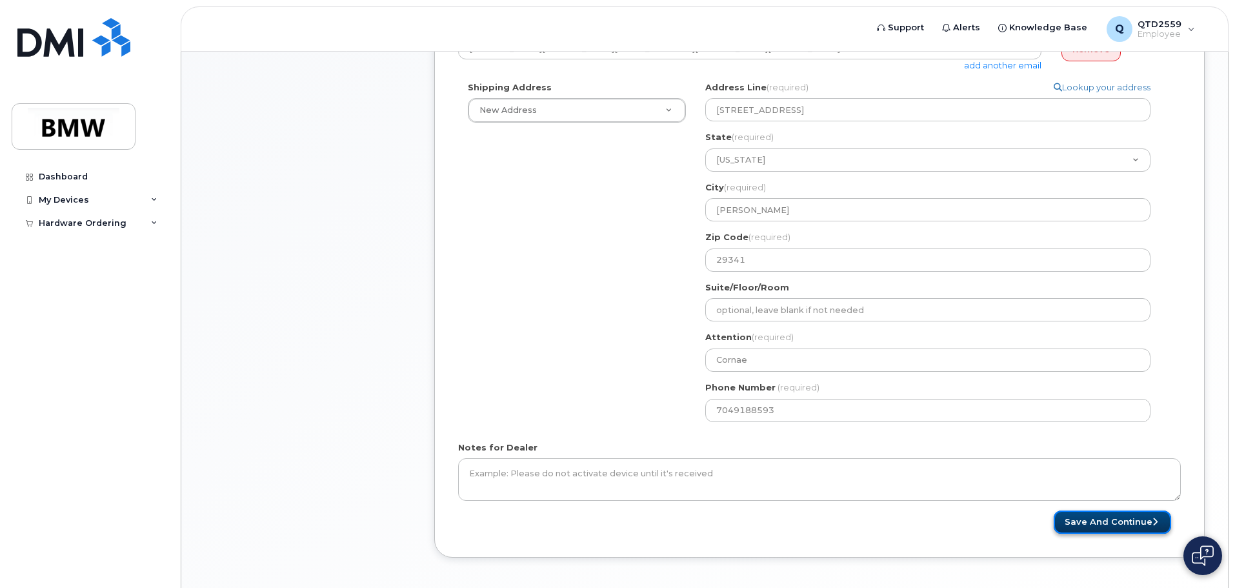
click at [1144, 520] on button "Save and Continue" at bounding box center [1112, 523] width 117 height 24
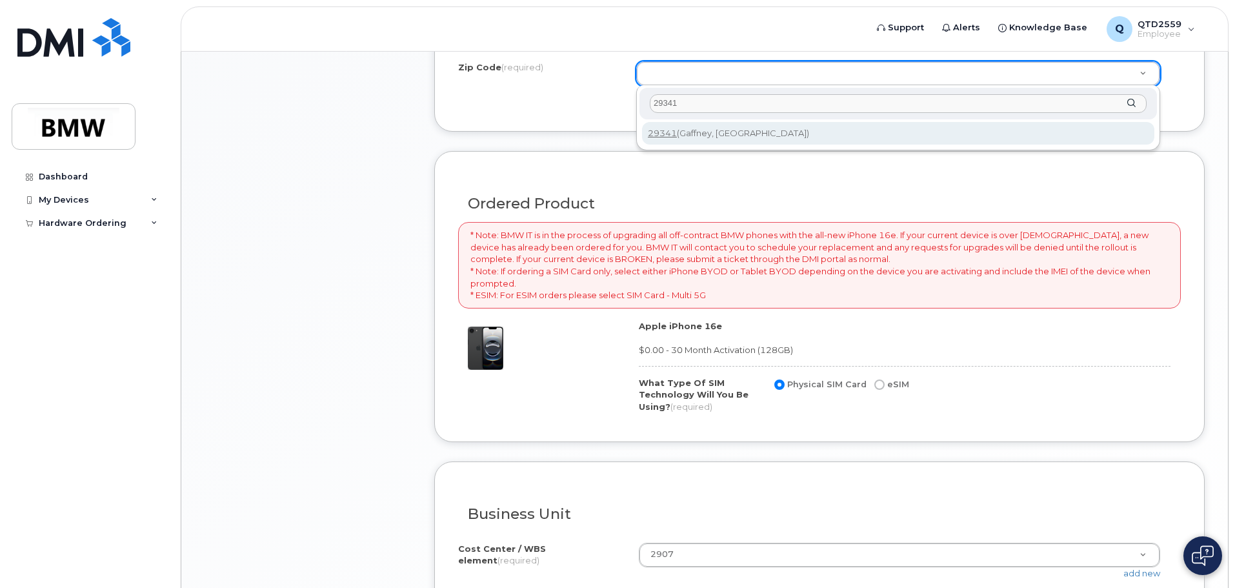
scroll to position [775, 0]
type input "29341"
type input "29341 (Gaffney, [GEOGRAPHIC_DATA])"
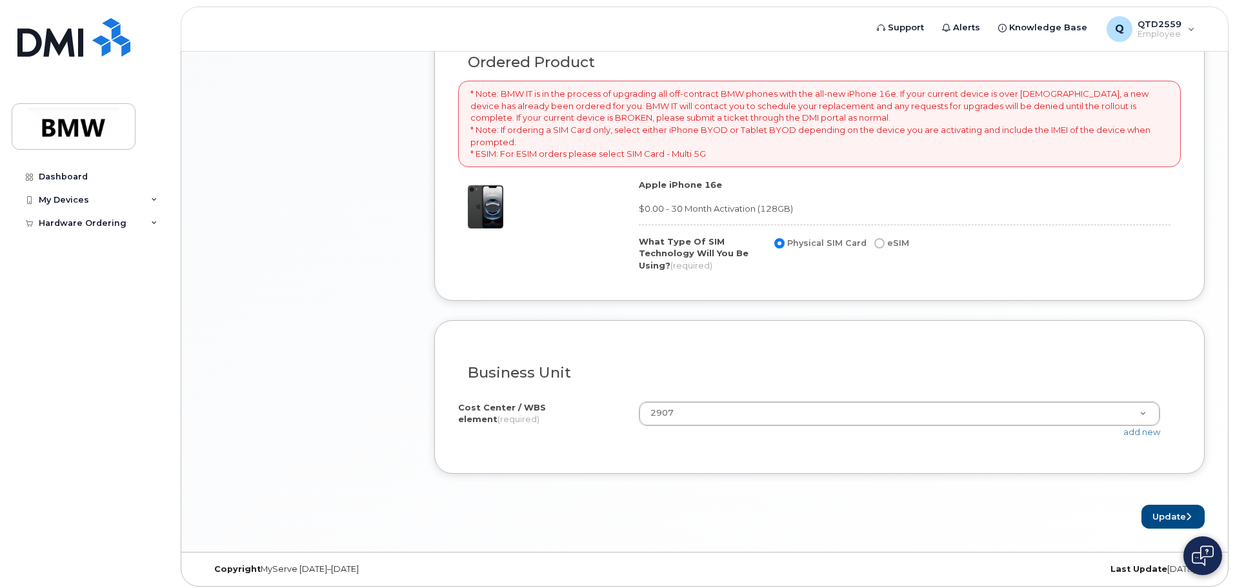
scroll to position [920, 0]
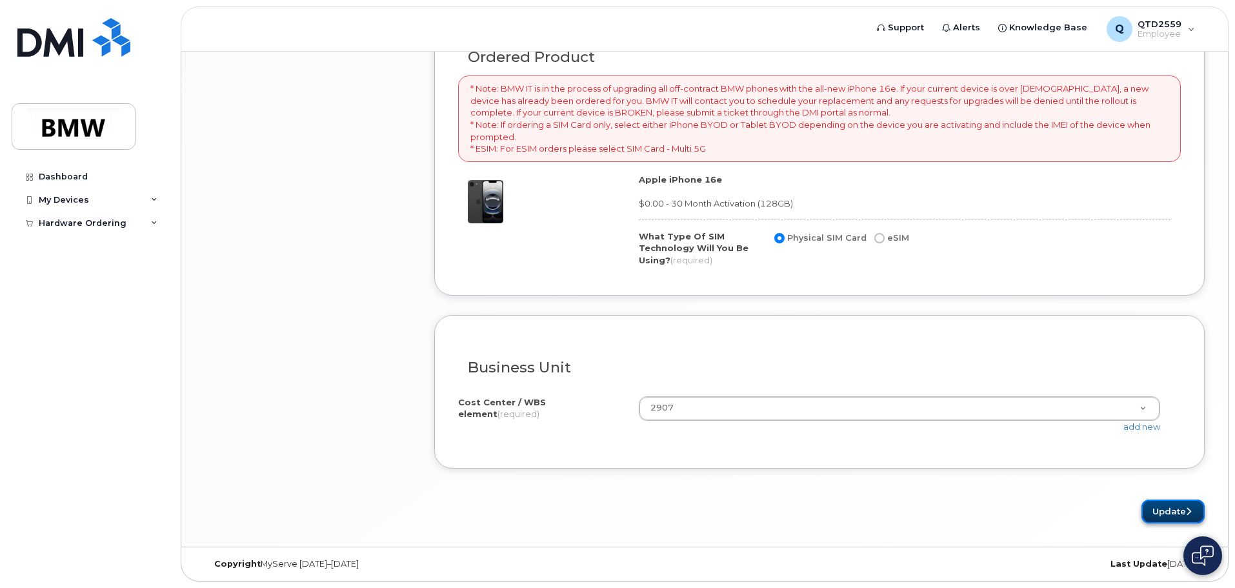
click at [1173, 509] on button "Update" at bounding box center [1173, 512] width 63 height 24
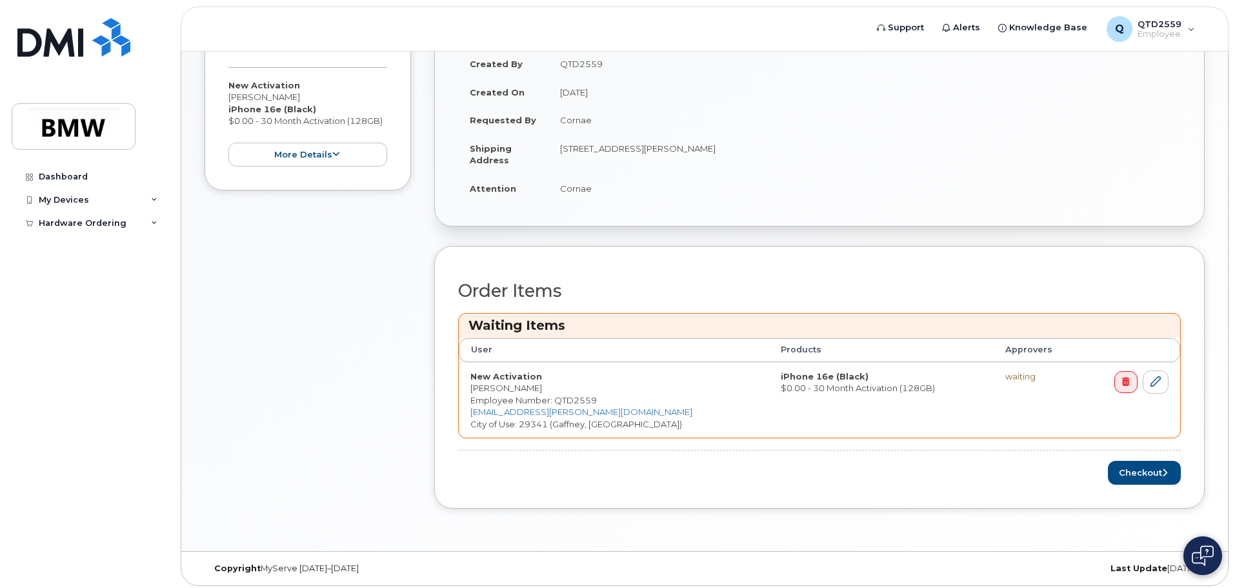
scroll to position [304, 0]
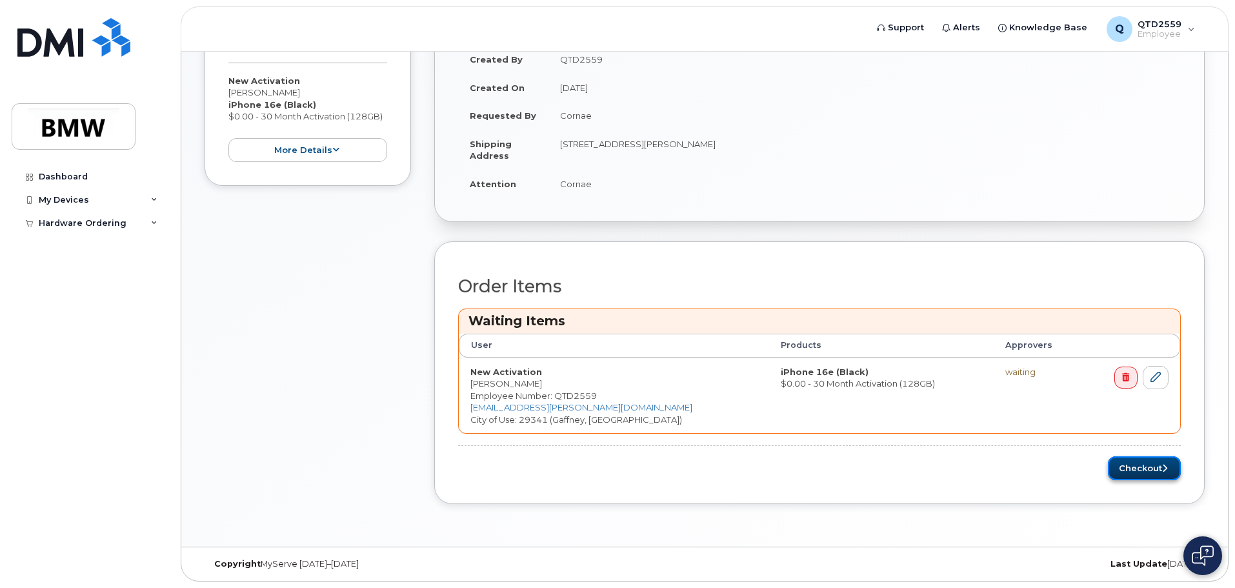
click at [1129, 466] on button "Checkout" at bounding box center [1144, 468] width 73 height 24
